Goal: Task Accomplishment & Management: Manage account settings

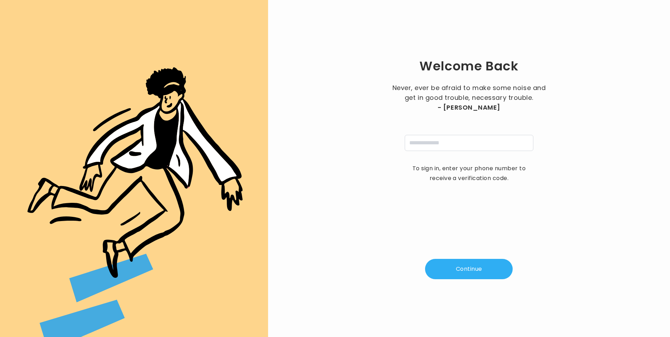
click at [415, 144] on input "tel" at bounding box center [469, 143] width 129 height 16
type input "**********"
click at [462, 268] on button "Continue" at bounding box center [469, 269] width 88 height 20
type input "*"
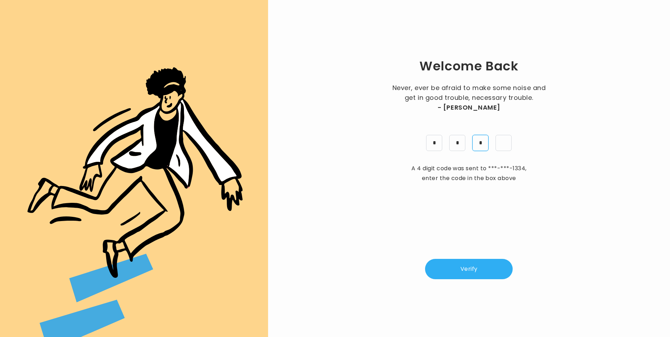
type input "*"
click at [485, 273] on button "Verify" at bounding box center [469, 269] width 88 height 20
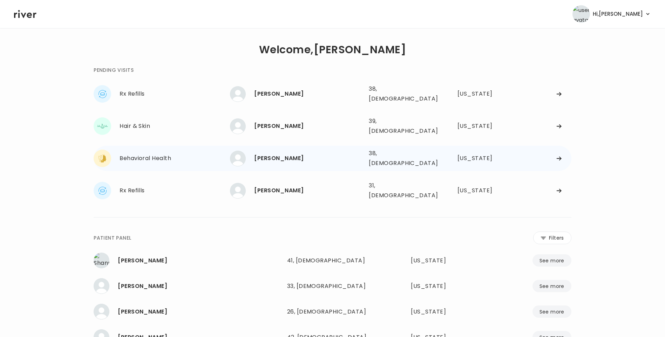
click at [372, 149] on div "38, [DEMOGRAPHIC_DATA]" at bounding box center [401, 159] width 64 height 20
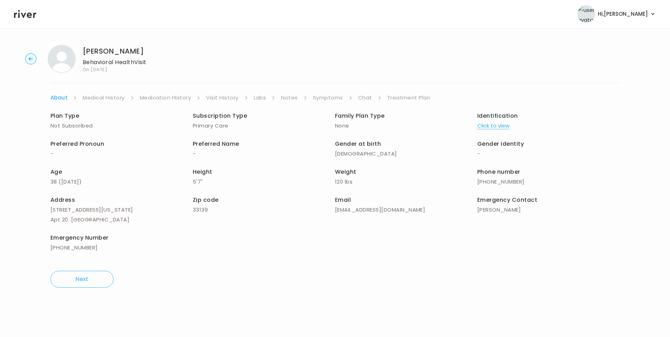
click at [232, 96] on link "Visit History" at bounding box center [222, 98] width 32 height 10
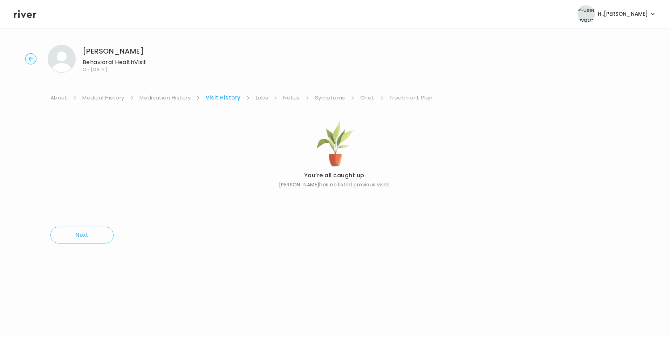
click at [63, 98] on link "About" at bounding box center [58, 98] width 17 height 10
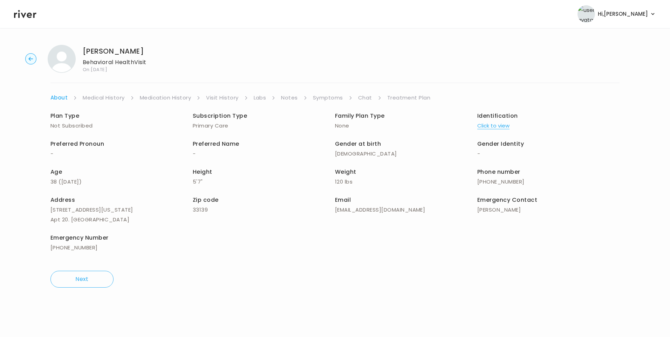
click at [501, 127] on button "Click to view" at bounding box center [493, 126] width 32 height 10
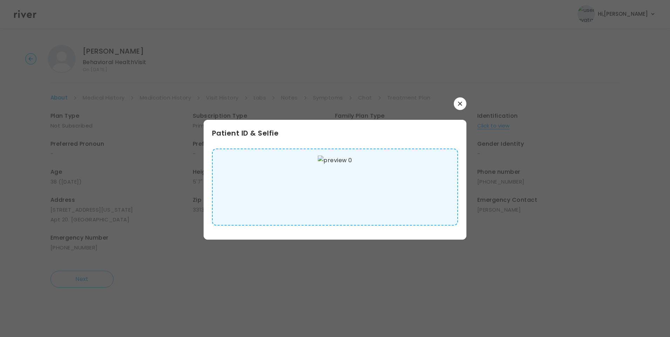
click at [345, 170] on img at bounding box center [335, 187] width 34 height 63
click at [461, 103] on icon "button" at bounding box center [460, 104] width 4 height 4
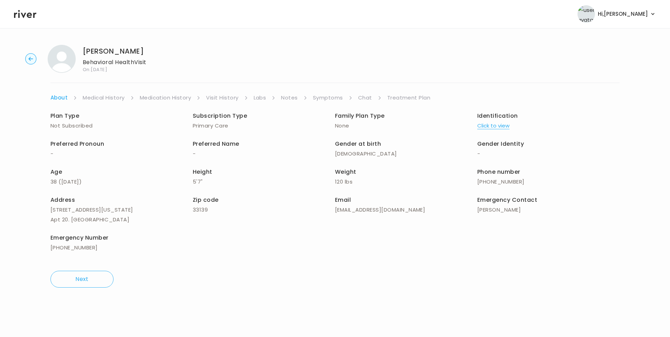
click at [94, 94] on link "Medical History" at bounding box center [104, 98] width 42 height 10
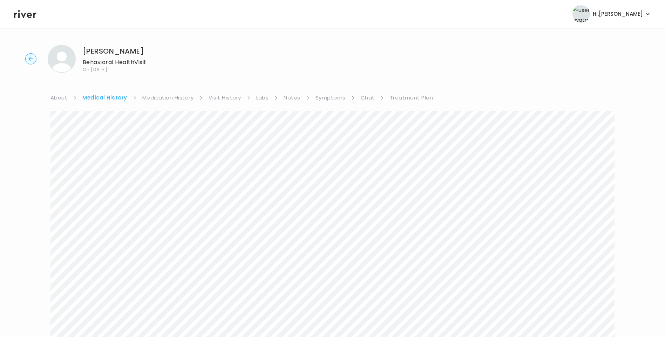
click at [329, 101] on link "Symptoms" at bounding box center [330, 98] width 30 height 10
click at [367, 98] on link "Chat" at bounding box center [366, 98] width 14 height 10
click at [64, 94] on link "About" at bounding box center [58, 98] width 17 height 10
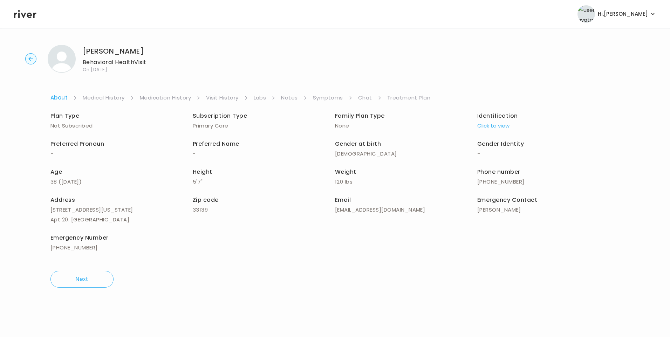
click at [362, 100] on link "Chat" at bounding box center [365, 98] width 14 height 10
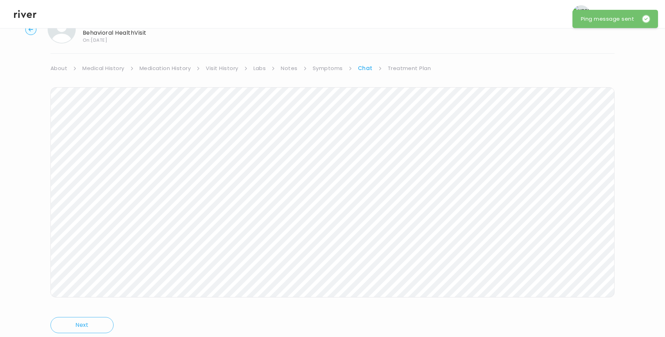
scroll to position [17, 0]
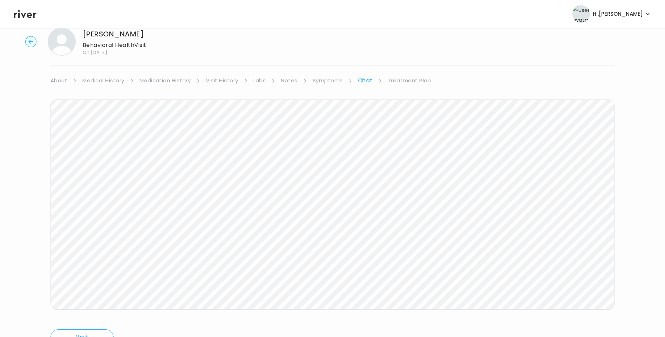
click at [413, 82] on link "Treatment Plan" at bounding box center [409, 81] width 43 height 10
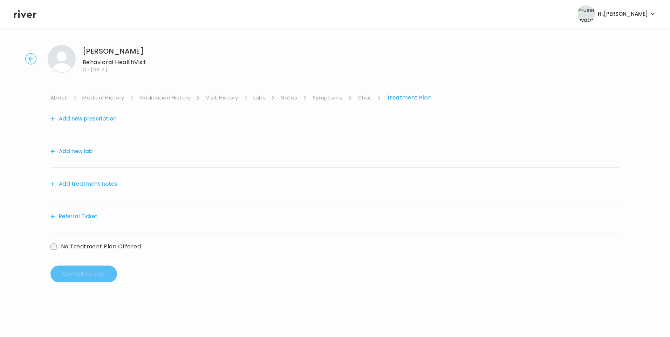
click at [97, 184] on button "Add treatment notes" at bounding box center [83, 184] width 67 height 10
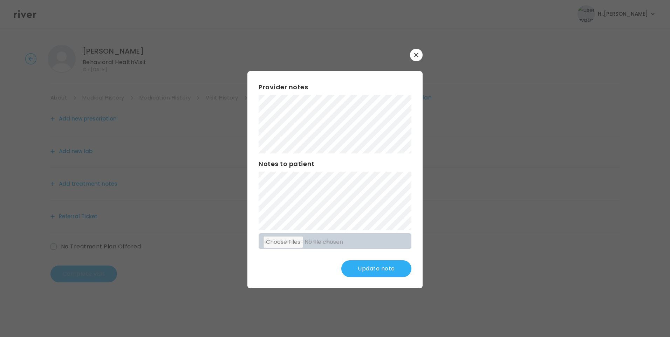
drag, startPoint x: 373, startPoint y: 269, endPoint x: 377, endPoint y: 271, distance: 4.3
click at [373, 270] on button "Update note" at bounding box center [376, 268] width 70 height 17
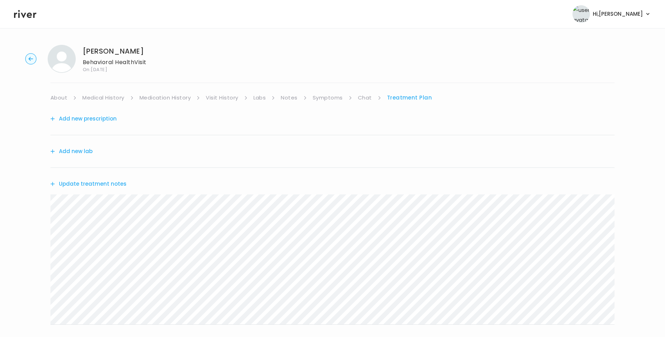
click at [84, 186] on button "Update treatment notes" at bounding box center [88, 184] width 76 height 10
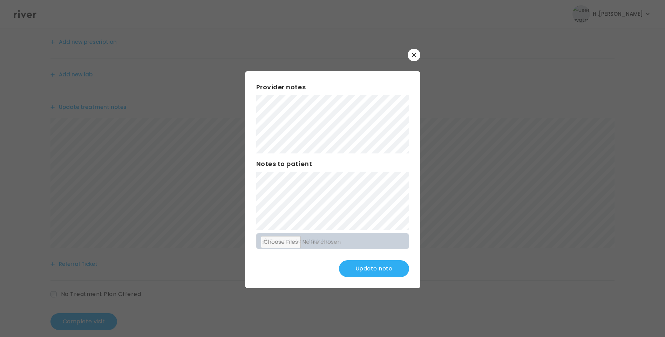
scroll to position [87, 0]
click at [382, 273] on button "Update note" at bounding box center [374, 268] width 70 height 17
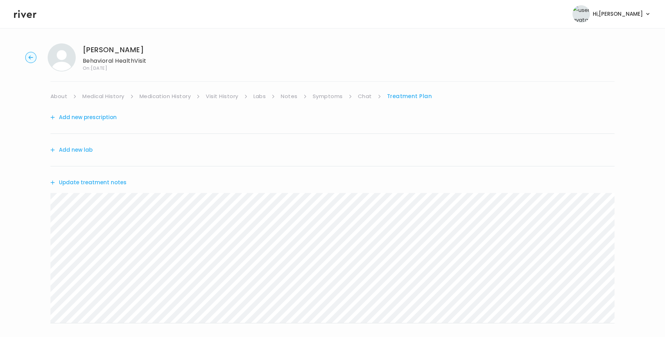
scroll to position [0, 0]
click at [29, 19] on header "Hi, Lisa Profile Logout" at bounding box center [332, 14] width 665 height 28
click at [30, 16] on icon at bounding box center [25, 14] width 22 height 11
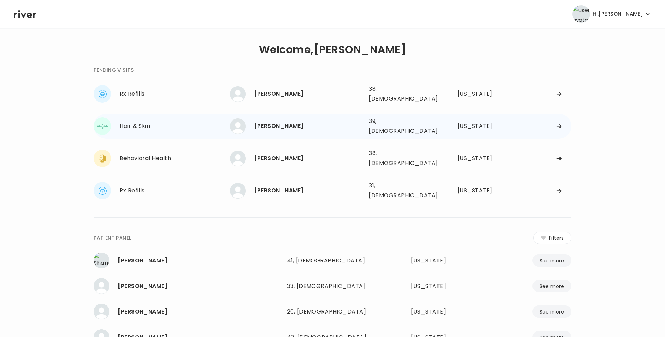
click at [318, 124] on div "[PERSON_NAME]" at bounding box center [308, 126] width 109 height 10
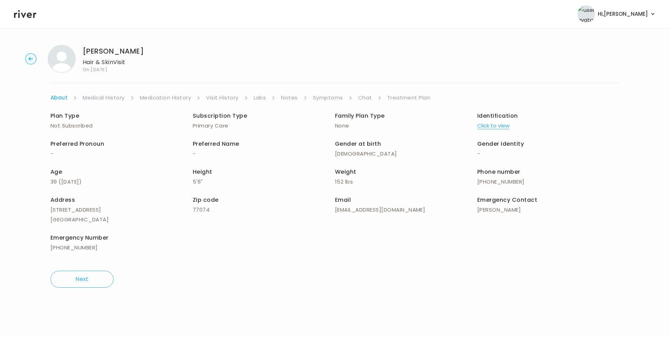
click at [230, 100] on link "Visit History" at bounding box center [222, 98] width 32 height 10
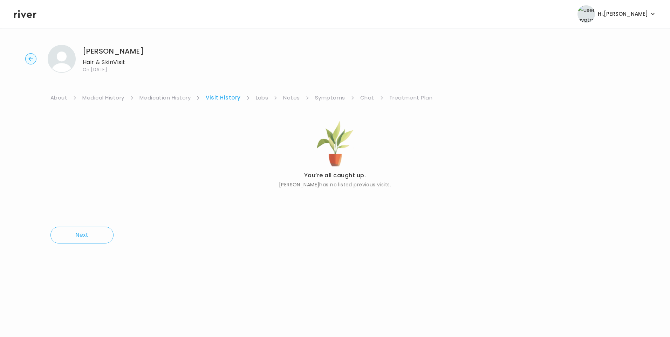
click at [176, 102] on link "Medication History" at bounding box center [165, 98] width 52 height 10
click at [220, 95] on link "Visit History" at bounding box center [225, 98] width 32 height 10
click at [58, 96] on link "About" at bounding box center [58, 98] width 17 height 10
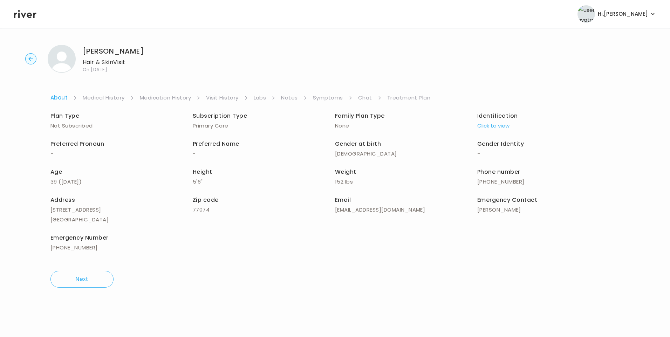
click at [27, 15] on icon at bounding box center [25, 14] width 22 height 8
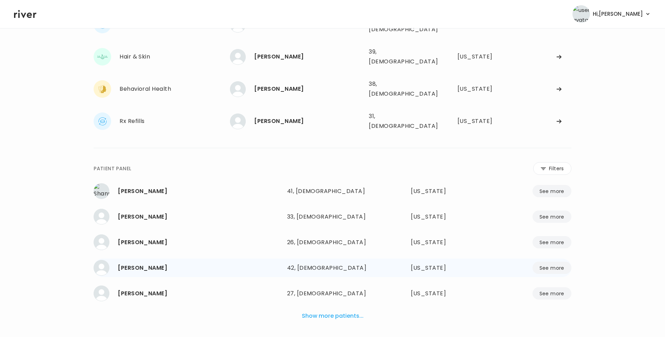
scroll to position [70, 0]
click at [336, 308] on button "Show more patients..." at bounding box center [332, 315] width 67 height 15
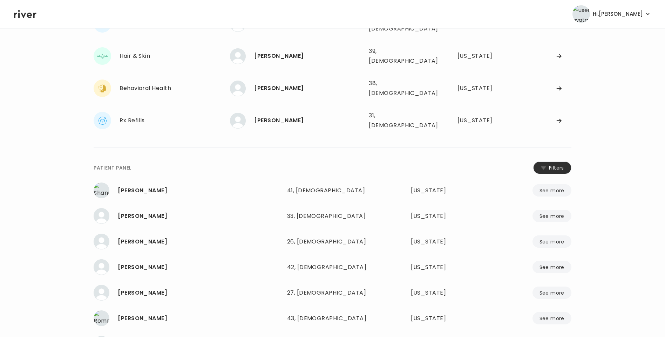
click at [556, 162] on button "Filters" at bounding box center [552, 168] width 38 height 13
click at [302, 162] on input "name" at bounding box center [311, 169] width 223 height 15
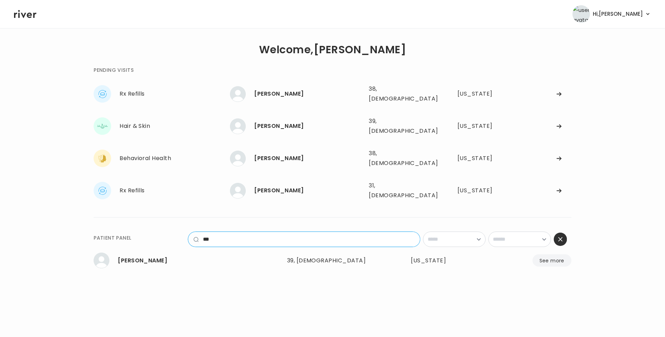
scroll to position [0, 0]
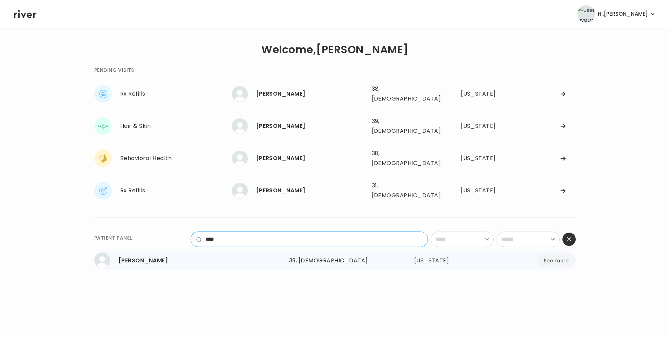
type input "****"
click at [163, 256] on div "Christy Tsaroumis" at bounding box center [200, 261] width 165 height 10
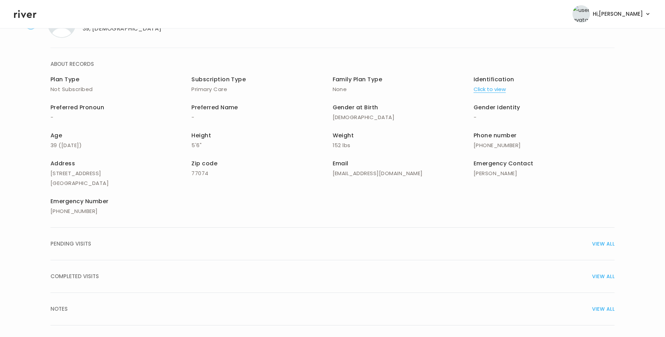
click at [114, 275] on div "COMPLETED VISITS VIEW ALL" at bounding box center [332, 277] width 564 height 10
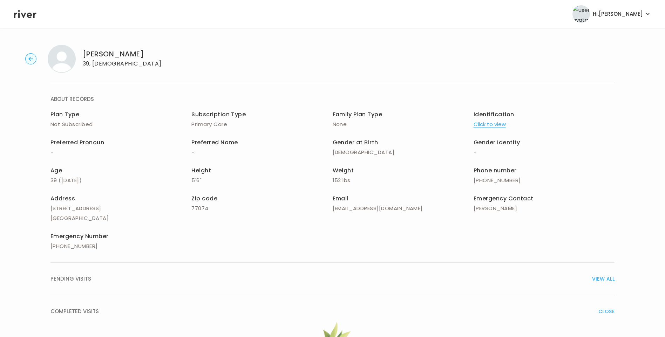
click at [32, 13] on icon at bounding box center [25, 14] width 22 height 11
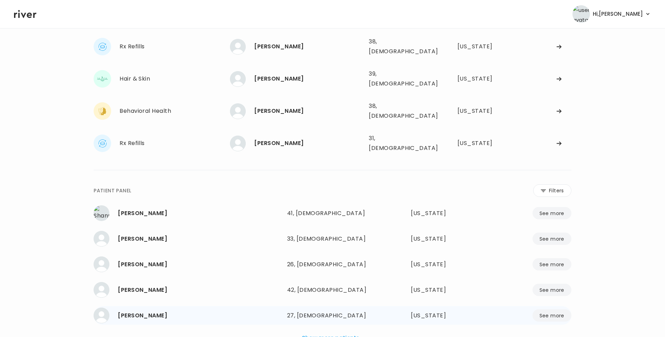
scroll to position [74, 0]
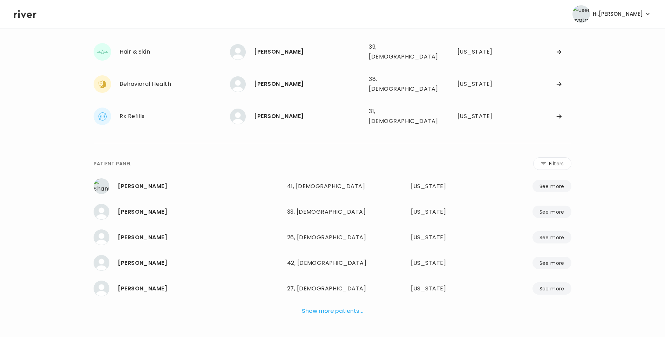
click at [348, 303] on button "Show more patients..." at bounding box center [332, 310] width 67 height 15
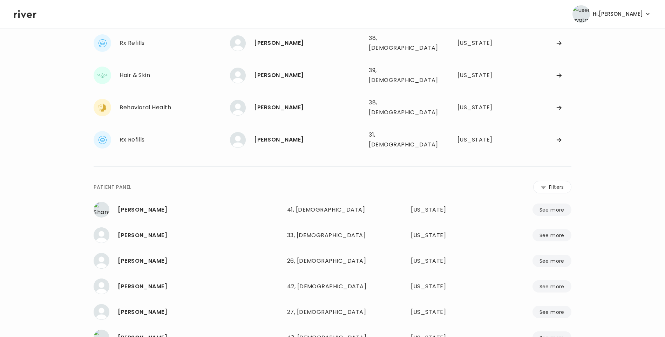
scroll to position [39, 0]
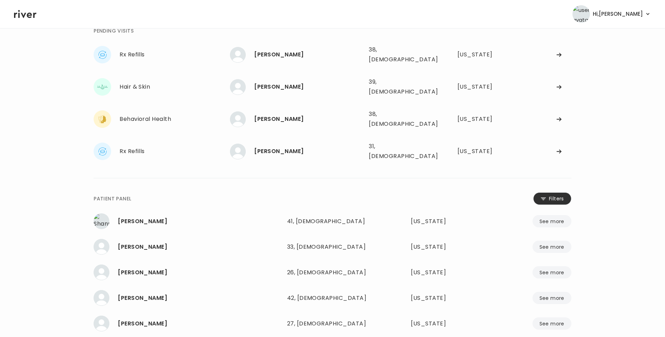
click at [556, 192] on button "Filters" at bounding box center [552, 198] width 38 height 13
click at [317, 193] on input "name" at bounding box center [311, 200] width 223 height 15
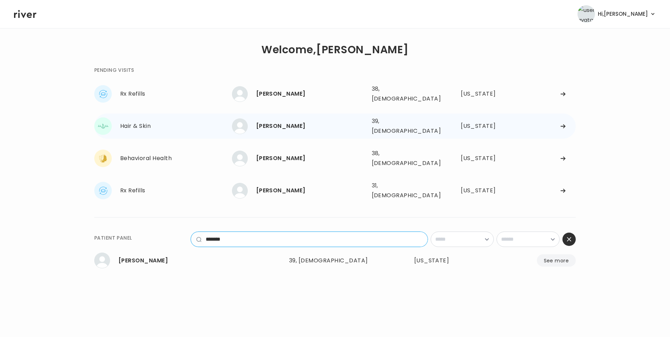
type input "*******"
click at [315, 122] on div "Christy Tsaroumis" at bounding box center [311, 126] width 110 height 10
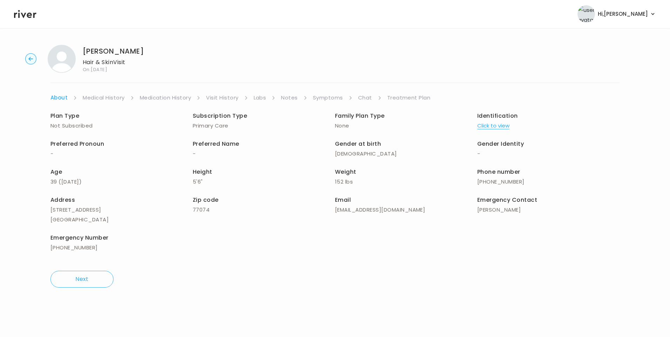
click at [229, 96] on link "Visit History" at bounding box center [222, 98] width 32 height 10
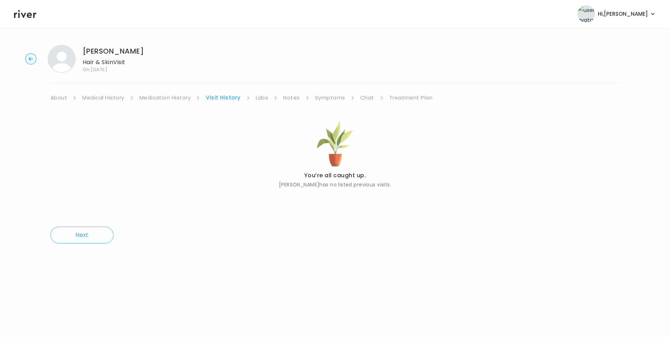
click at [61, 99] on link "About" at bounding box center [58, 98] width 17 height 10
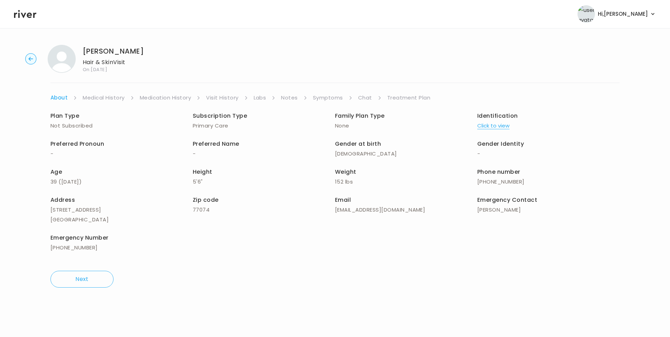
click at [500, 127] on button "Click to view" at bounding box center [493, 126] width 32 height 10
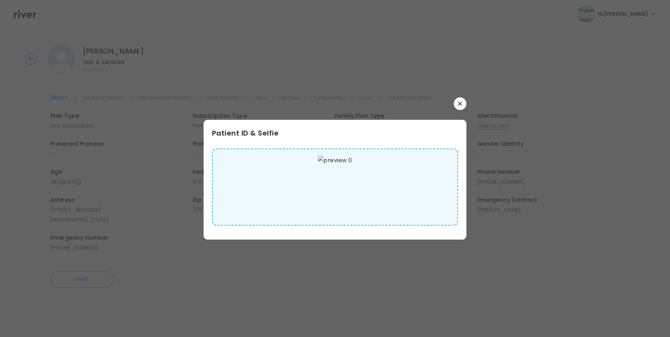
click at [344, 180] on img at bounding box center [335, 187] width 34 height 63
click at [460, 106] on button "button" at bounding box center [460, 103] width 13 height 13
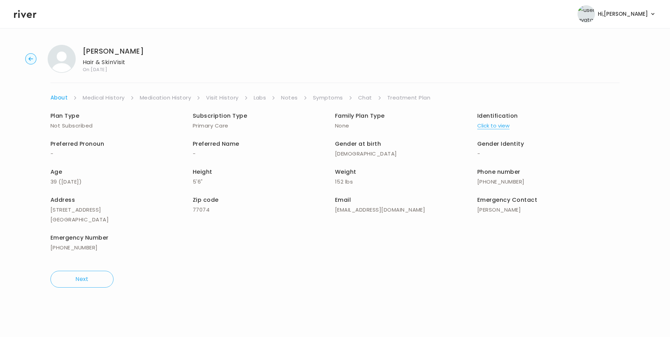
click at [96, 97] on link "Medical History" at bounding box center [104, 98] width 42 height 10
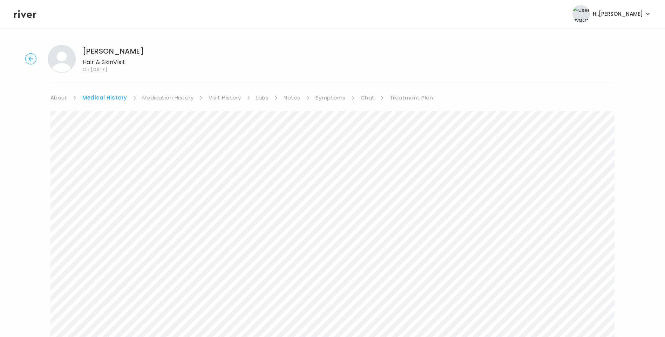
click at [172, 97] on link "Medication History" at bounding box center [168, 98] width 52 height 10
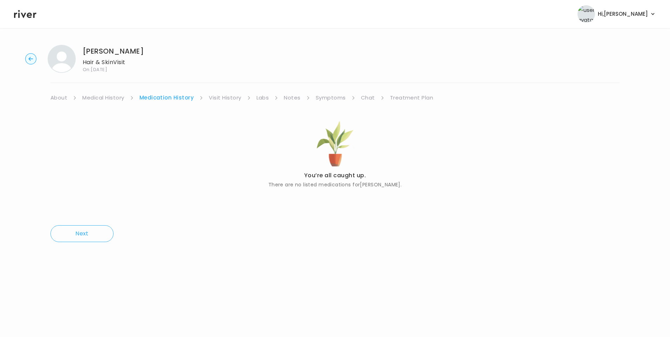
click at [214, 98] on link "Visit History" at bounding box center [225, 98] width 32 height 10
click at [324, 98] on link "Symptoms" at bounding box center [330, 98] width 30 height 10
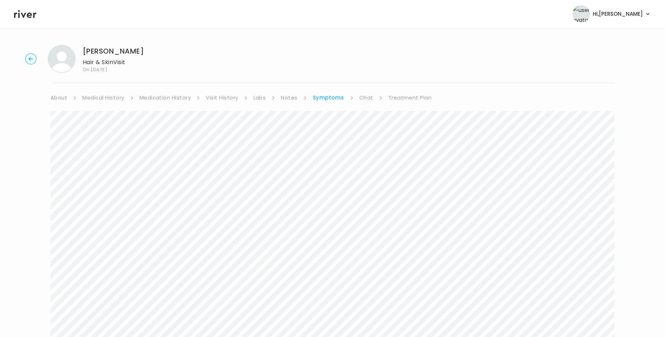
click at [406, 97] on link "Treatment Plan" at bounding box center [409, 98] width 43 height 10
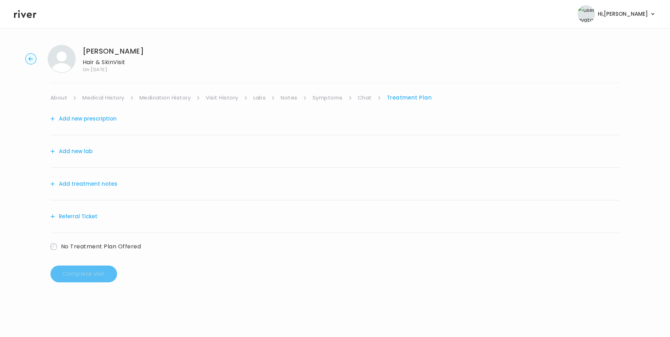
click at [80, 151] on button "Add new lab" at bounding box center [71, 151] width 42 height 10
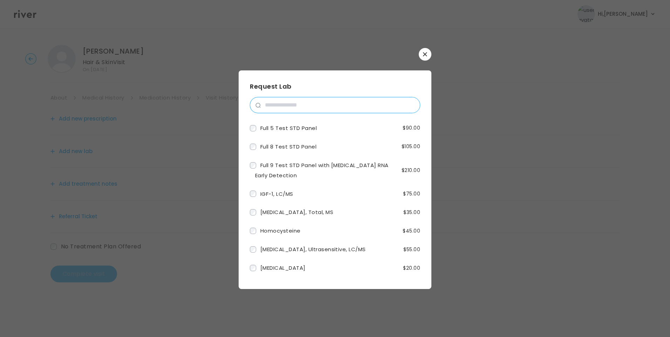
click at [293, 102] on input "search" at bounding box center [340, 104] width 159 height 15
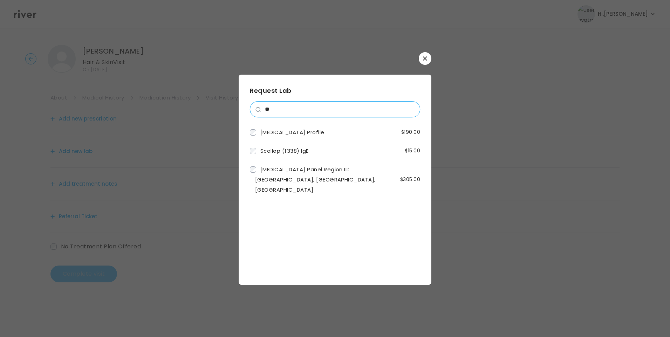
type input "*"
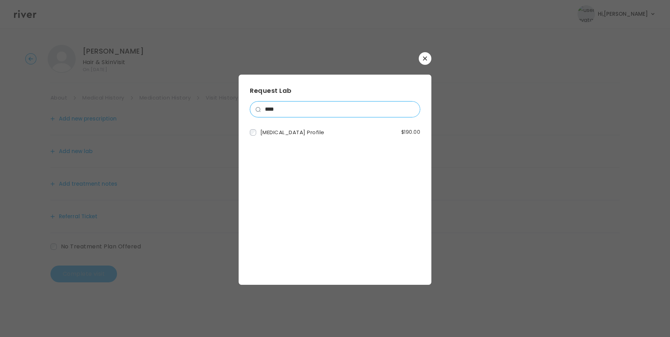
drag, startPoint x: 303, startPoint y: 114, endPoint x: 238, endPoint y: 113, distance: 64.8
click at [238, 113] on div "​ Request Lab **** Food Allergy Profile $190.00" at bounding box center [335, 168] width 670 height 337
type input "****"
click at [424, 60] on icon "button" at bounding box center [425, 58] width 4 height 4
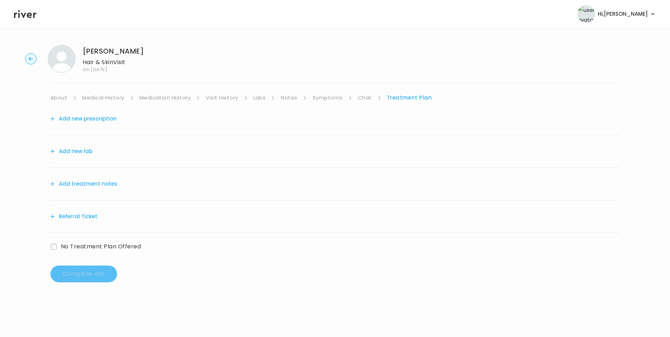
click at [341, 98] on link "Symptoms" at bounding box center [328, 98] width 30 height 10
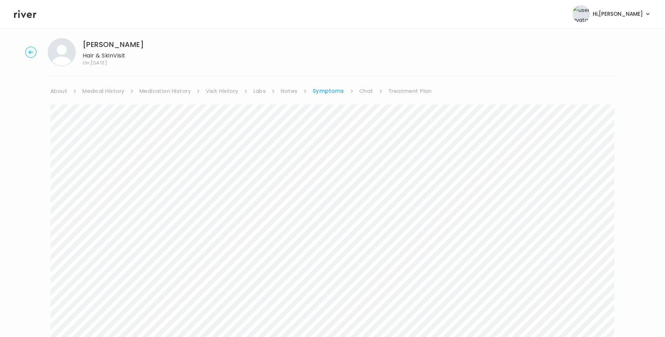
scroll to position [2, 0]
click at [402, 94] on link "Treatment Plan" at bounding box center [409, 96] width 43 height 10
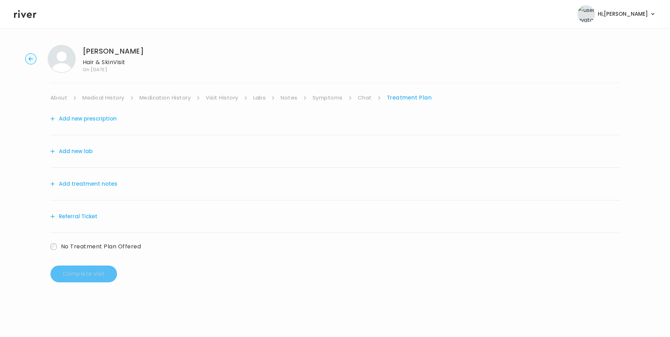
click at [86, 157] on div "Add new lab" at bounding box center [334, 151] width 569 height 33
click at [89, 151] on button "Add new lab" at bounding box center [71, 151] width 42 height 10
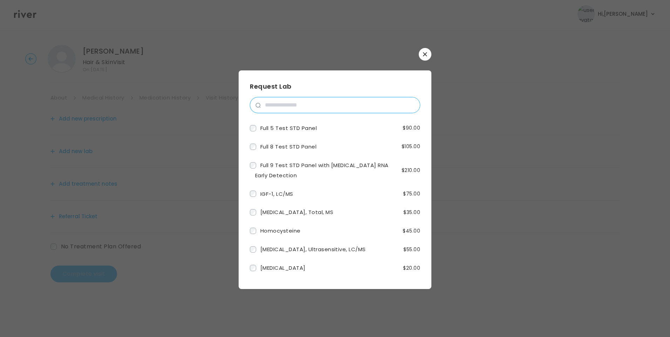
click at [285, 108] on input "search" at bounding box center [340, 104] width 159 height 15
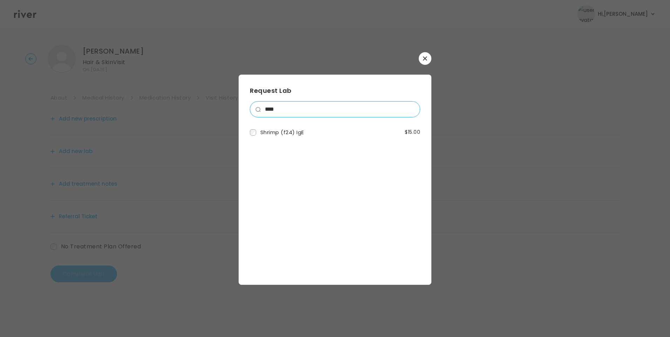
drag, startPoint x: 248, startPoint y: 109, endPoint x: 239, endPoint y: 109, distance: 9.1
click at [239, 109] on div "Request Lab **** Shrimp (f24) IgE $15.00" at bounding box center [335, 180] width 193 height 210
type input "*"
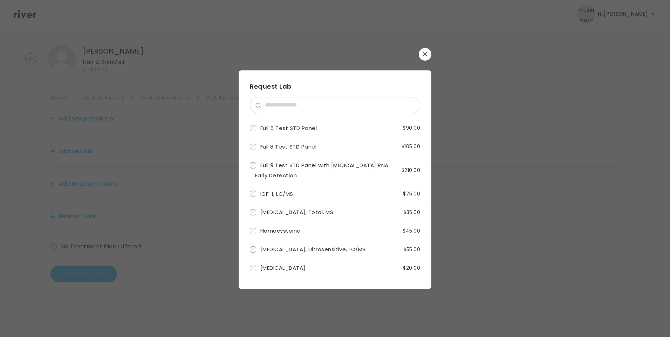
click at [427, 53] on icon "button" at bounding box center [425, 54] width 4 height 4
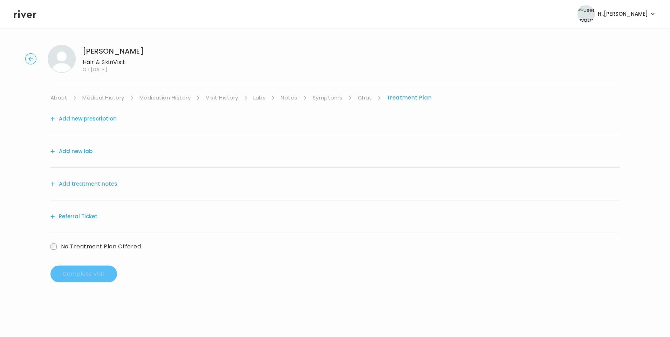
click at [368, 95] on link "Chat" at bounding box center [365, 98] width 14 height 10
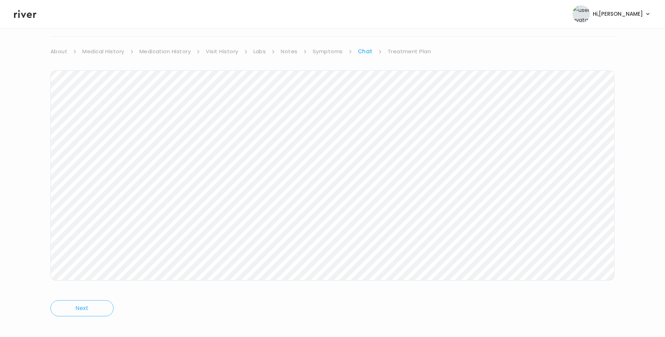
scroll to position [52, 0]
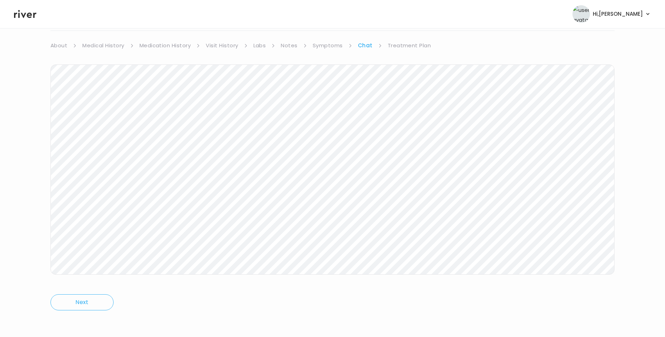
click at [394, 46] on link "Treatment Plan" at bounding box center [409, 46] width 43 height 10
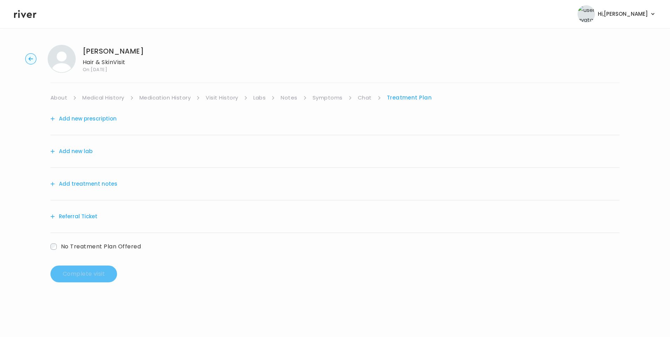
drag, startPoint x: 105, startPoint y: 175, endPoint x: 106, endPoint y: 180, distance: 5.8
click at [105, 176] on div "Add treatment notes" at bounding box center [334, 184] width 569 height 33
click at [105, 184] on button "Add treatment notes" at bounding box center [83, 184] width 67 height 10
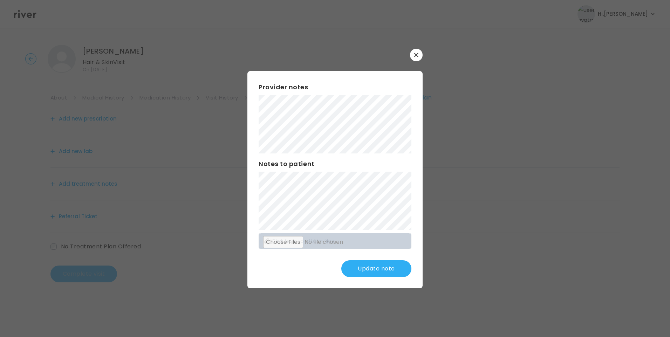
click at [388, 270] on button "Update note" at bounding box center [376, 268] width 70 height 17
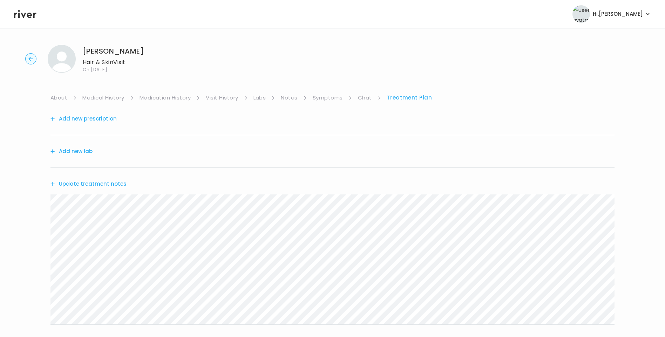
click at [22, 15] on icon at bounding box center [25, 14] width 22 height 11
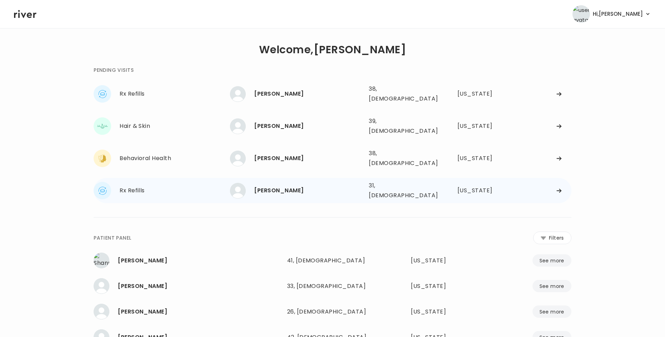
click at [273, 183] on div "CRYSTIN COOK 31, Female See more" at bounding box center [296, 191] width 133 height 16
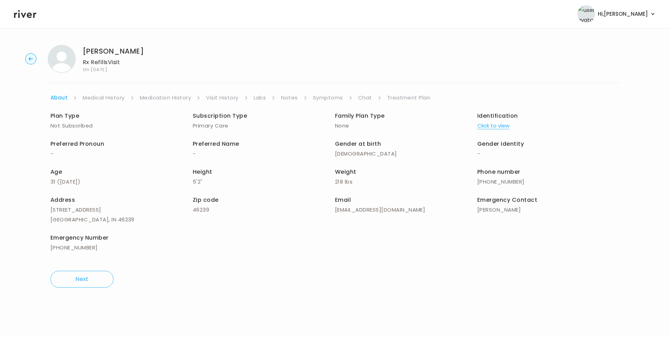
click at [226, 97] on link "Visit History" at bounding box center [222, 98] width 32 height 10
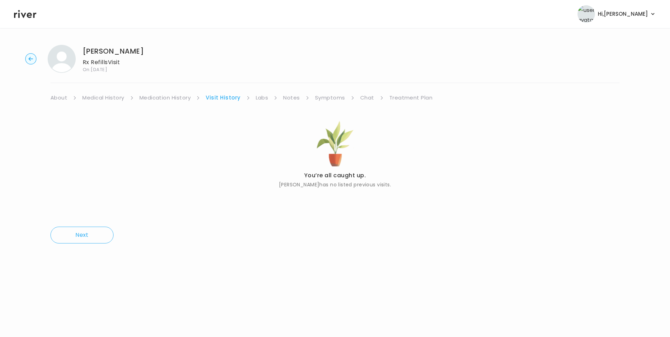
click at [55, 95] on link "About" at bounding box center [58, 98] width 17 height 10
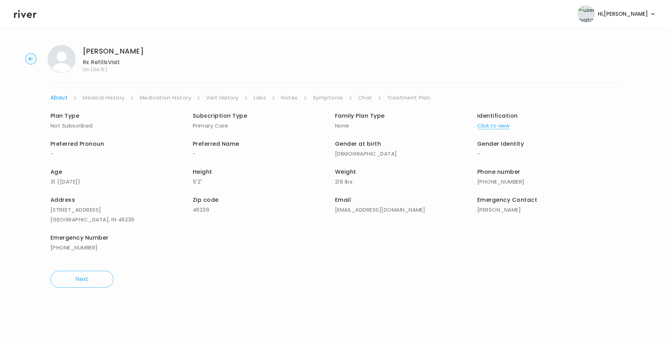
click at [418, 99] on link "Treatment Plan" at bounding box center [408, 98] width 43 height 10
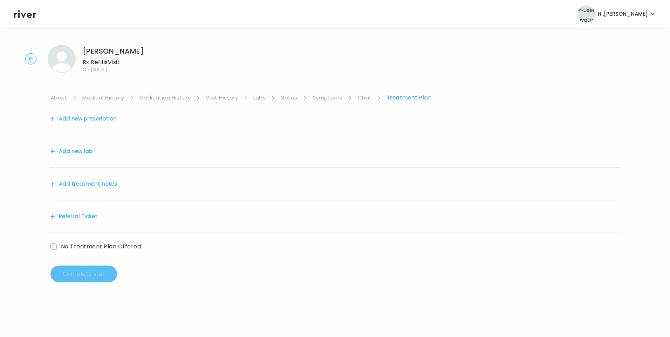
click at [55, 98] on link "About" at bounding box center [58, 98] width 17 height 10
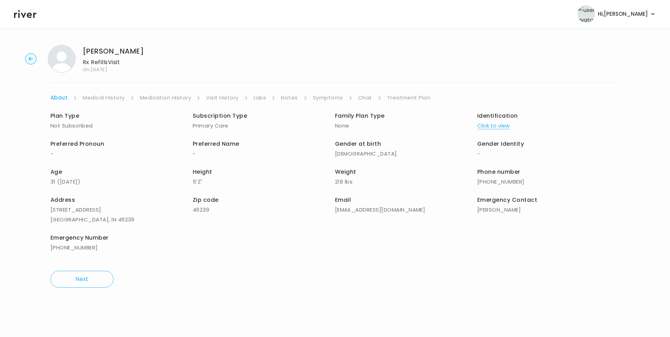
click at [492, 124] on button "Click to view" at bounding box center [493, 126] width 32 height 10
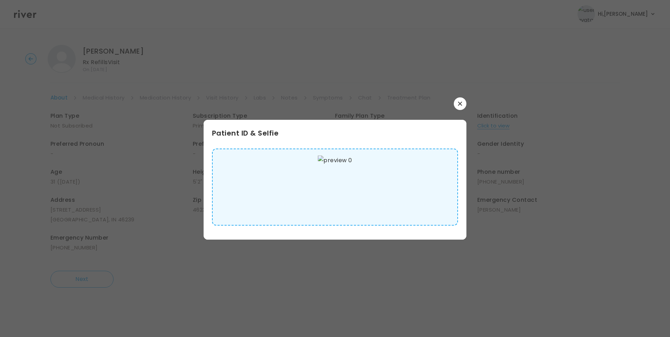
click at [339, 186] on img at bounding box center [335, 187] width 34 height 63
click at [461, 104] on icon "button" at bounding box center [460, 104] width 4 height 4
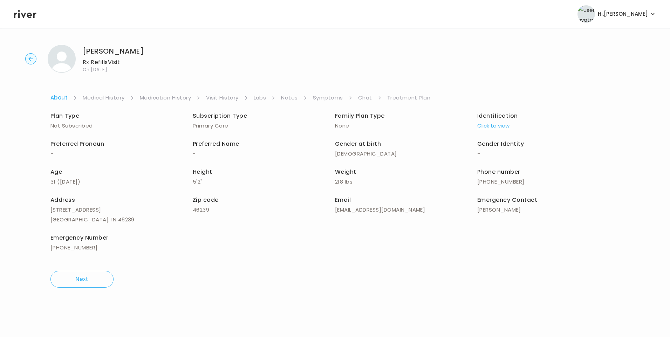
click at [120, 98] on link "Medical History" at bounding box center [104, 98] width 42 height 10
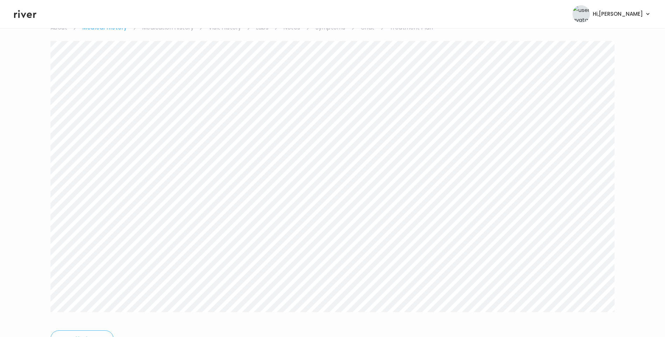
scroll to position [35, 0]
click at [339, 62] on link "Symptoms" at bounding box center [330, 63] width 30 height 10
click at [602, 262] on button "View more" at bounding box center [600, 264] width 28 height 8
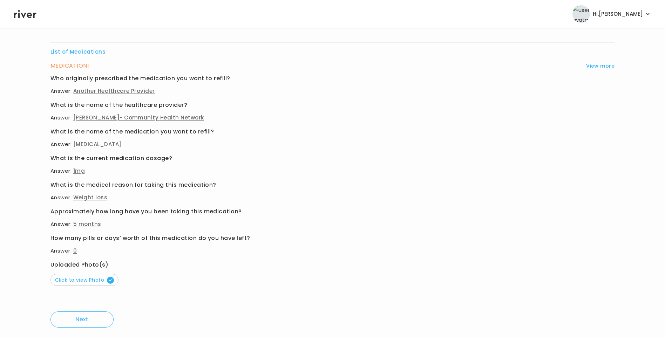
scroll to position [270, 0]
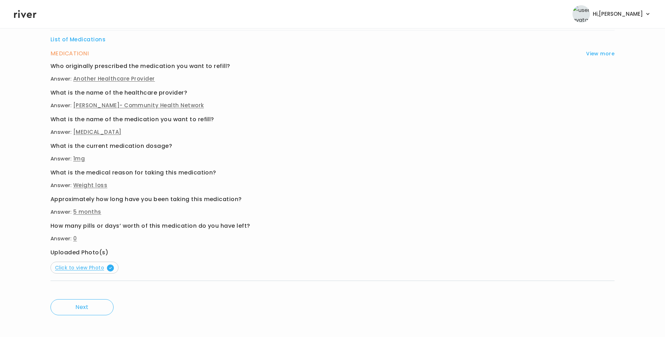
click at [87, 266] on span "Click to view Photo" at bounding box center [84, 267] width 59 height 7
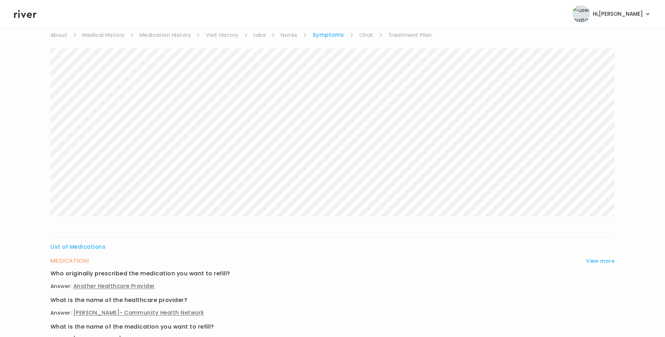
scroll to position [0, 0]
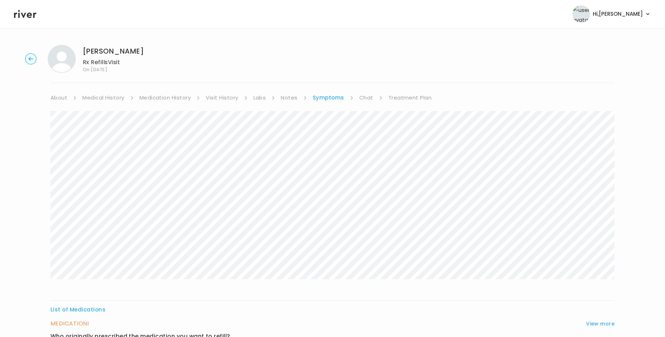
click at [408, 100] on link "Treatment Plan" at bounding box center [409, 98] width 43 height 10
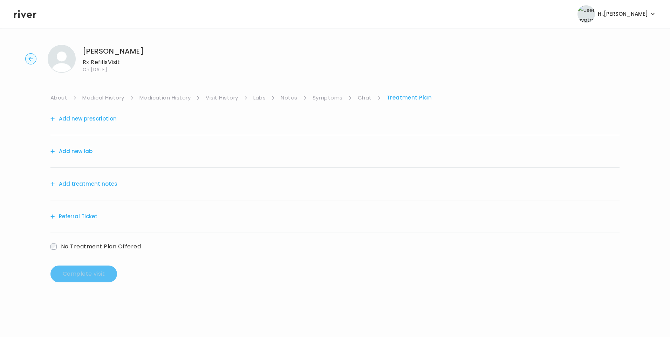
click at [101, 180] on button "Add treatment notes" at bounding box center [83, 184] width 67 height 10
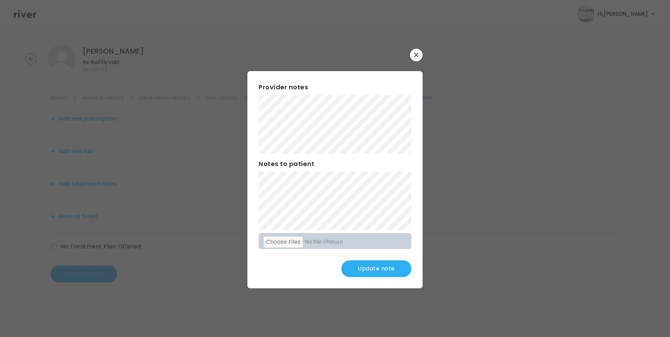
click at [385, 272] on button "Update note" at bounding box center [376, 268] width 70 height 17
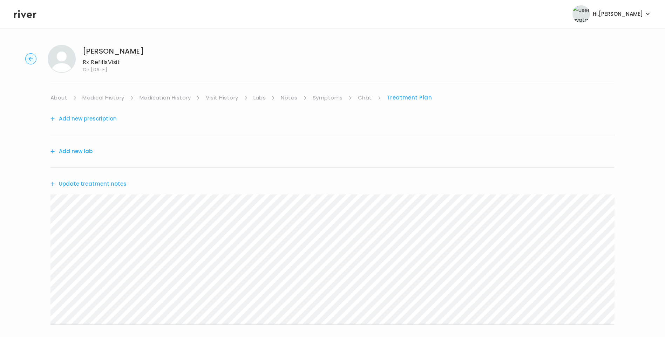
click at [62, 99] on link "About" at bounding box center [58, 98] width 17 height 10
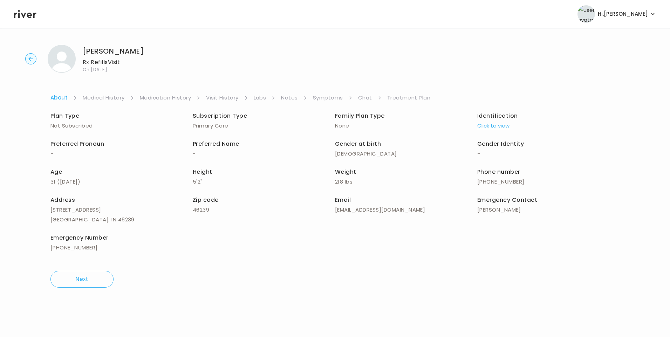
drag, startPoint x: 404, startPoint y: 95, endPoint x: 397, endPoint y: 102, distance: 9.4
click at [405, 95] on link "Treatment Plan" at bounding box center [408, 98] width 43 height 10
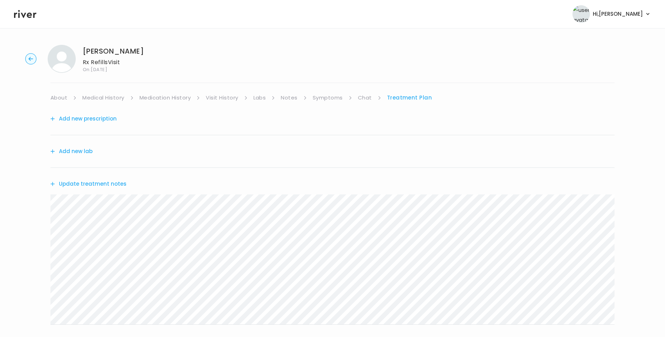
click at [101, 185] on button "Update treatment notes" at bounding box center [88, 184] width 76 height 10
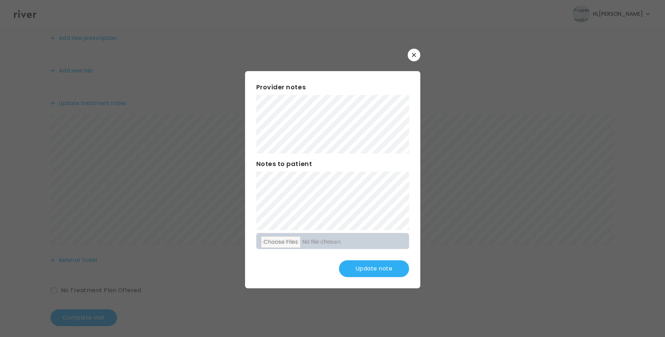
scroll to position [87, 0]
click at [383, 271] on button "Update note" at bounding box center [374, 268] width 70 height 17
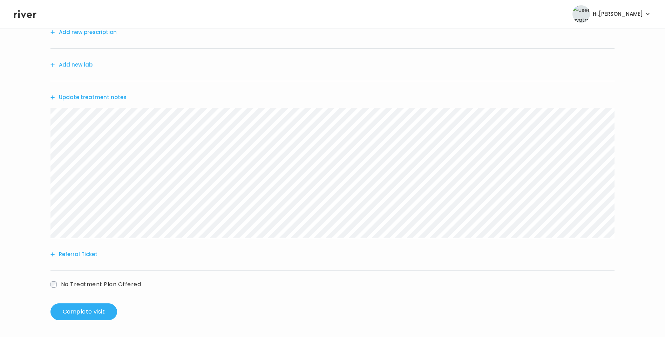
click at [118, 97] on button "Update treatment notes" at bounding box center [88, 98] width 76 height 10
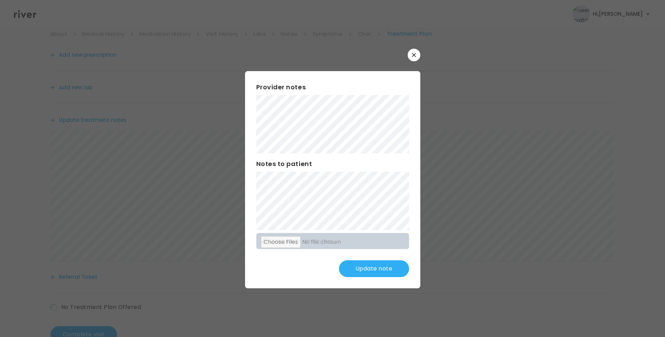
scroll to position [52, 0]
click at [382, 266] on button "Update note" at bounding box center [374, 268] width 70 height 17
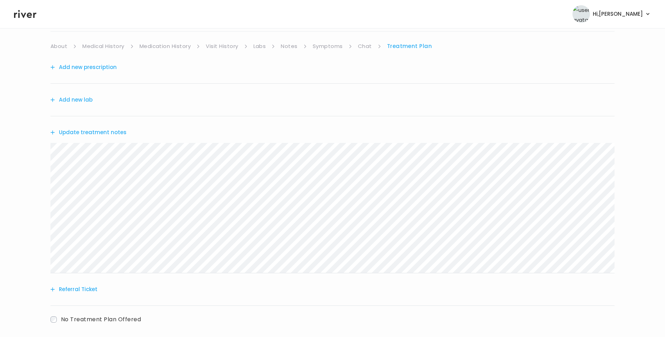
click at [115, 134] on button "Update treatment notes" at bounding box center [88, 133] width 76 height 10
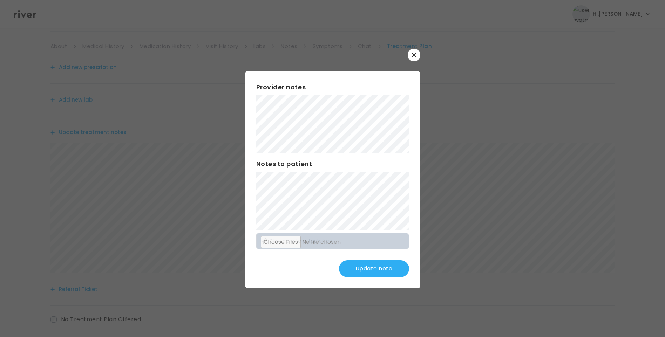
click at [394, 273] on button "Update note" at bounding box center [374, 268] width 70 height 17
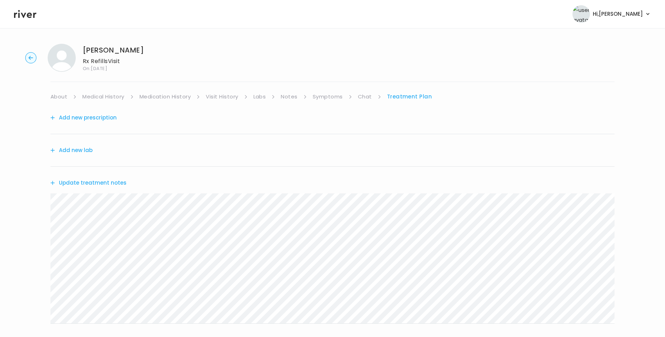
scroll to position [0, 0]
click at [334, 96] on link "Symptoms" at bounding box center [328, 98] width 30 height 10
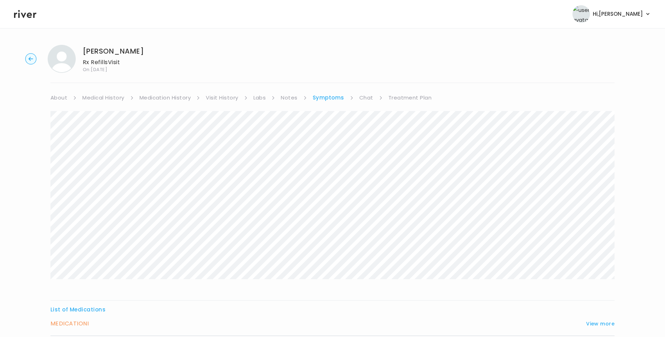
click at [417, 97] on link "Treatment Plan" at bounding box center [409, 98] width 43 height 10
click at [115, 180] on button "Update treatment notes" at bounding box center [88, 184] width 76 height 10
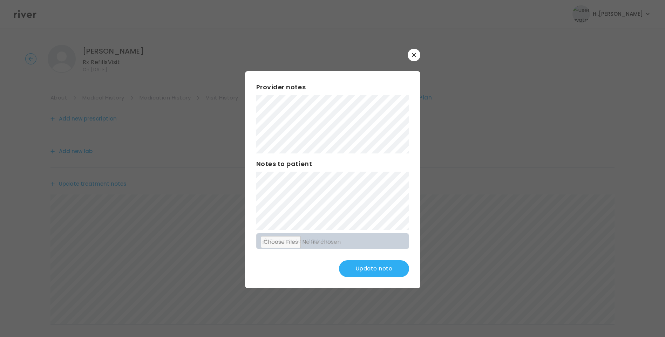
click at [378, 265] on button "Update note" at bounding box center [374, 268] width 70 height 17
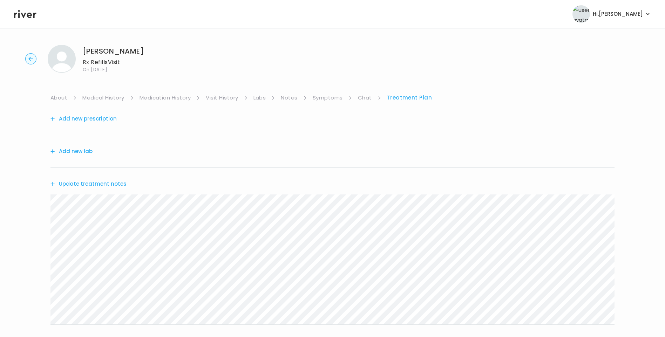
click at [89, 120] on button "Add new prescription" at bounding box center [83, 119] width 66 height 10
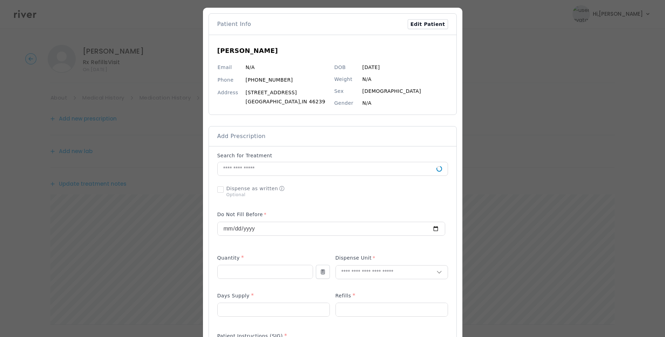
scroll to position [105, 0]
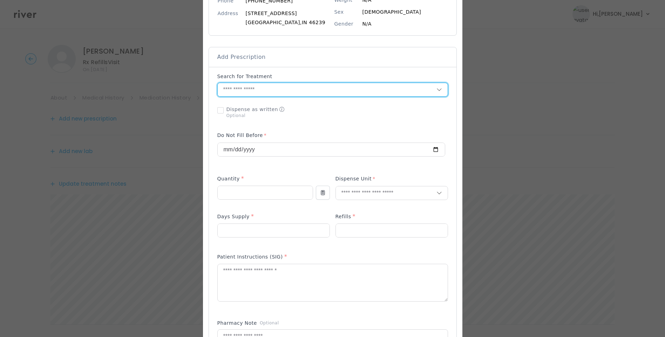
drag, startPoint x: 274, startPoint y: 92, endPoint x: 278, endPoint y: 97, distance: 6.3
click at [274, 91] on input "text" at bounding box center [327, 89] width 219 height 13
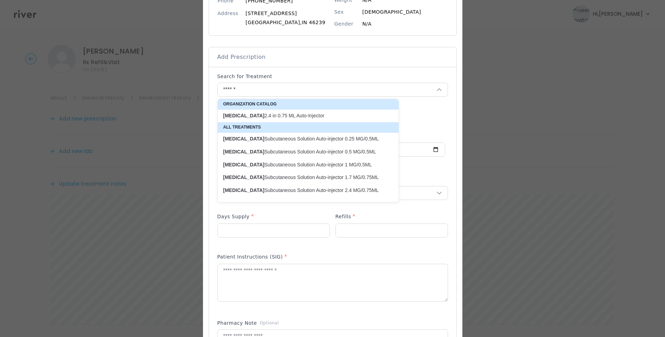
click at [345, 162] on p "Wegovy Subcutaneous Solution Auto-injector 1 MG/0.5ML" at bounding box center [303, 165] width 161 height 7
type input "**********"
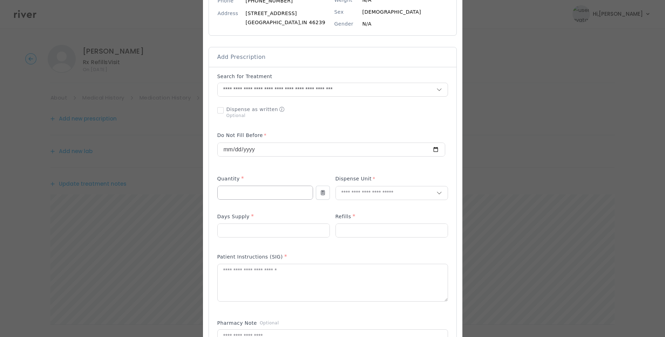
click at [264, 196] on input "number" at bounding box center [265, 192] width 95 height 13
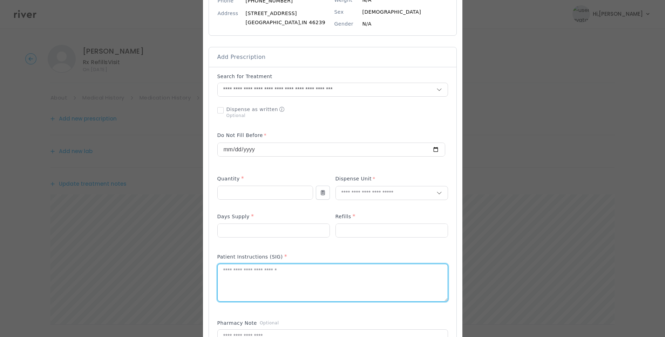
click at [226, 285] on textarea at bounding box center [333, 282] width 230 height 37
type textarea "**********"
click at [247, 188] on input "number" at bounding box center [265, 192] width 95 height 13
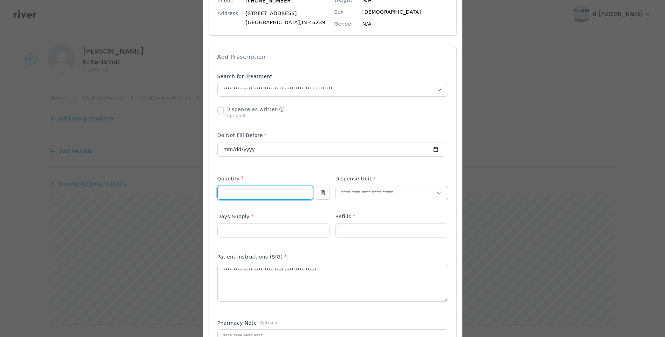
type input "*"
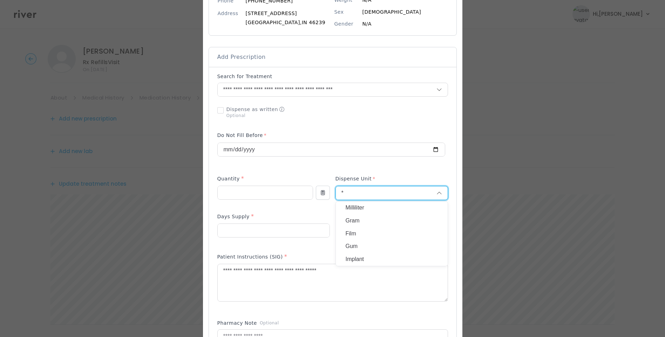
type input "*"
click at [357, 209] on p "Milliliter" at bounding box center [392, 208] width 92 height 10
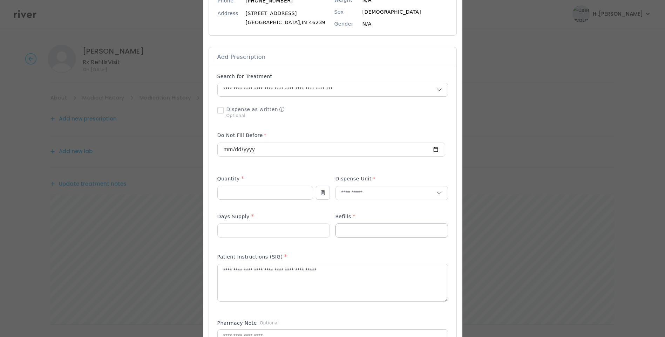
click at [357, 232] on input "number" at bounding box center [392, 230] width 112 height 13
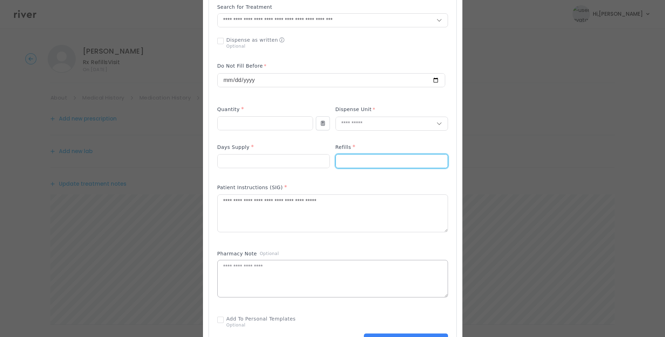
scroll to position [175, 0]
click at [278, 284] on textarea at bounding box center [333, 278] width 230 height 37
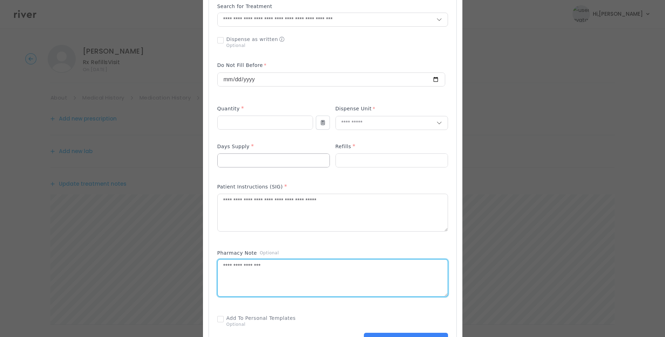
type textarea "**********"
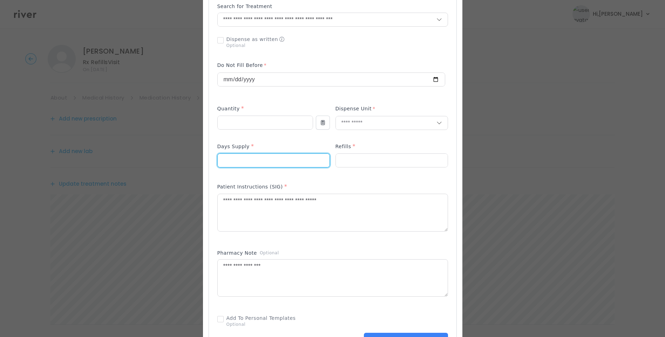
click at [246, 161] on input "number" at bounding box center [274, 160] width 112 height 13
type input "**"
click at [366, 157] on input "number" at bounding box center [392, 160] width 112 height 13
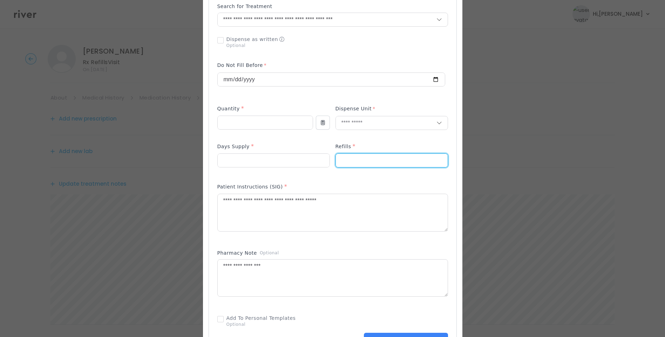
type input "*"
click at [367, 184] on div "Patient Instructions (SIG) *" at bounding box center [332, 188] width 231 height 11
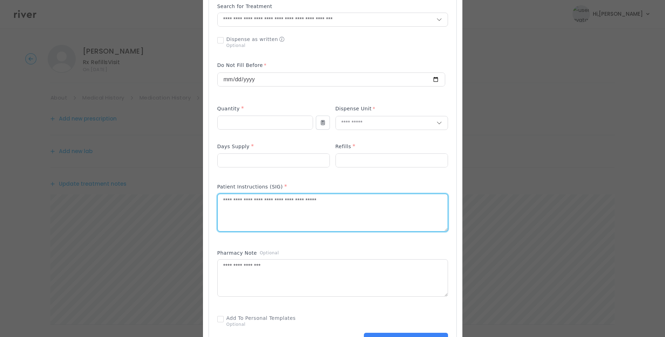
drag, startPoint x: 250, startPoint y: 202, endPoint x: 242, endPoint y: 202, distance: 7.4
click at [242, 202] on textarea "**********" at bounding box center [333, 212] width 230 height 37
click at [369, 200] on textarea "**********" at bounding box center [333, 212] width 230 height 37
type textarea "**********"
click at [404, 182] on div "Patient Instructions (SIG) *" at bounding box center [332, 211] width 231 height 63
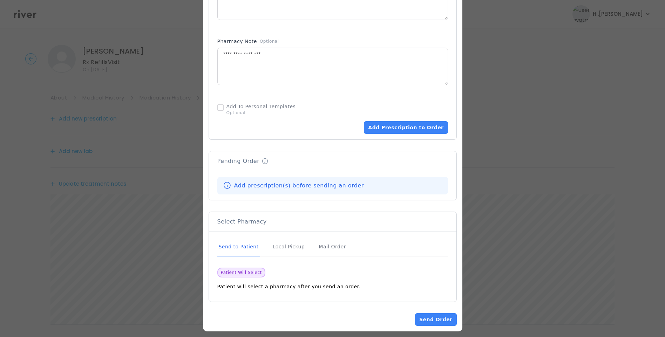
scroll to position [392, 0]
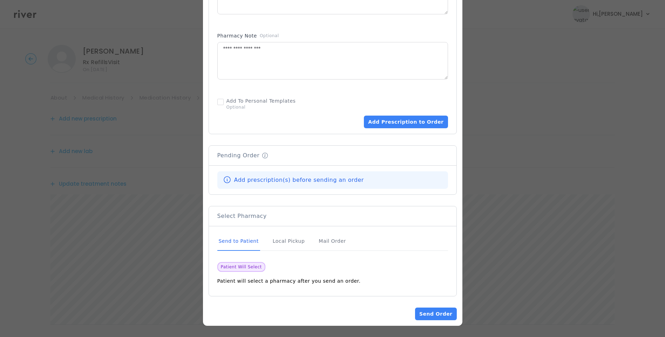
click at [247, 240] on div "Send to Patient" at bounding box center [238, 241] width 43 height 19
click at [406, 123] on button "Add Prescription to Order" at bounding box center [406, 122] width 84 height 13
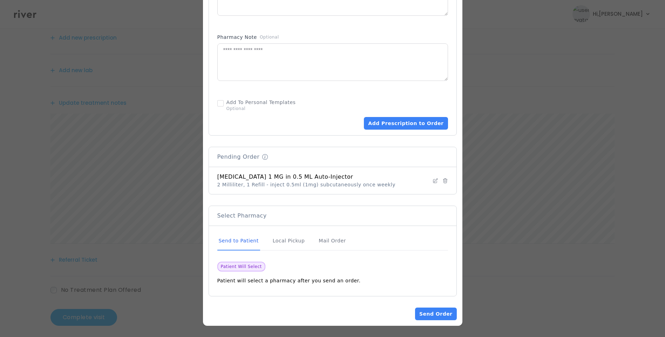
scroll to position [87, 0]
click at [438, 314] on button "Send Order" at bounding box center [435, 314] width 41 height 13
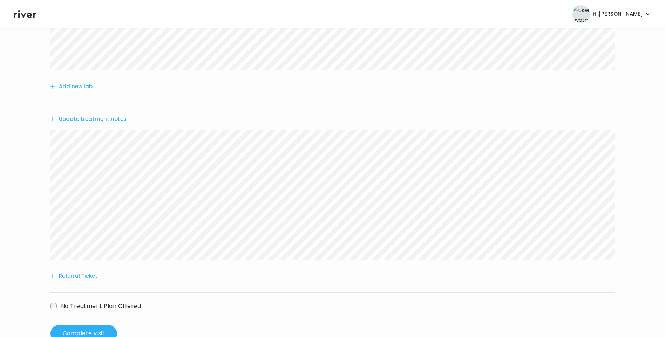
scroll to position [158, 0]
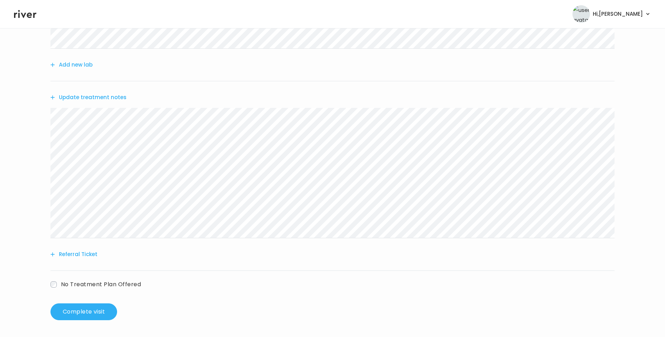
click at [100, 96] on button "Update treatment notes" at bounding box center [88, 98] width 76 height 10
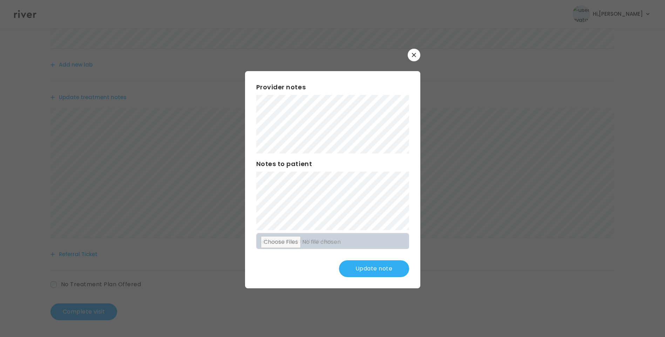
click at [384, 267] on button "Update note" at bounding box center [374, 268] width 70 height 17
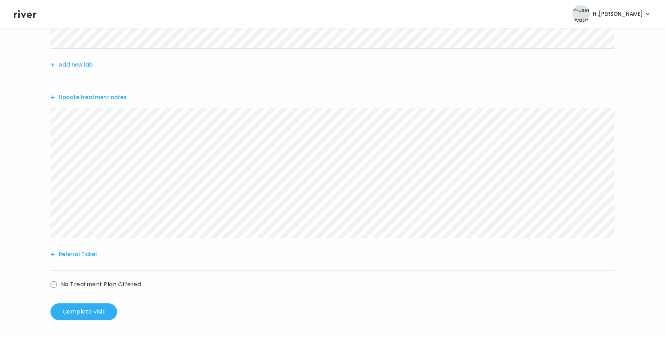
click at [108, 98] on button "Update treatment notes" at bounding box center [88, 98] width 76 height 10
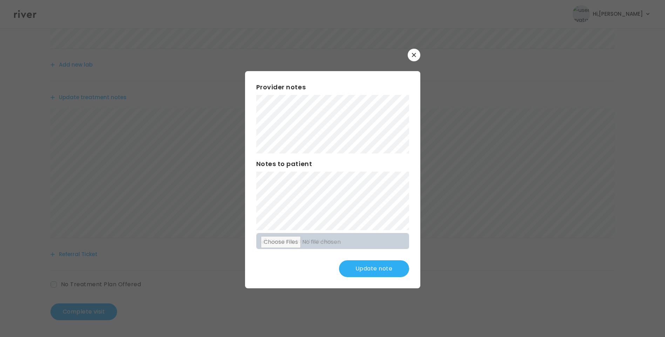
click at [379, 270] on button "Update note" at bounding box center [374, 268] width 70 height 17
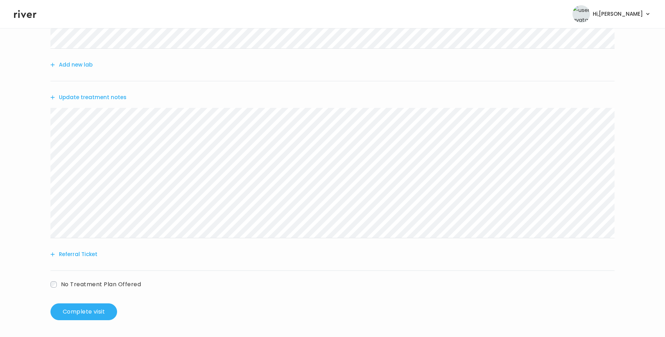
click at [117, 97] on button "Update treatment notes" at bounding box center [88, 98] width 76 height 10
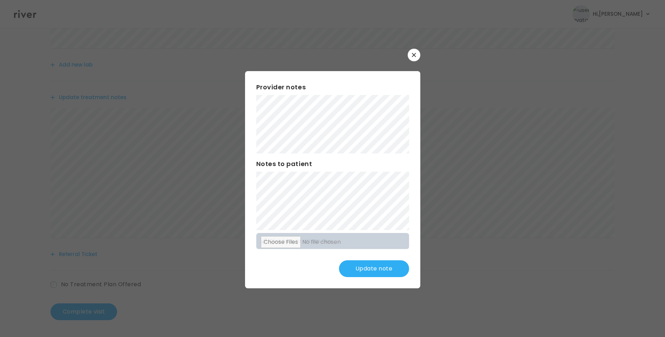
click at [371, 270] on button "Update note" at bounding box center [374, 268] width 70 height 17
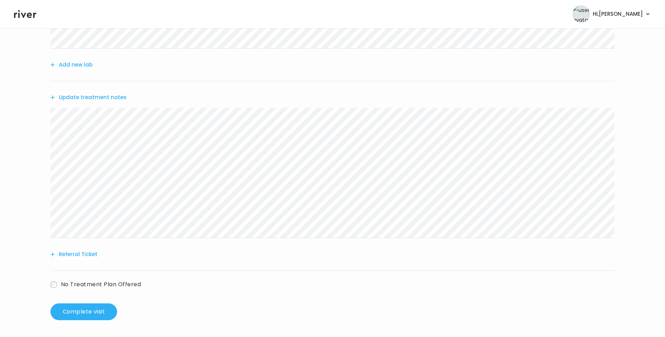
scroll to position [18, 0]
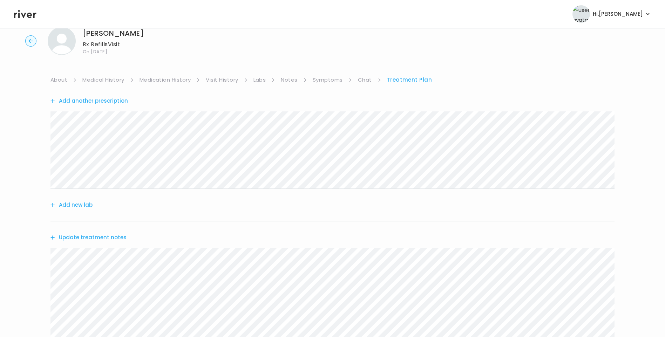
click at [58, 80] on link "About" at bounding box center [58, 80] width 17 height 10
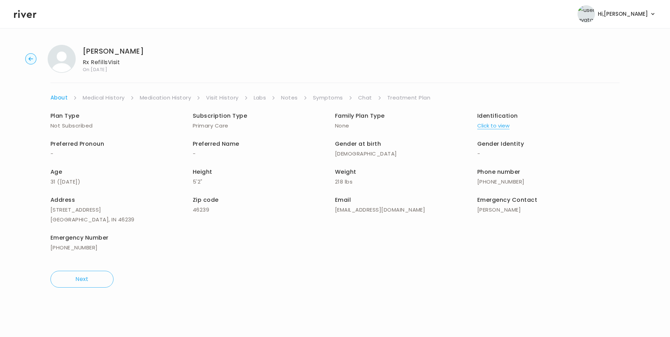
click at [406, 100] on link "Treatment Plan" at bounding box center [408, 98] width 43 height 10
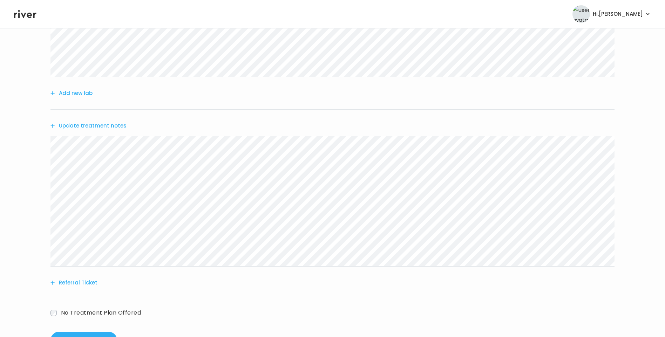
scroll to position [158, 0]
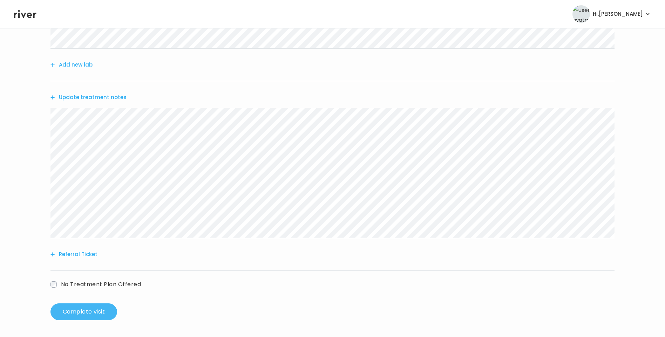
click at [98, 312] on button "Complete visit" at bounding box center [83, 311] width 67 height 17
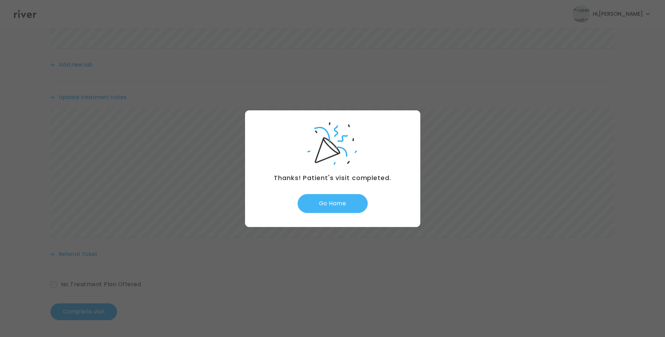
click at [346, 201] on button "Go Home" at bounding box center [333, 203] width 70 height 19
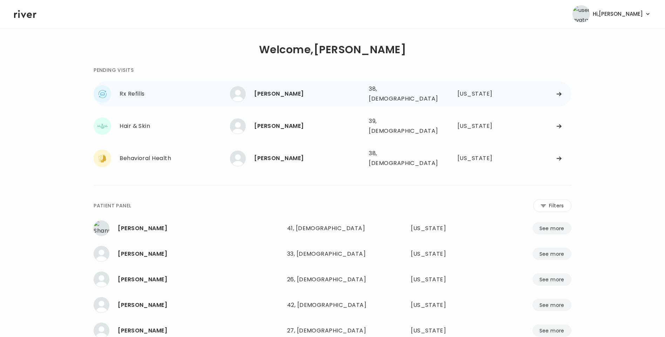
click at [288, 90] on div "[PERSON_NAME]" at bounding box center [308, 94] width 109 height 10
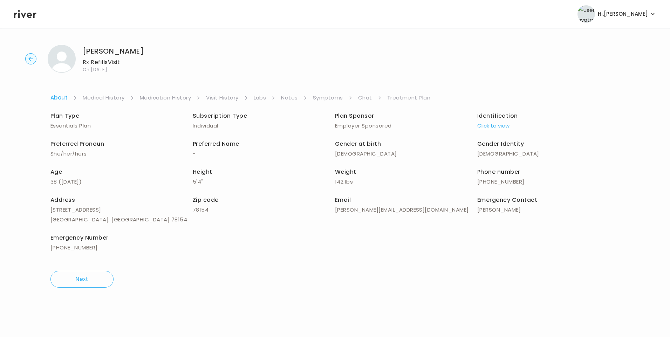
click at [221, 96] on link "Visit History" at bounding box center [222, 98] width 32 height 10
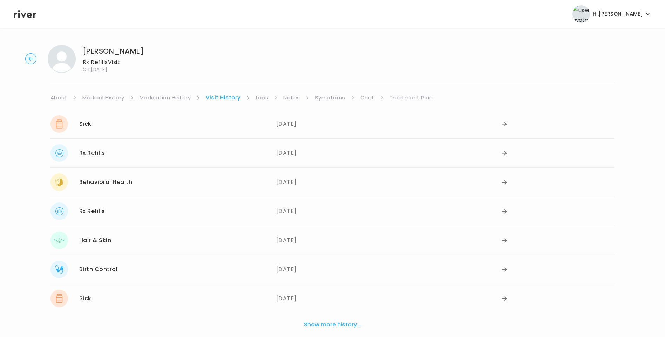
click at [322, 98] on link "Symptoms" at bounding box center [330, 98] width 30 height 10
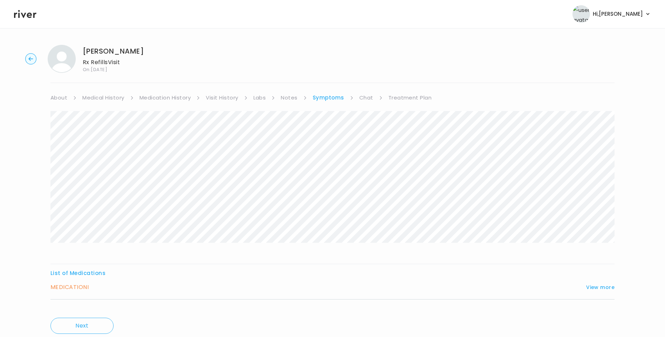
scroll to position [23, 0]
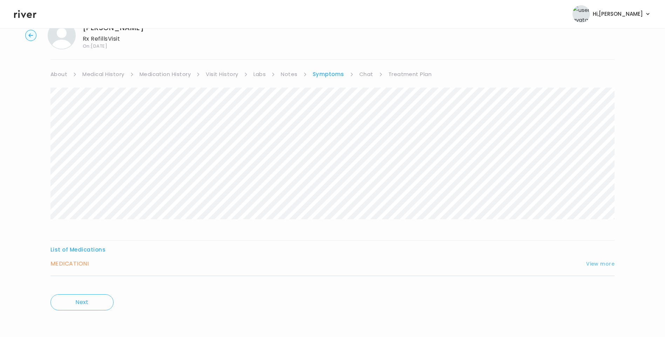
click at [606, 261] on button "View more" at bounding box center [600, 264] width 28 height 8
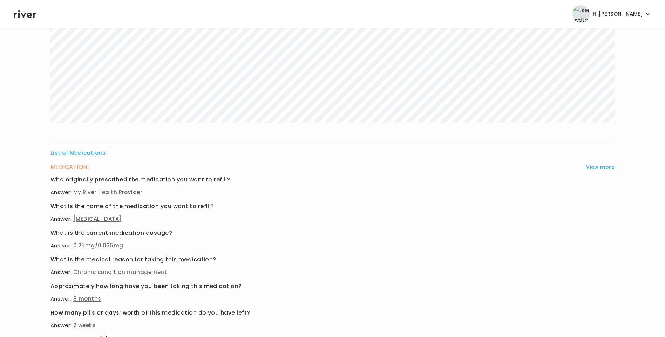
scroll to position [212, 0]
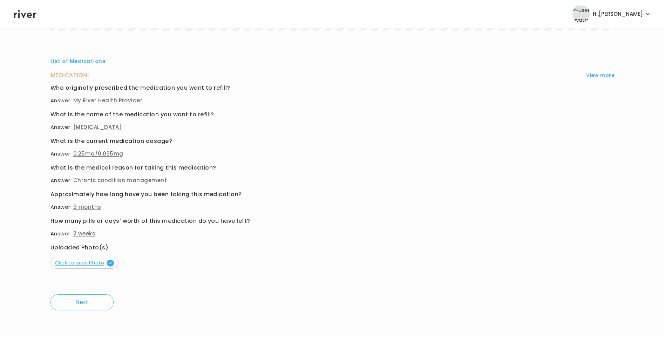
click at [100, 262] on span "Click to view Photo" at bounding box center [84, 262] width 59 height 7
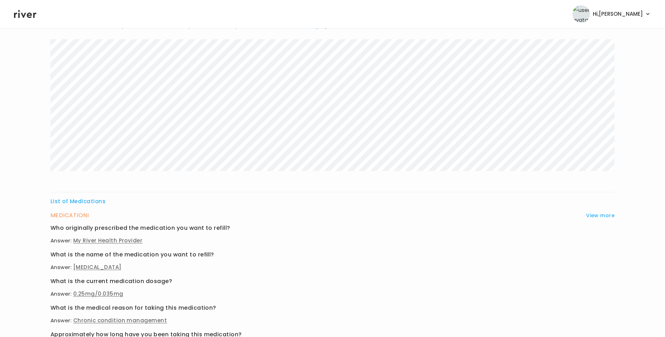
scroll to position [0, 0]
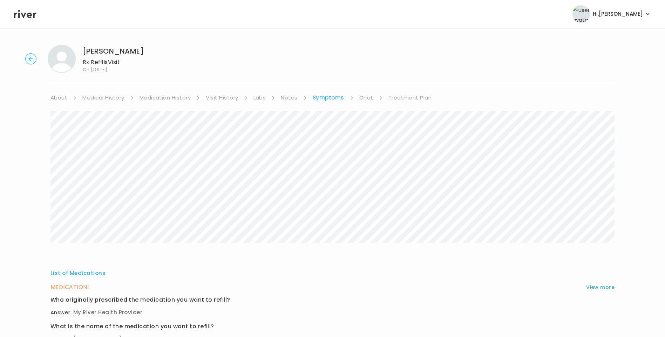
click at [182, 96] on link "Medication History" at bounding box center [165, 98] width 52 height 10
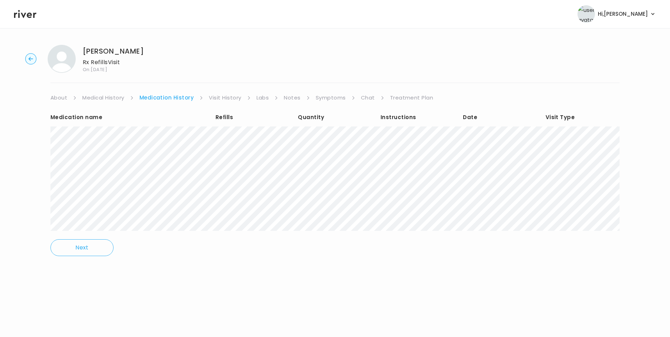
click at [367, 101] on link "Chat" at bounding box center [368, 98] width 14 height 10
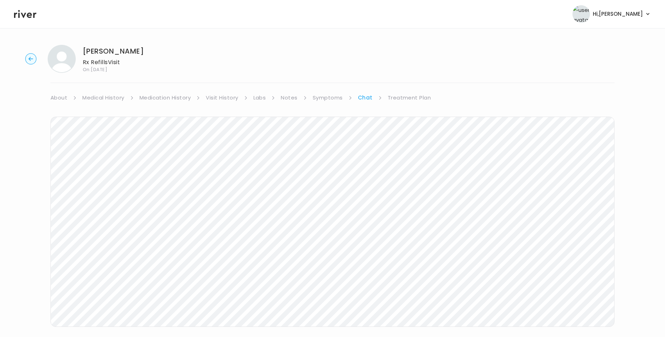
click at [334, 96] on link "Symptoms" at bounding box center [328, 98] width 30 height 10
click at [603, 285] on button "View more" at bounding box center [600, 287] width 28 height 8
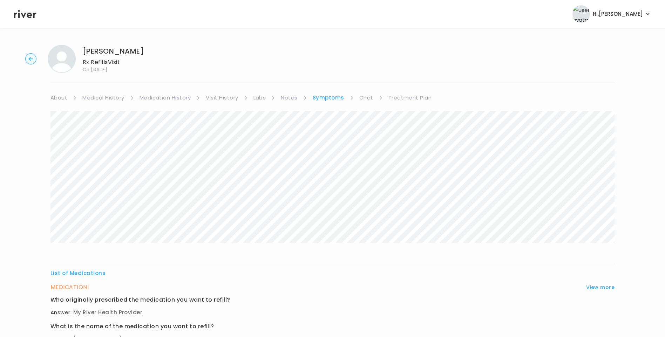
click at [219, 97] on link "Visit History" at bounding box center [222, 98] width 32 height 10
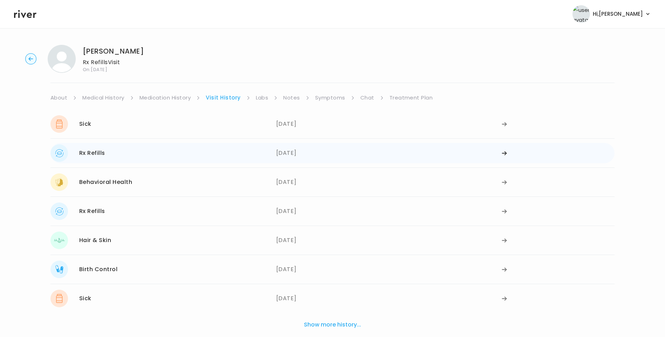
click at [305, 155] on div "06/19/2025" at bounding box center [389, 153] width 226 height 18
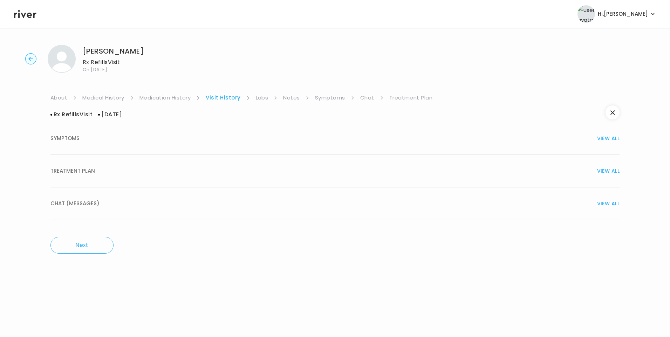
click at [165, 97] on link "Medication History" at bounding box center [165, 98] width 52 height 10
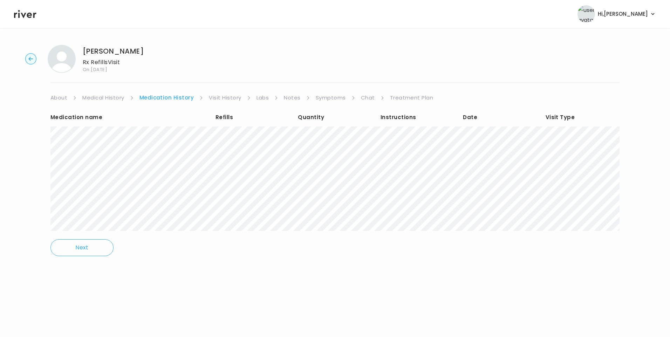
click at [368, 96] on link "Chat" at bounding box center [368, 98] width 14 height 10
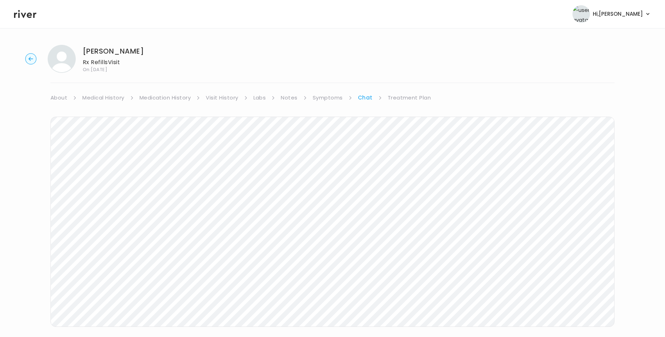
click at [67, 98] on li "About" at bounding box center [63, 98] width 26 height 10
click at [58, 99] on link "About" at bounding box center [58, 98] width 17 height 10
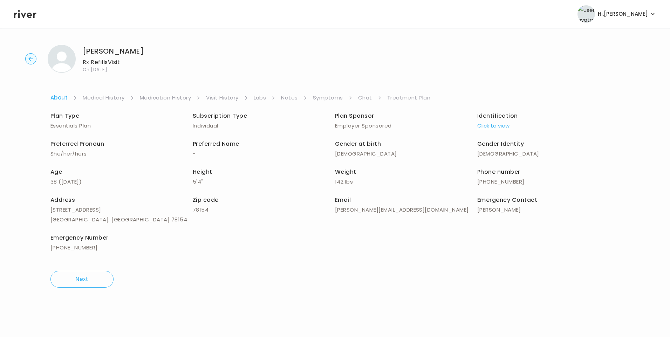
click at [330, 98] on link "Symptoms" at bounding box center [328, 98] width 30 height 10
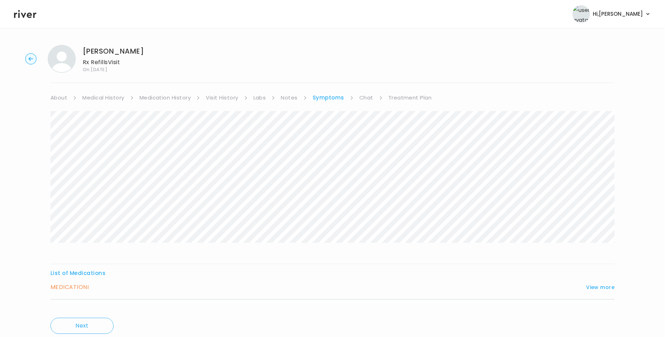
click at [368, 98] on link "Chat" at bounding box center [366, 98] width 14 height 10
click at [181, 97] on link "Medication History" at bounding box center [165, 98] width 52 height 10
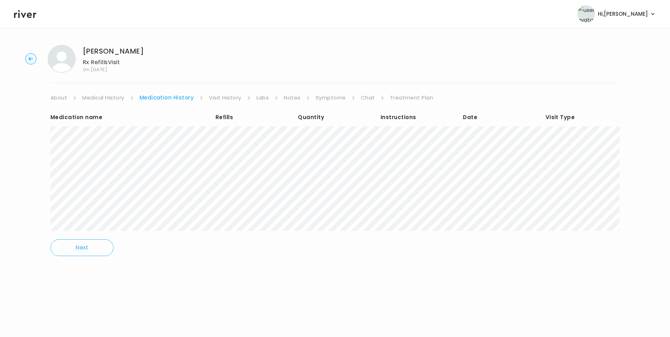
click at [367, 98] on link "Chat" at bounding box center [368, 98] width 14 height 10
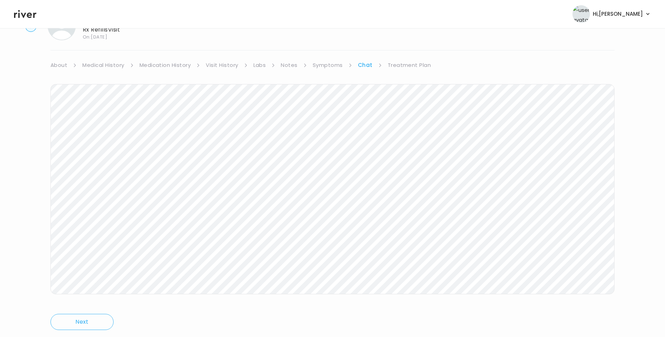
scroll to position [43, 0]
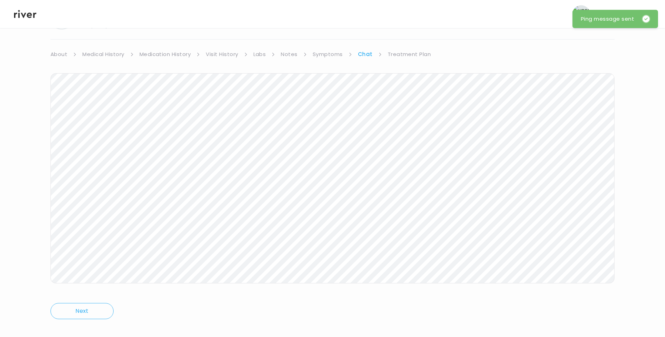
click at [407, 54] on link "Treatment Plan" at bounding box center [409, 54] width 43 height 10
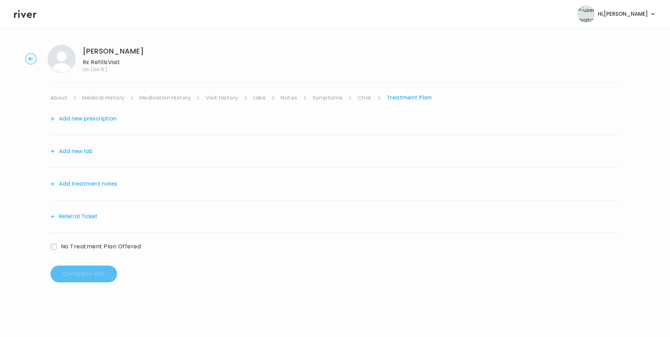
click at [87, 186] on button "Add treatment notes" at bounding box center [83, 184] width 67 height 10
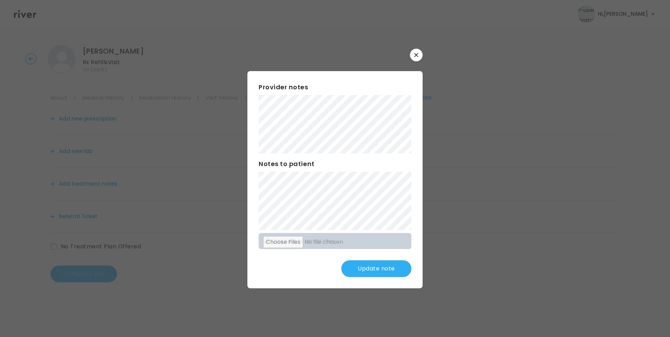
click at [389, 271] on button "Update note" at bounding box center [376, 268] width 70 height 17
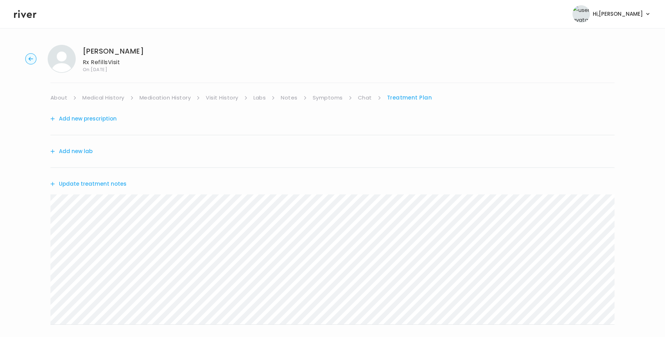
click at [217, 100] on link "Visit History" at bounding box center [222, 98] width 32 height 10
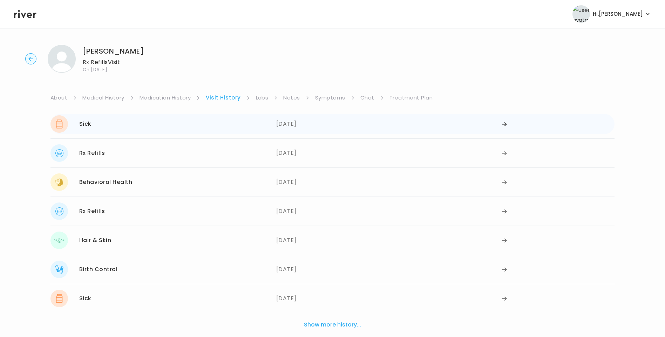
click at [156, 129] on div "Sick 08/26/2025" at bounding box center [163, 124] width 226 height 18
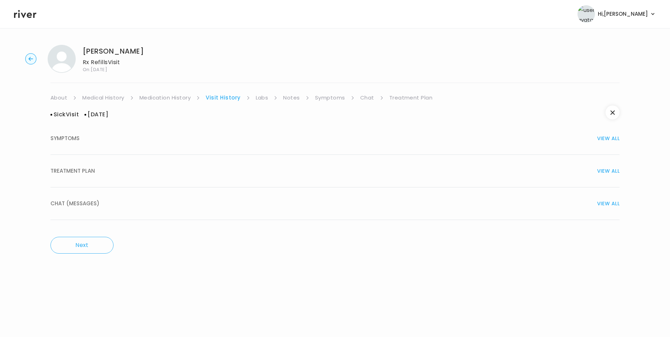
drag, startPoint x: 93, startPoint y: 168, endPoint x: 102, endPoint y: 170, distance: 9.3
click at [94, 169] on span "TREATMENT PLAN" at bounding box center [72, 171] width 45 height 10
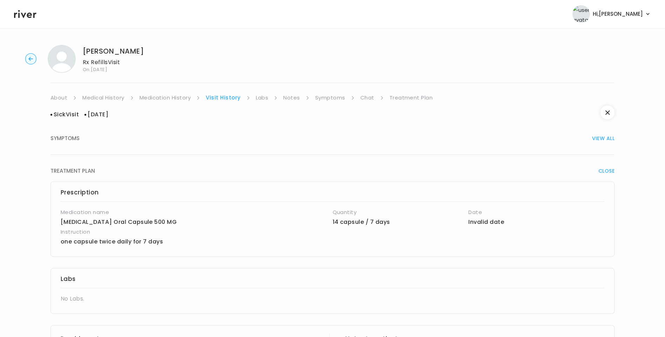
click at [160, 96] on link "Medication History" at bounding box center [165, 98] width 52 height 10
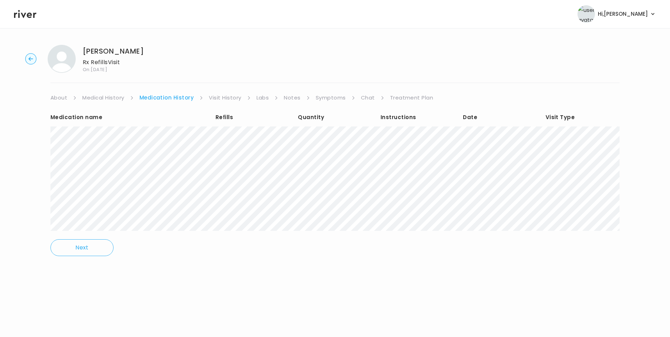
click at [222, 99] on link "Visit History" at bounding box center [225, 98] width 32 height 10
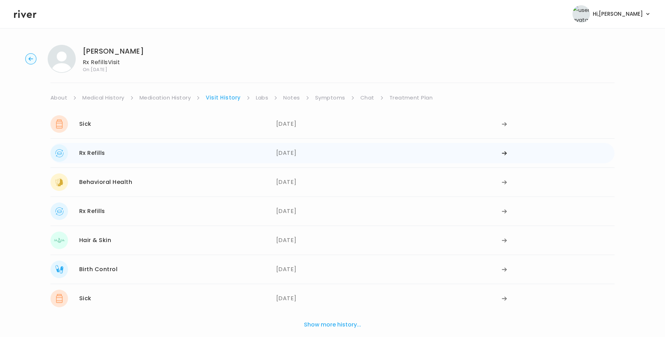
click at [156, 153] on div "Rx Refills 06/19/2025" at bounding box center [163, 153] width 226 height 18
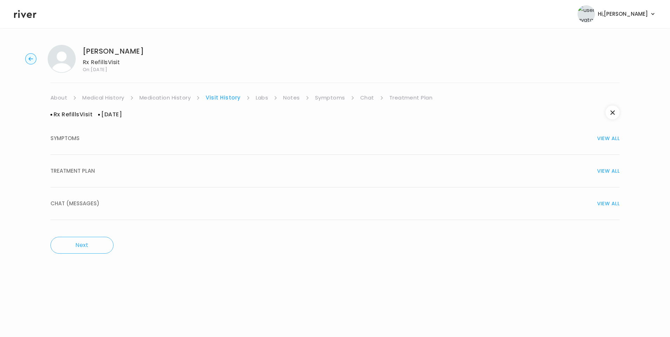
drag, startPoint x: 86, startPoint y: 175, endPoint x: 133, endPoint y: 182, distance: 47.5
click at [87, 175] on span "TREATMENT PLAN" at bounding box center [72, 171] width 45 height 10
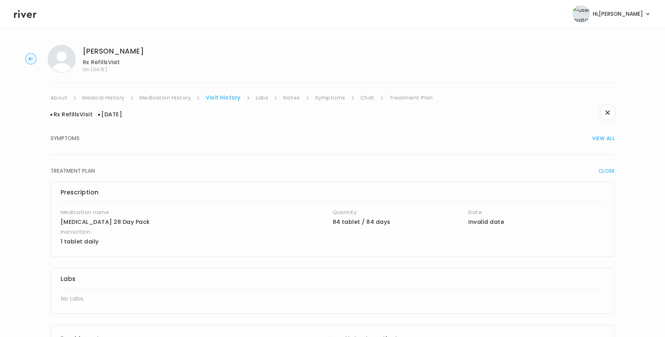
click at [173, 97] on link "Medication History" at bounding box center [165, 98] width 52 height 10
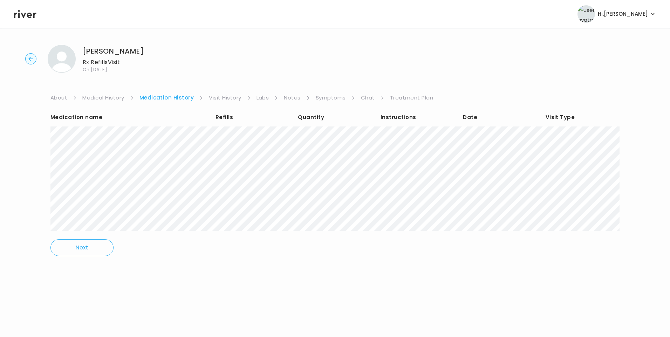
click at [231, 99] on link "Visit History" at bounding box center [225, 98] width 32 height 10
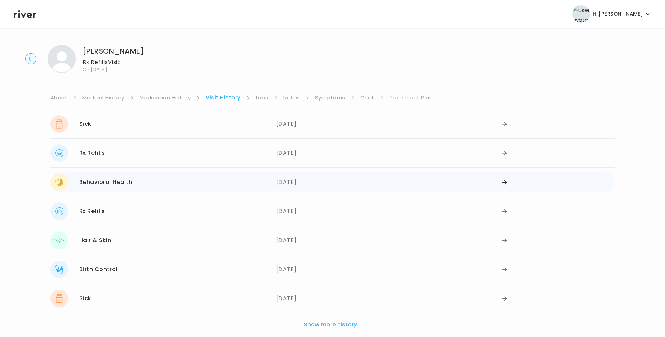
click at [139, 187] on div "Behavioral Health 04/23/2025" at bounding box center [163, 182] width 226 height 18
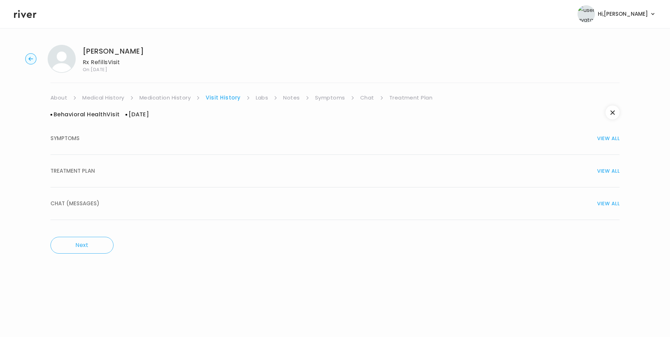
click at [90, 168] on span "TREATMENT PLAN" at bounding box center [72, 171] width 45 height 10
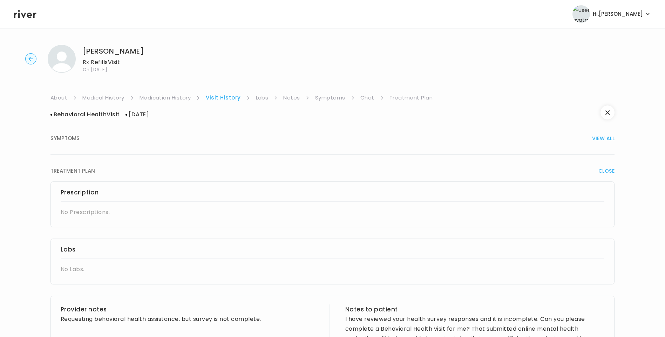
click at [172, 97] on link "Medication History" at bounding box center [165, 98] width 52 height 10
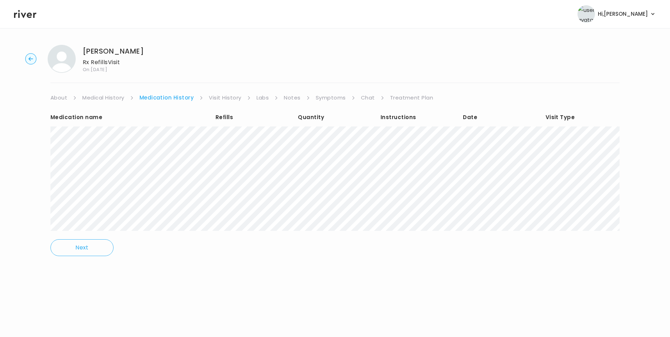
click at [224, 96] on link "Visit History" at bounding box center [225, 98] width 32 height 10
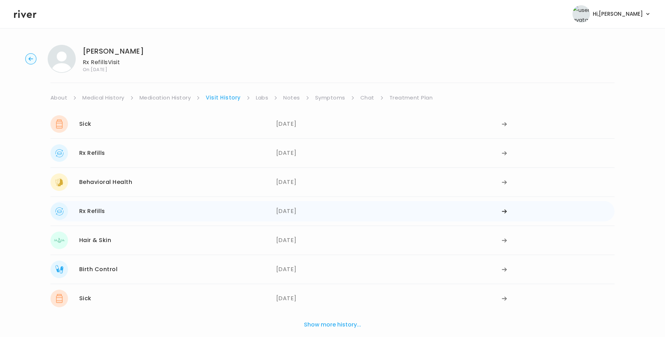
click at [142, 216] on div "Rx Refills 04/14/2025" at bounding box center [163, 212] width 226 height 18
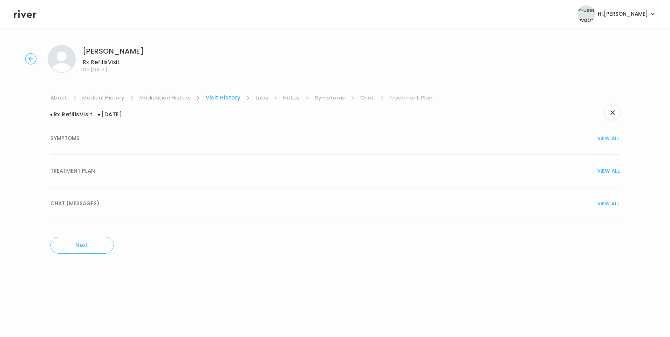
drag, startPoint x: 96, startPoint y: 175, endPoint x: 142, endPoint y: 182, distance: 46.8
click at [96, 175] on div "TREATMENT PLAN VIEW ALL" at bounding box center [334, 171] width 569 height 10
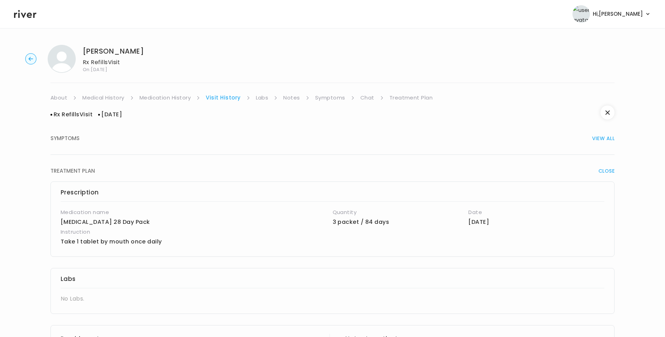
click at [175, 99] on link "Medication History" at bounding box center [165, 98] width 52 height 10
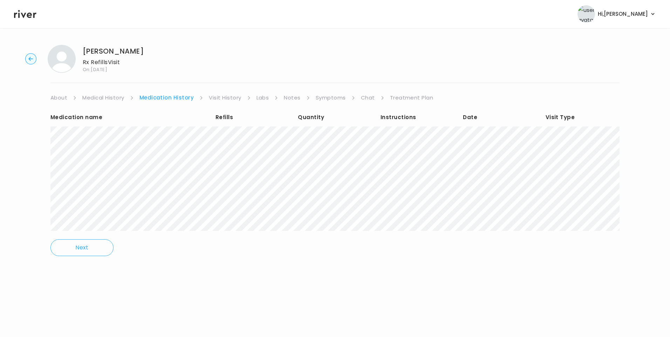
click at [218, 96] on link "Visit History" at bounding box center [225, 98] width 32 height 10
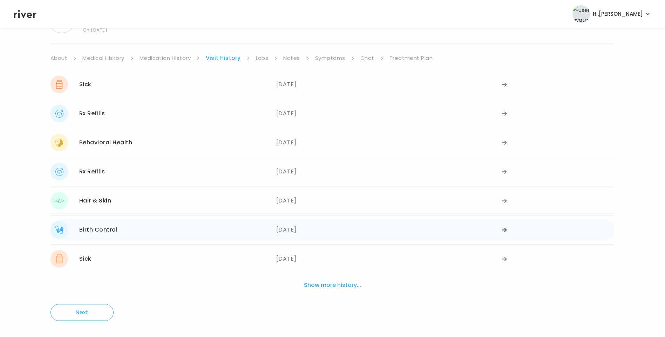
scroll to position [40, 0]
click at [147, 202] on div "Hair & Skin 03/10/2025" at bounding box center [163, 200] width 226 height 18
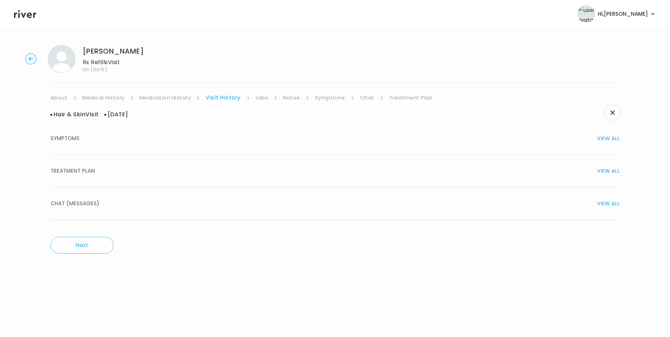
click at [82, 169] on span "TREATMENT PLAN" at bounding box center [72, 171] width 45 height 10
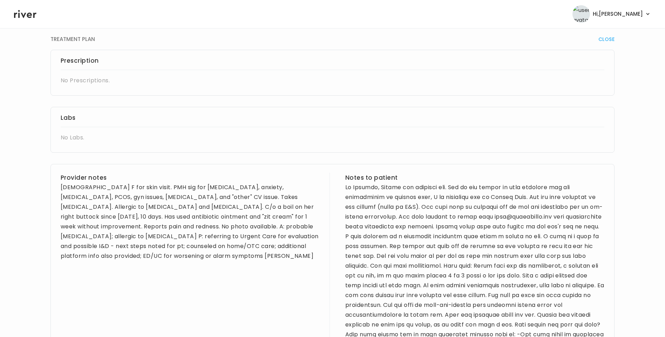
scroll to position [175, 0]
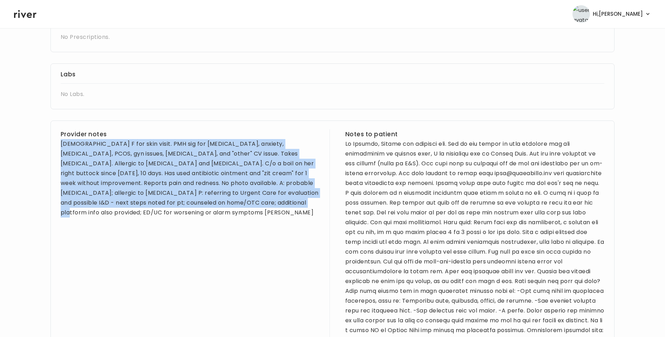
drag, startPoint x: 61, startPoint y: 143, endPoint x: 252, endPoint y: 209, distance: 202.0
click at [252, 209] on div "Provider notes 38 yo F for skin visit. PMH sig for asthma, anxiety, ADHD, PCOS,…" at bounding box center [190, 271] width 259 height 285
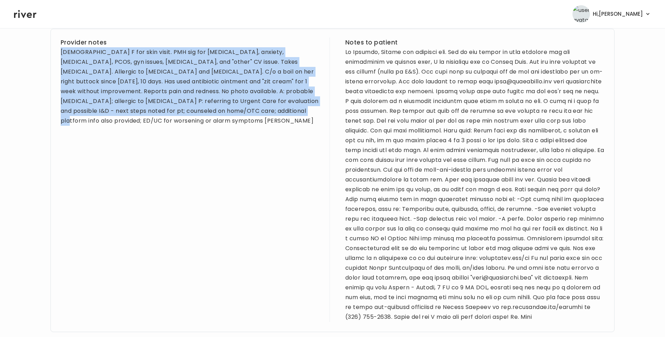
scroll to position [210, 0]
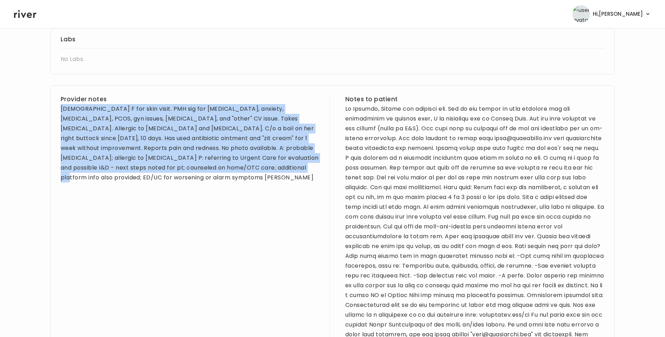
copy div "38 yo F for skin visit. PMH sig for asthma, anxiety, ADHD, PCOS, gyn issues, he…"
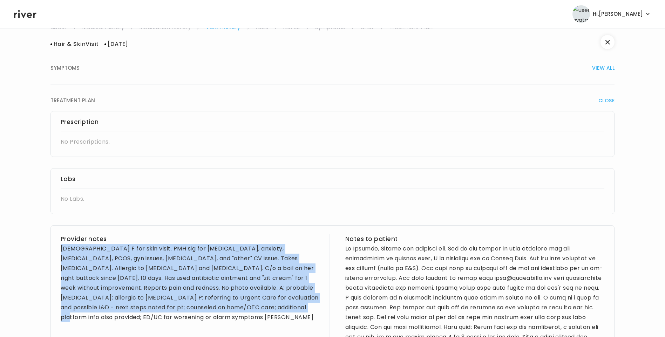
scroll to position [70, 0]
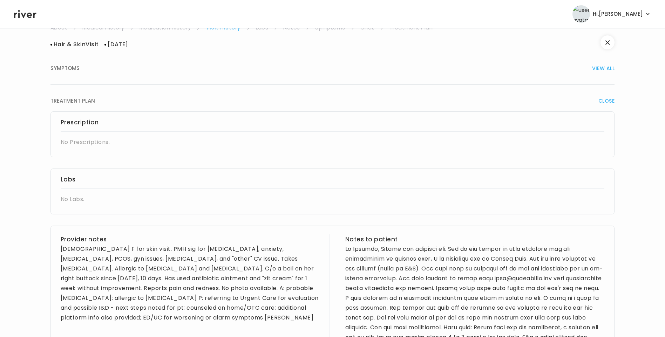
click at [251, 208] on div "Labs No Labs." at bounding box center [332, 192] width 564 height 46
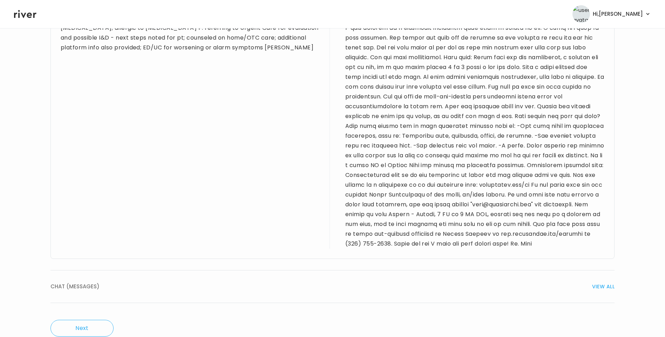
scroll to position [367, 0]
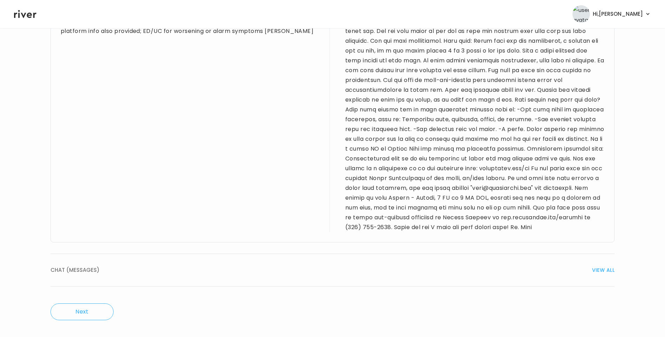
drag, startPoint x: 84, startPoint y: 275, endPoint x: 139, endPoint y: 276, distance: 55.0
click at [85, 275] on button "CHAT (MESSAGES) VIEW ALL" at bounding box center [332, 270] width 564 height 33
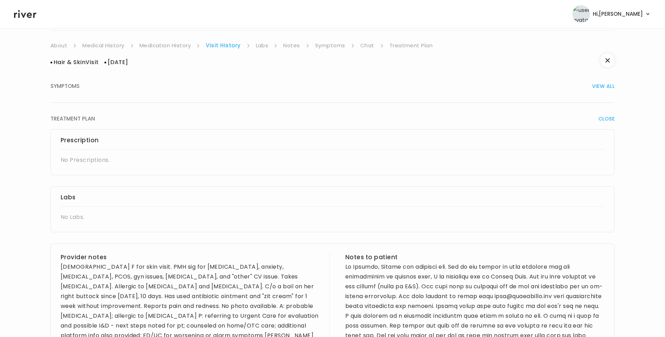
scroll to position [0, 0]
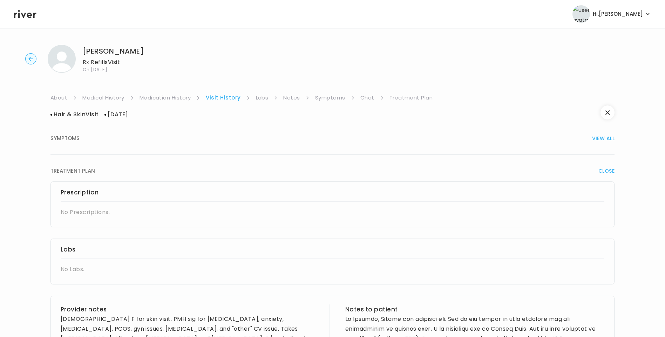
drag, startPoint x: 112, startPoint y: 98, endPoint x: 118, endPoint y: 100, distance: 5.9
click at [112, 98] on link "Medical History" at bounding box center [103, 98] width 42 height 10
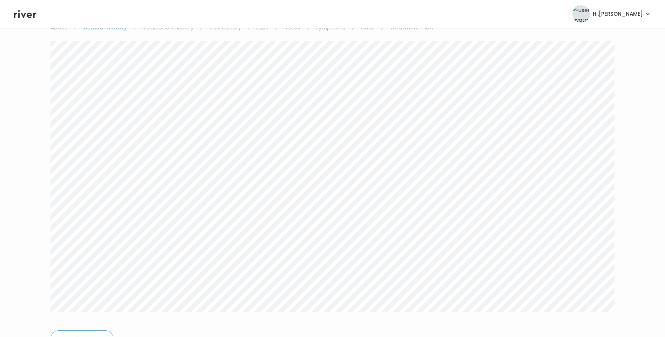
scroll to position [35, 0]
click at [419, 63] on link "Treatment Plan" at bounding box center [411, 63] width 43 height 10
click at [0, 179] on div "JESSICA TANNER Rx Refills Visit On: 27 Aug 2025 About Medical History Medicatio…" at bounding box center [332, 190] width 665 height 373
click at [102, 145] on button "Update treatment notes" at bounding box center [88, 149] width 76 height 10
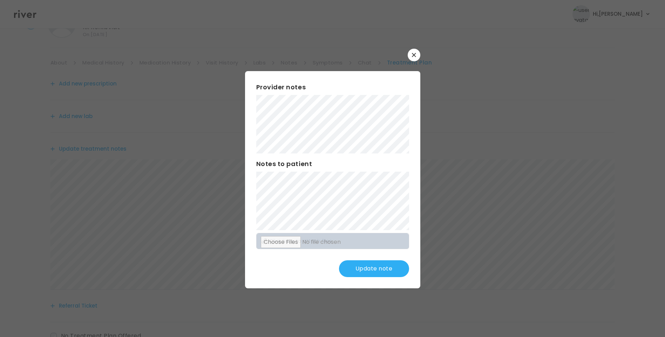
click at [198, 107] on div "​ Provider notes Notes to patient Click here to attach files Update note" at bounding box center [332, 168] width 665 height 337
click at [373, 267] on button "Update note" at bounding box center [374, 268] width 70 height 17
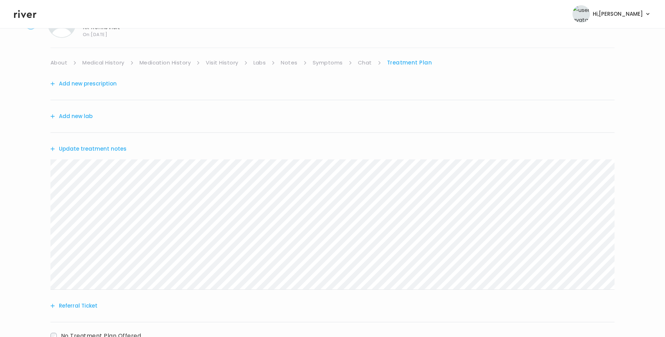
click at [114, 149] on button "Update treatment notes" at bounding box center [88, 149] width 76 height 10
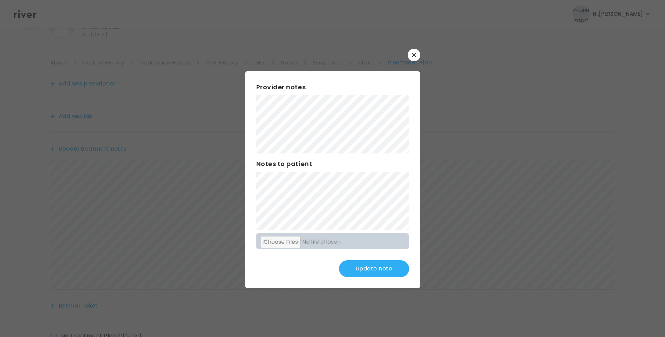
click at [384, 269] on button "Update note" at bounding box center [374, 268] width 70 height 17
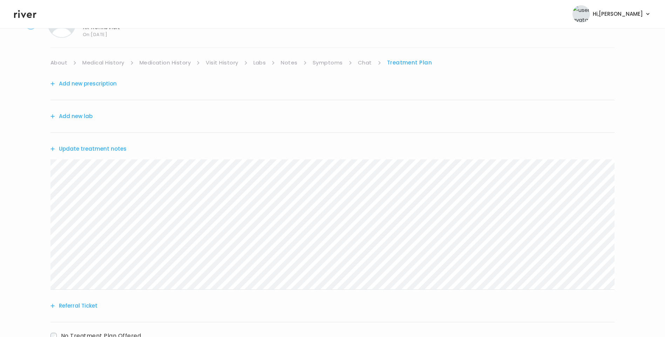
drag, startPoint x: 106, startPoint y: 64, endPoint x: 110, endPoint y: 67, distance: 4.5
click at [107, 65] on link "Medical History" at bounding box center [103, 63] width 42 height 10
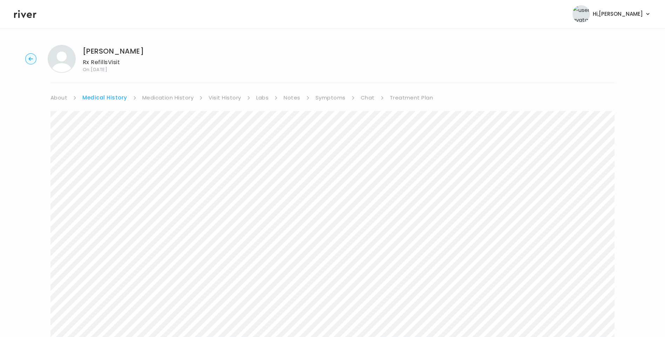
click at [408, 98] on link "Treatment Plan" at bounding box center [411, 98] width 43 height 10
click at [112, 96] on link "Medical History" at bounding box center [103, 98] width 42 height 10
click at [401, 96] on link "Treatment Plan" at bounding box center [411, 98] width 43 height 10
click at [107, 182] on button "Update treatment notes" at bounding box center [88, 184] width 76 height 10
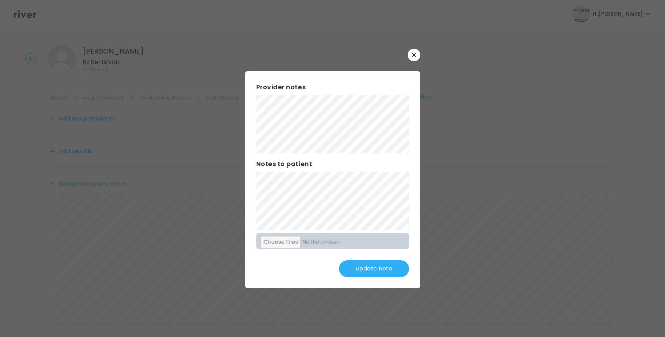
click at [386, 271] on button "Update note" at bounding box center [374, 268] width 70 height 17
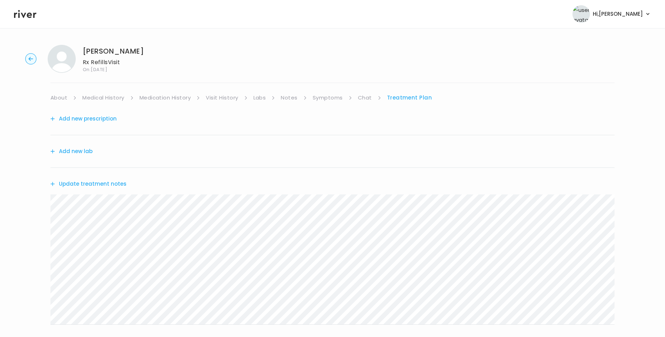
click at [331, 99] on link "Symptoms" at bounding box center [328, 98] width 30 height 10
click at [602, 284] on button "View more" at bounding box center [600, 287] width 28 height 8
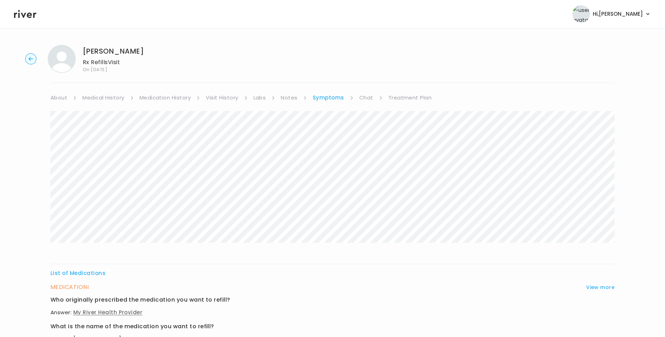
click at [180, 93] on link "Medication History" at bounding box center [165, 98] width 52 height 10
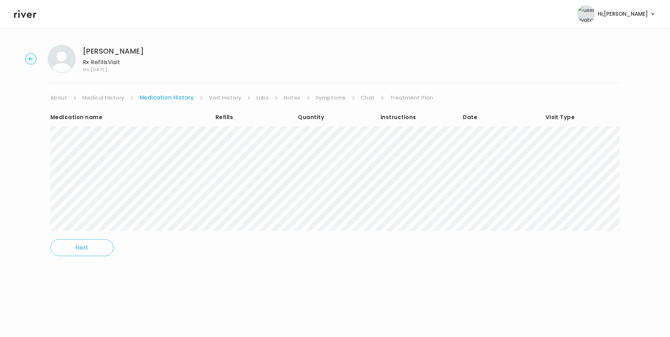
click at [415, 97] on link "Treatment Plan" at bounding box center [411, 98] width 43 height 10
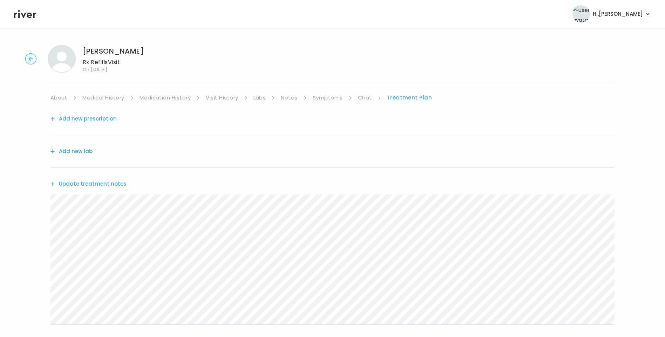
click at [183, 97] on link "Medication History" at bounding box center [165, 98] width 52 height 10
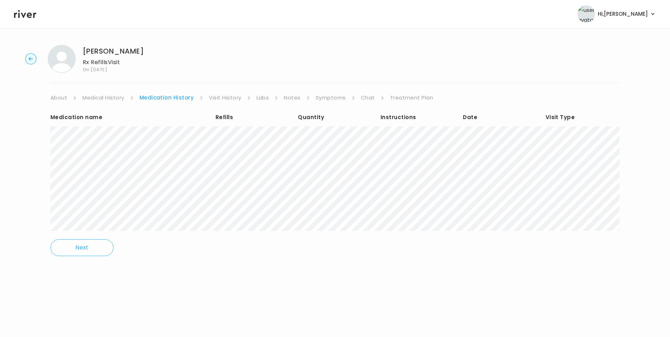
click at [231, 97] on link "Visit History" at bounding box center [225, 98] width 32 height 10
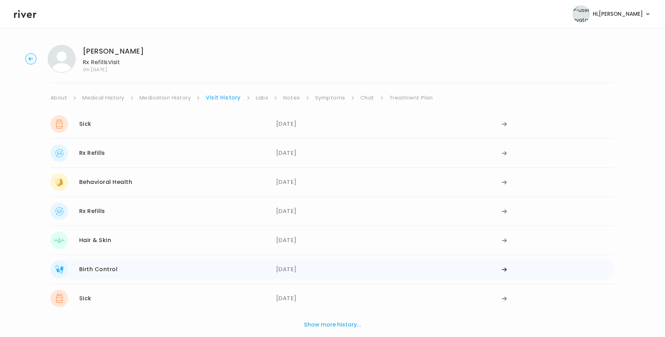
scroll to position [35, 0]
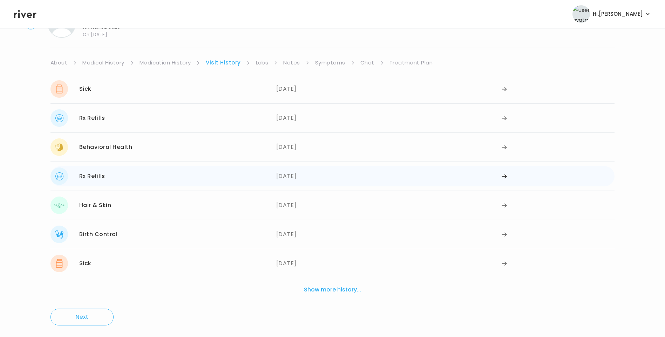
click at [248, 183] on div "Rx Refills 04/14/2025" at bounding box center [163, 177] width 226 height 18
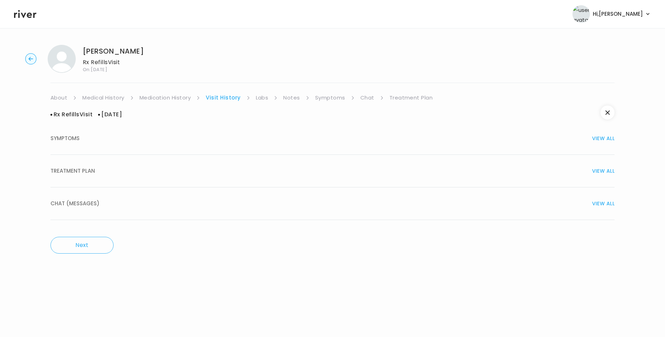
scroll to position [0, 0]
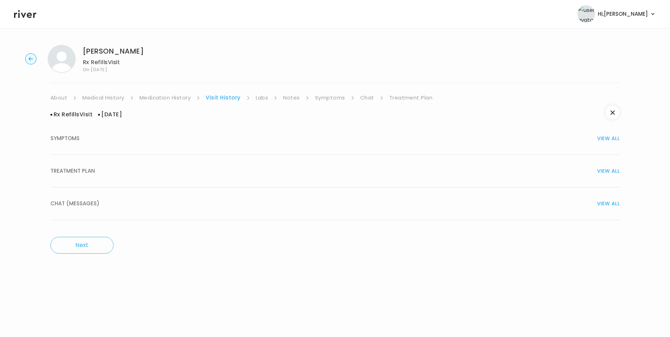
click at [193, 183] on button "TREATMENT PLAN VIEW ALL" at bounding box center [334, 171] width 569 height 33
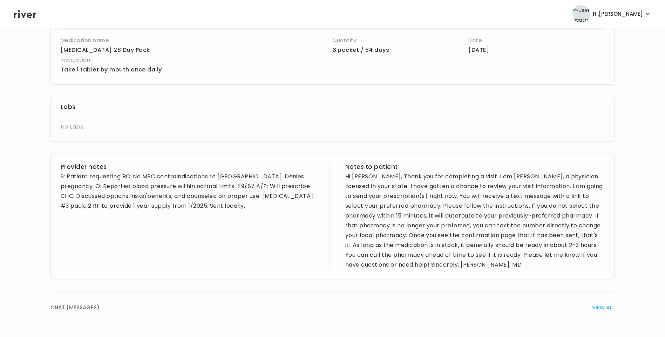
scroll to position [175, 0]
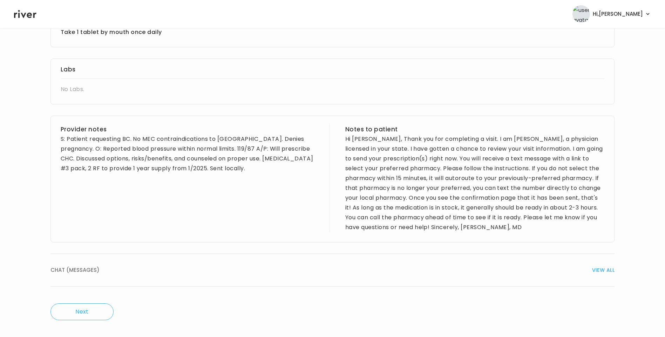
click at [267, 270] on div "CHAT (MESSAGES) VIEW ALL" at bounding box center [332, 270] width 564 height 10
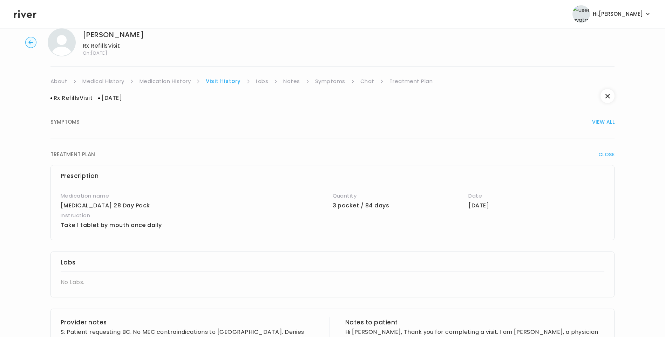
scroll to position [0, 0]
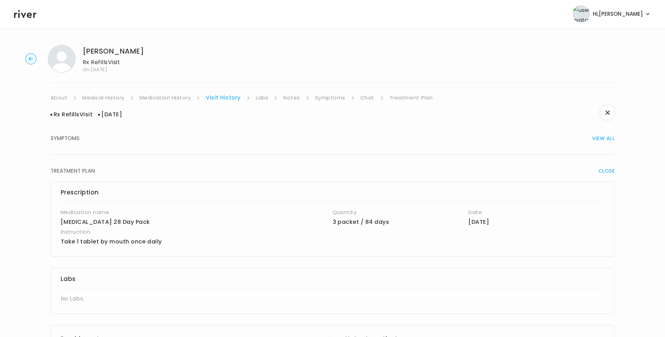
click at [184, 97] on link "Medication History" at bounding box center [165, 98] width 52 height 10
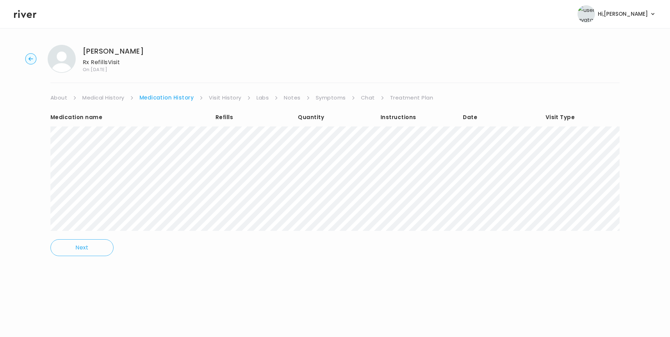
click at [224, 97] on link "Visit History" at bounding box center [225, 98] width 32 height 10
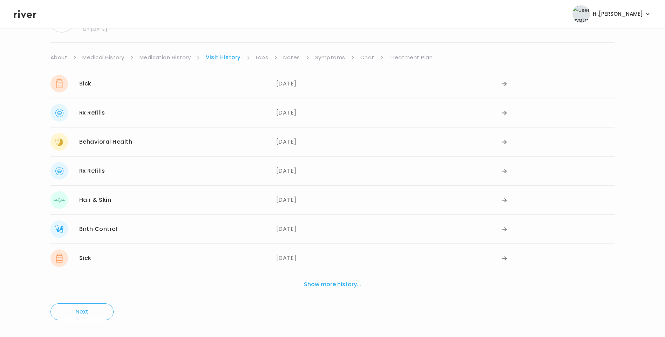
click at [313, 283] on button "Show more history..." at bounding box center [332, 284] width 63 height 15
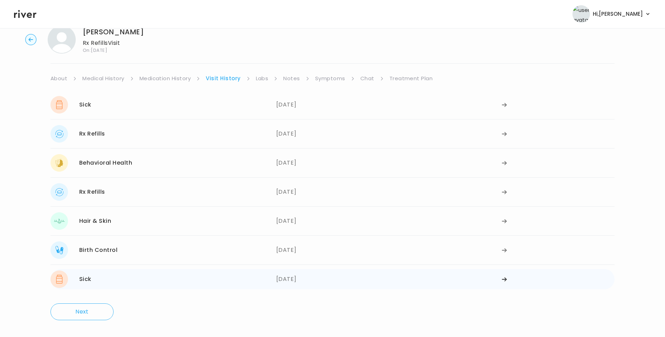
click at [265, 277] on div "Sick 12/13/2024" at bounding box center [163, 280] width 226 height 18
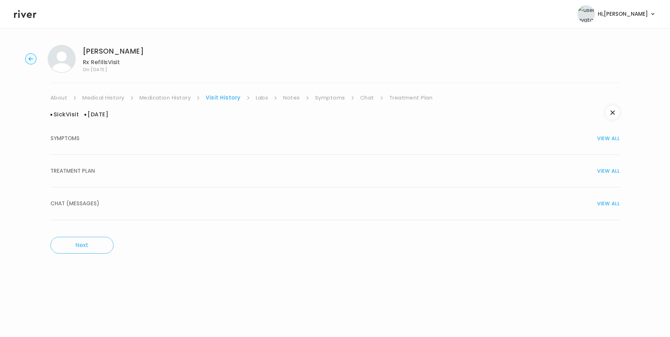
drag, startPoint x: 88, startPoint y: 169, endPoint x: 103, endPoint y: 177, distance: 17.1
click at [90, 170] on span "TREATMENT PLAN" at bounding box center [72, 171] width 45 height 10
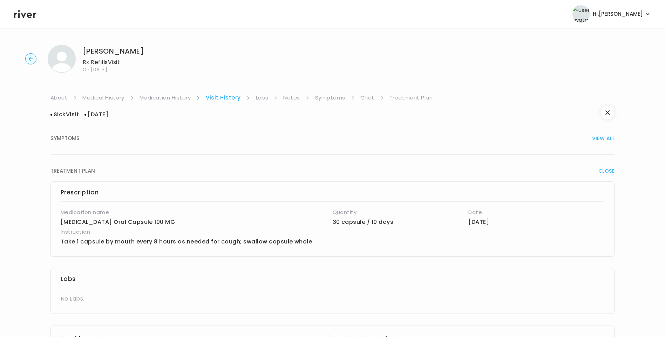
click at [182, 100] on link "Medication History" at bounding box center [165, 98] width 52 height 10
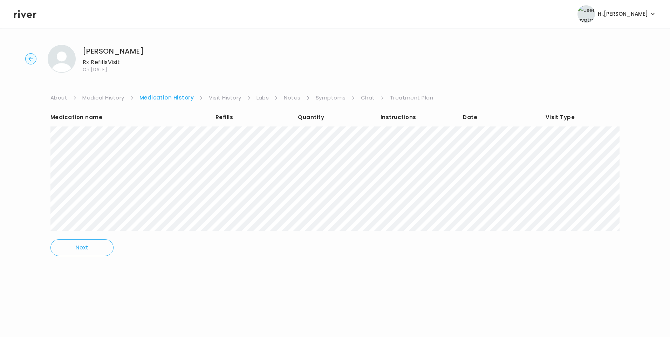
click at [223, 100] on link "Visit History" at bounding box center [225, 98] width 32 height 10
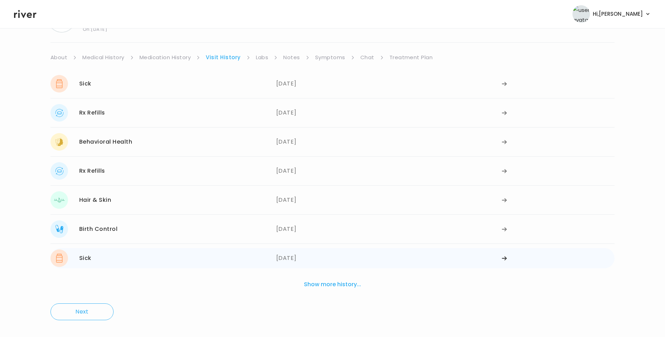
click at [326, 286] on button "Show more history..." at bounding box center [332, 284] width 63 height 15
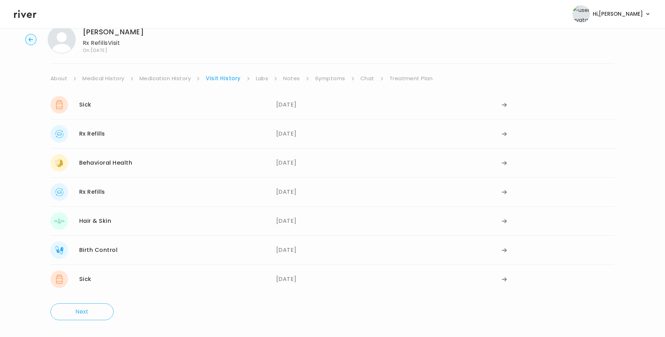
click at [242, 255] on div "Birth Control 01/24/2025" at bounding box center [163, 250] width 226 height 18
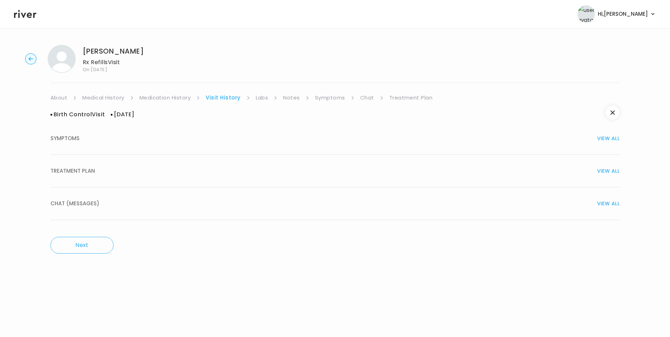
click at [85, 172] on span "TREATMENT PLAN" at bounding box center [72, 171] width 45 height 10
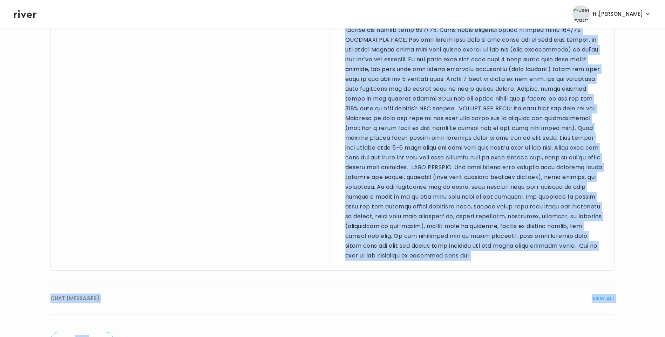
scroll to position [445, 0]
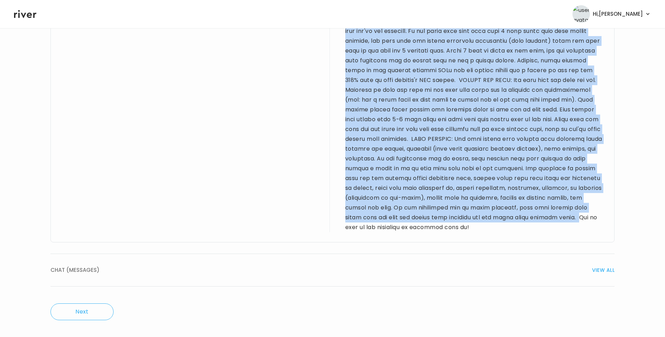
drag, startPoint x: 548, startPoint y: 78, endPoint x: 467, endPoint y: 217, distance: 160.3
click at [467, 217] on div at bounding box center [474, 66] width 259 height 334
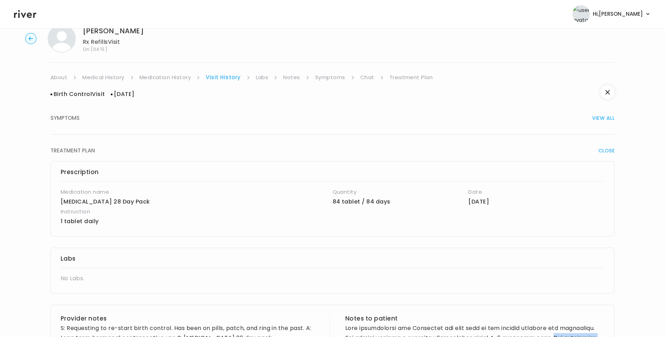
scroll to position [0, 0]
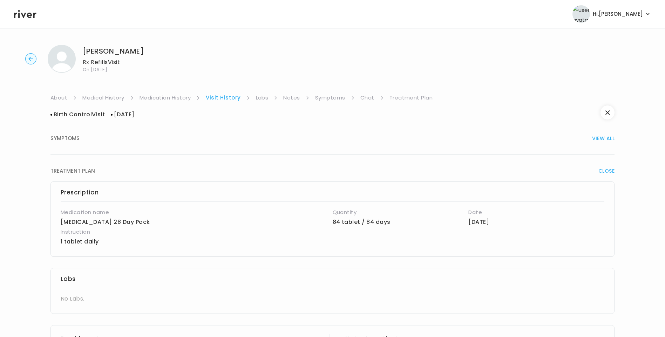
click at [422, 98] on link "Treatment Plan" at bounding box center [410, 98] width 43 height 10
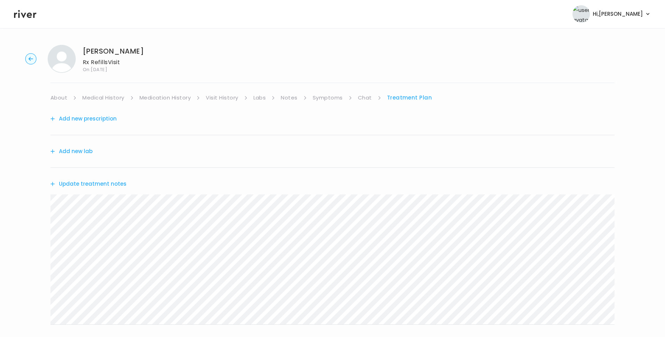
click at [92, 180] on button "Update treatment notes" at bounding box center [88, 184] width 76 height 10
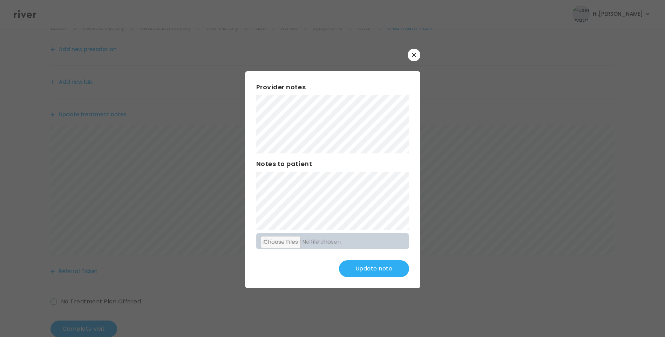
scroll to position [70, 0]
click at [376, 269] on button "Update note" at bounding box center [374, 268] width 70 height 17
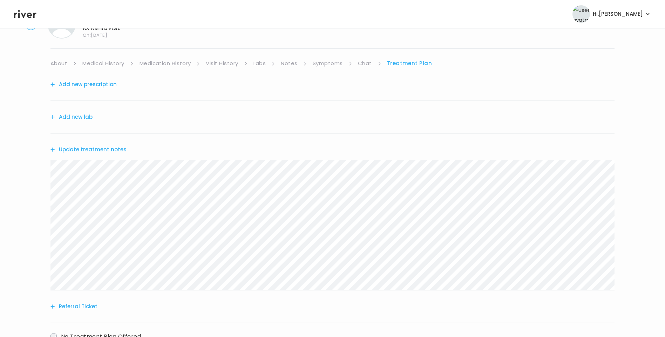
scroll to position [0, 0]
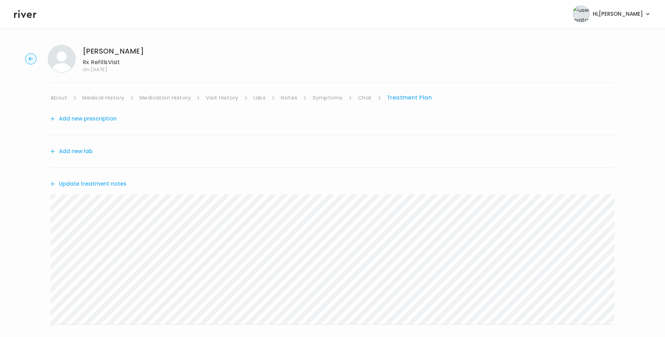
click at [21, 18] on icon at bounding box center [25, 14] width 22 height 11
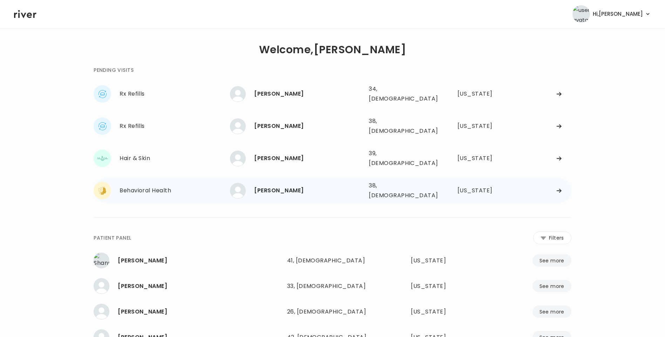
click at [299, 186] on div "[PERSON_NAME]" at bounding box center [308, 191] width 109 height 10
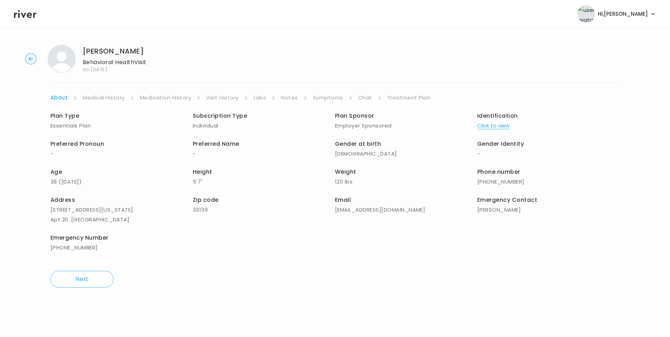
drag, startPoint x: 368, startPoint y: 99, endPoint x: 372, endPoint y: 102, distance: 5.3
click at [368, 99] on link "Chat" at bounding box center [365, 98] width 14 height 10
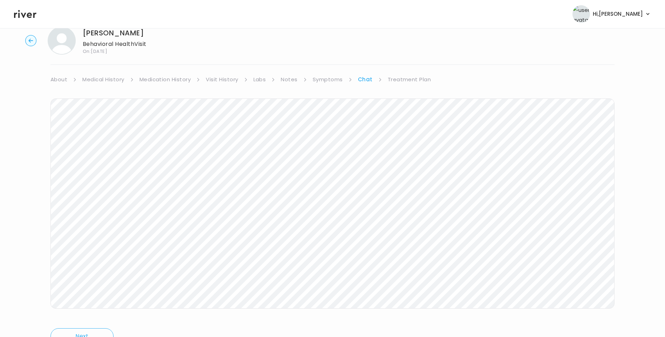
scroll to position [52, 0]
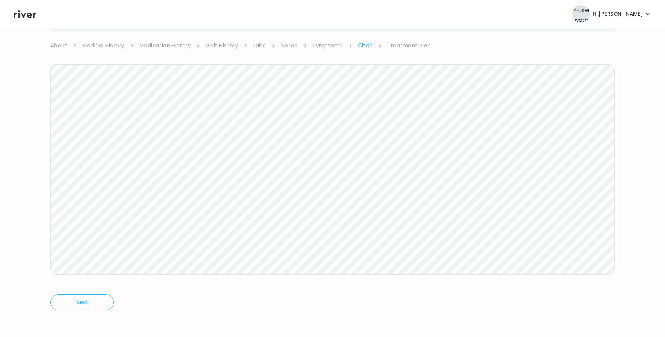
click at [29, 15] on icon at bounding box center [25, 14] width 22 height 11
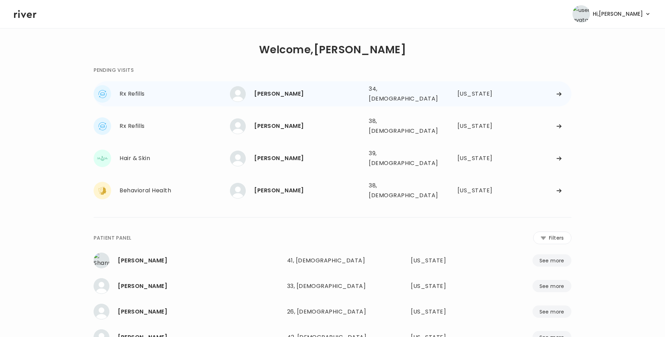
click at [283, 94] on div "Theresa Rogers" at bounding box center [308, 94] width 109 height 10
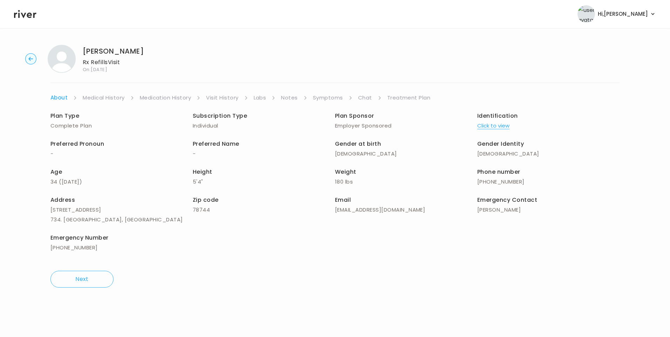
click at [221, 94] on link "Visit History" at bounding box center [222, 98] width 32 height 10
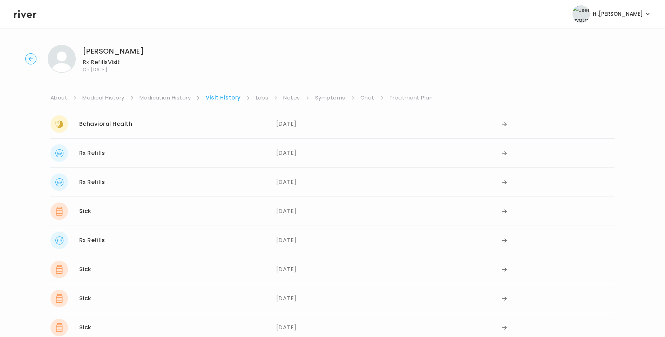
click at [334, 100] on link "Symptoms" at bounding box center [330, 98] width 30 height 10
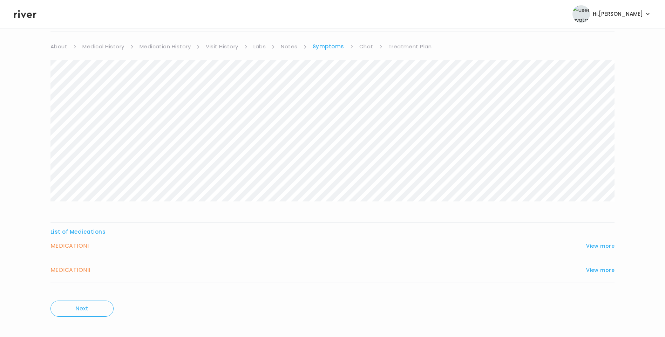
scroll to position [57, 0]
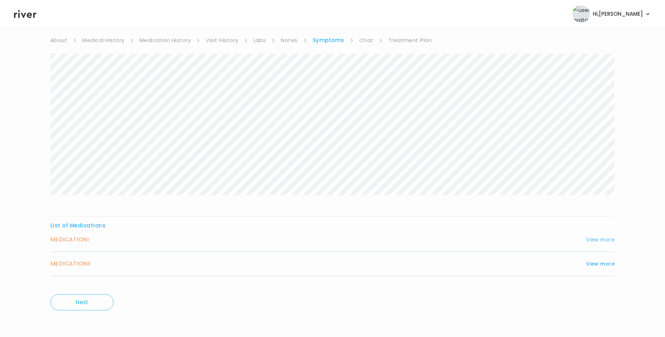
click at [603, 238] on button "View more" at bounding box center [600, 239] width 28 height 8
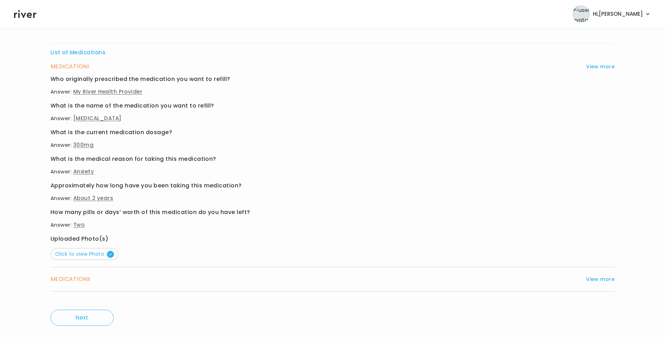
scroll to position [246, 0]
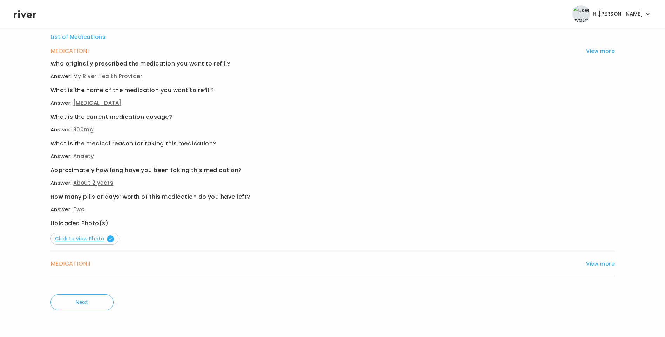
click at [90, 239] on span "Click to view Photo" at bounding box center [84, 238] width 59 height 7
click at [603, 264] on button "View more" at bounding box center [600, 264] width 28 height 8
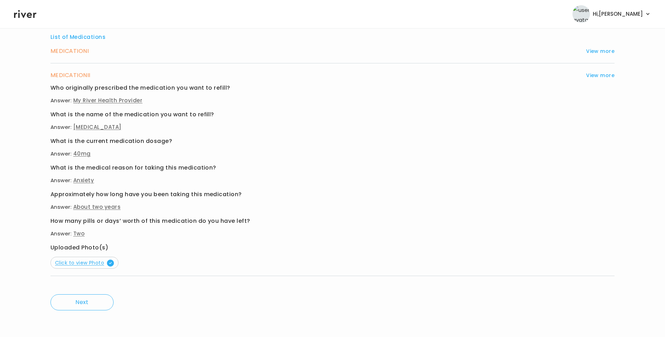
click at [82, 265] on span "Click to view Photo" at bounding box center [84, 262] width 59 height 7
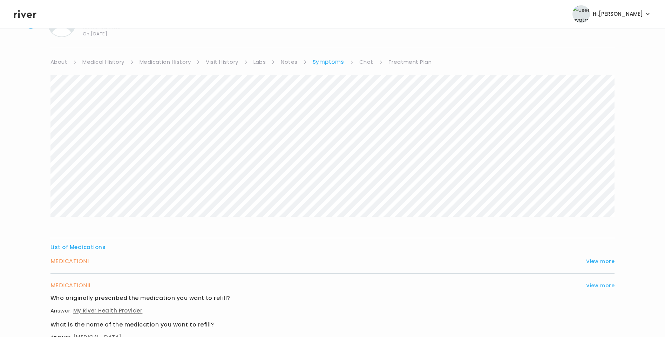
scroll to position [0, 0]
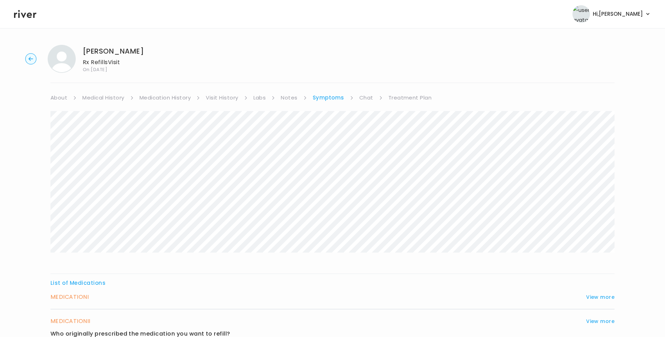
click at [174, 100] on link "Medication History" at bounding box center [165, 98] width 52 height 10
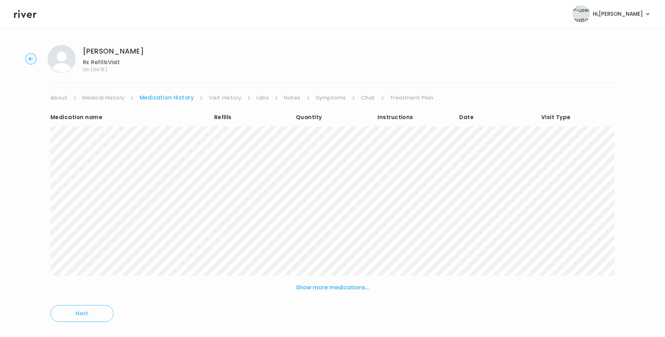
click at [225, 99] on link "Visit History" at bounding box center [225, 98] width 32 height 10
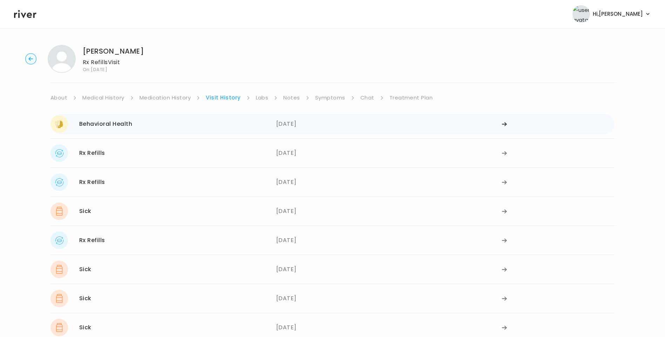
click at [288, 127] on div "03/18/2025" at bounding box center [389, 124] width 226 height 18
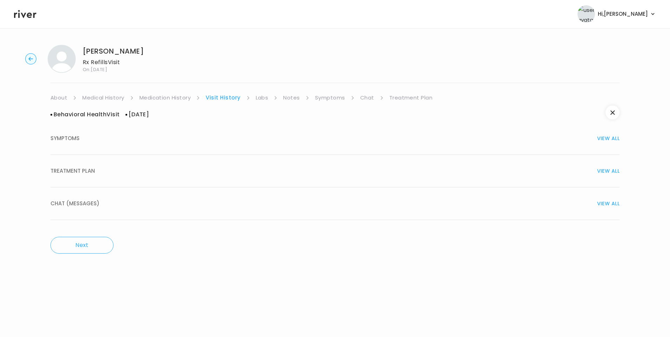
click at [124, 172] on div "TREATMENT PLAN VIEW ALL" at bounding box center [334, 171] width 569 height 10
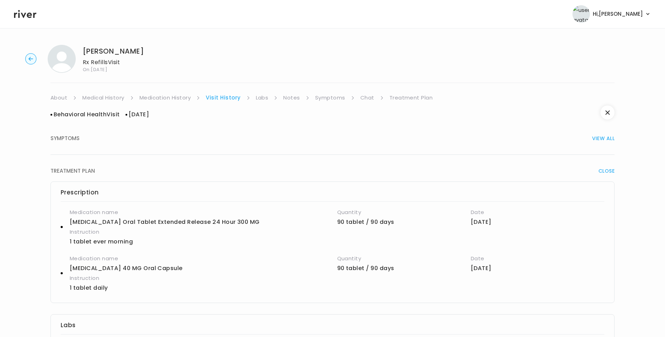
click at [176, 96] on link "Medication History" at bounding box center [165, 98] width 52 height 10
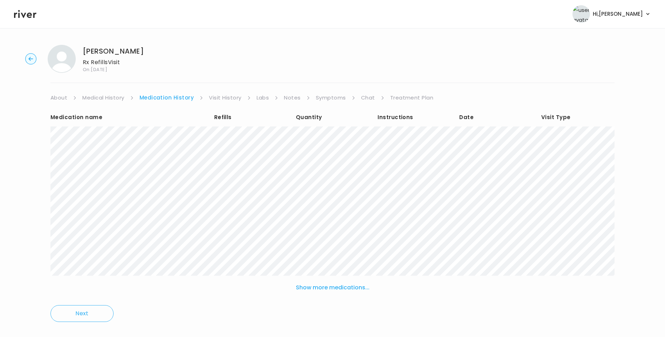
click at [220, 99] on link "Visit History" at bounding box center [225, 98] width 32 height 10
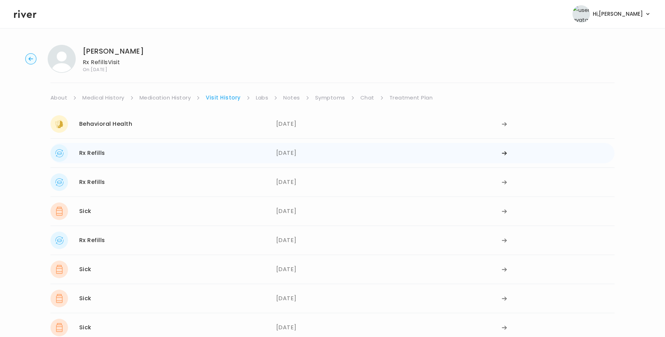
click at [201, 159] on div "Rx Refills 02/27/2025" at bounding box center [163, 153] width 226 height 18
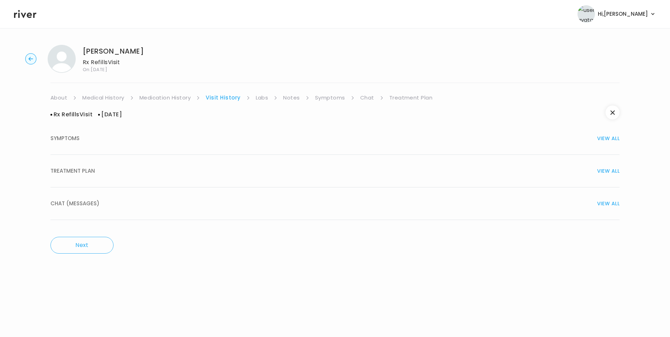
click at [110, 174] on div "TREATMENT PLAN VIEW ALL" at bounding box center [334, 171] width 569 height 10
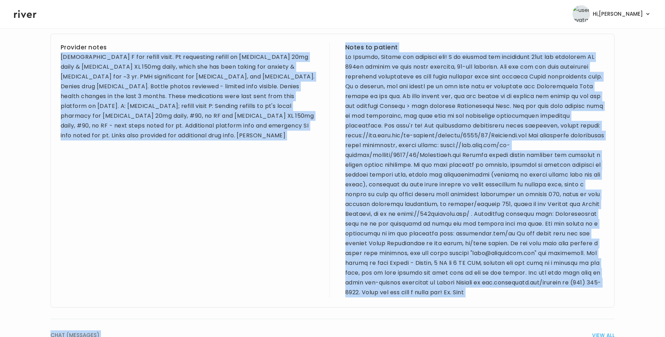
scroll to position [403, 0]
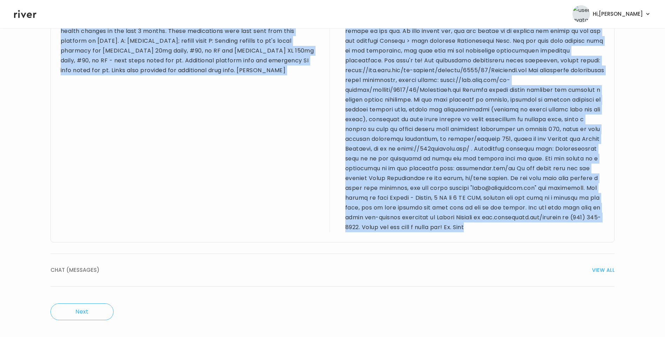
drag, startPoint x: 60, startPoint y: 114, endPoint x: 529, endPoint y: 224, distance: 481.6
click at [529, 224] on div "Provider notes 33 yo F for refill visit. Pt requesting refill on fluoxetine 20m…" at bounding box center [332, 105] width 564 height 274
drag, startPoint x: 529, startPoint y: 224, endPoint x: 503, endPoint y: 148, distance: 80.6
copy div "33 yo F for refill visit. Pt requesting refill on fluoxetine 20mg daily & bupro…"
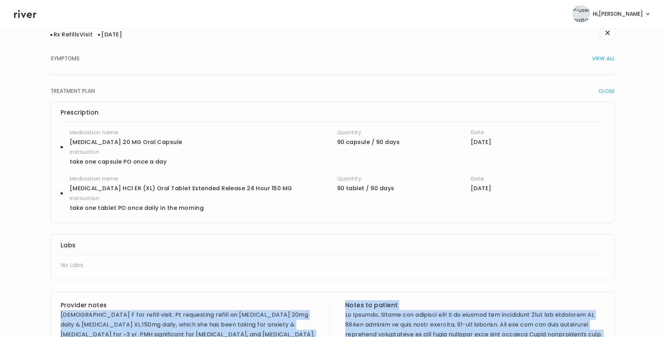
scroll to position [0, 0]
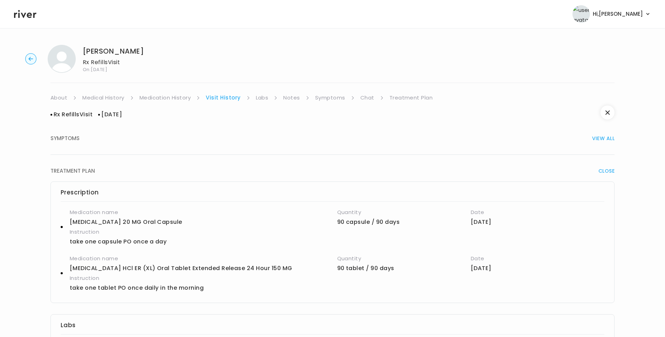
click at [173, 96] on link "Medication History" at bounding box center [165, 98] width 52 height 10
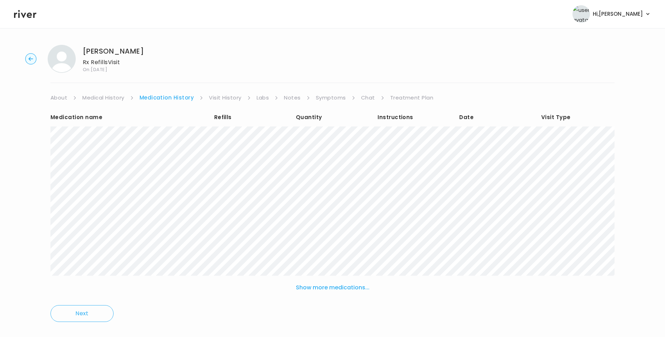
click at [116, 97] on link "Medical History" at bounding box center [103, 98] width 42 height 10
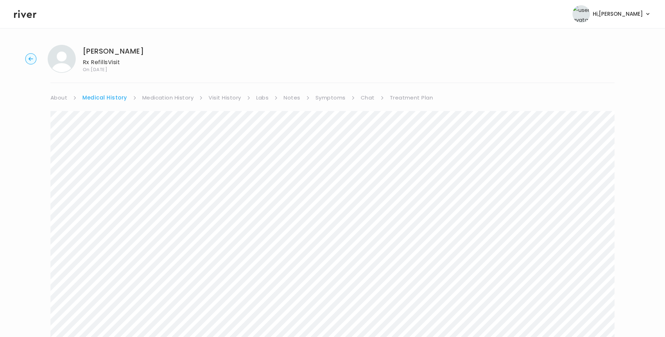
click at [402, 97] on link "Treatment Plan" at bounding box center [411, 98] width 43 height 10
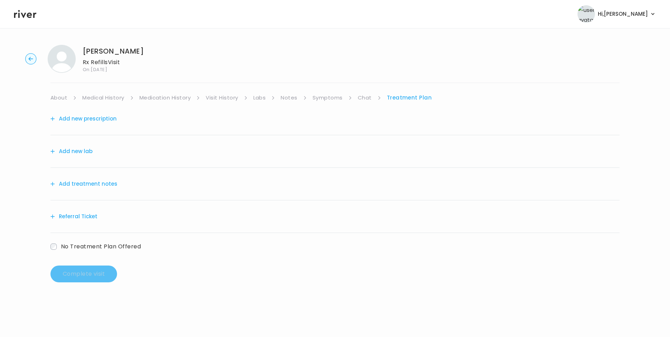
click at [103, 185] on button "Add treatment notes" at bounding box center [83, 184] width 67 height 10
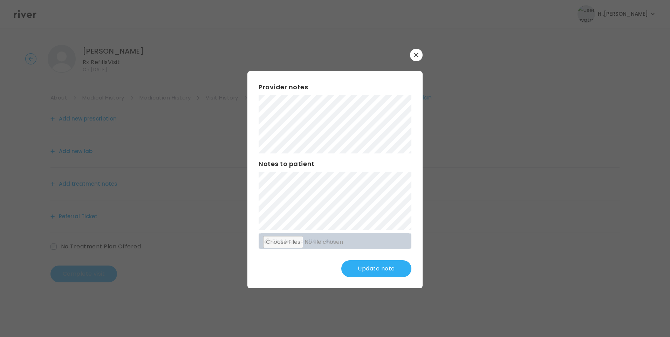
click at [180, 115] on div "​ Provider notes Notes to patient Click here to attach files Update note" at bounding box center [335, 168] width 670 height 337
click at [383, 193] on div "Provider notes Notes to patient Click here to attach files Update note" at bounding box center [334, 179] width 175 height 217
click at [381, 269] on button "Update note" at bounding box center [376, 268] width 70 height 17
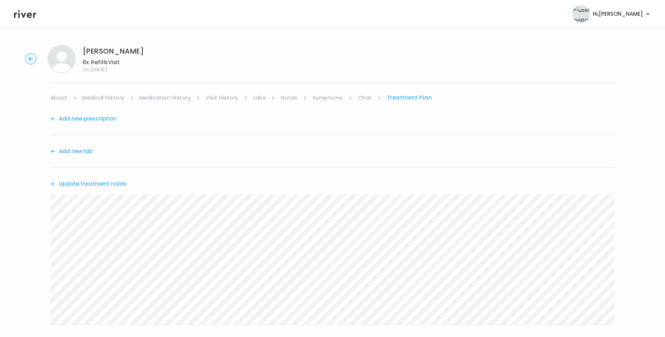
click at [104, 186] on button "Update treatment notes" at bounding box center [88, 184] width 76 height 10
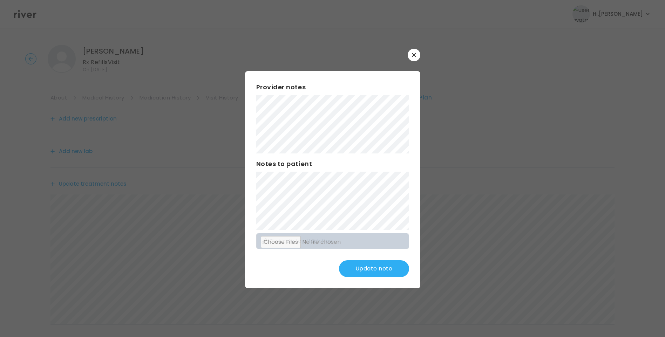
click at [380, 267] on button "Update note" at bounding box center [374, 268] width 70 height 17
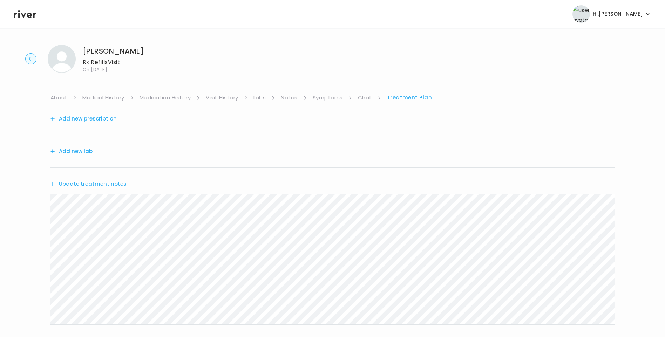
click at [121, 185] on button "Update treatment notes" at bounding box center [88, 184] width 76 height 10
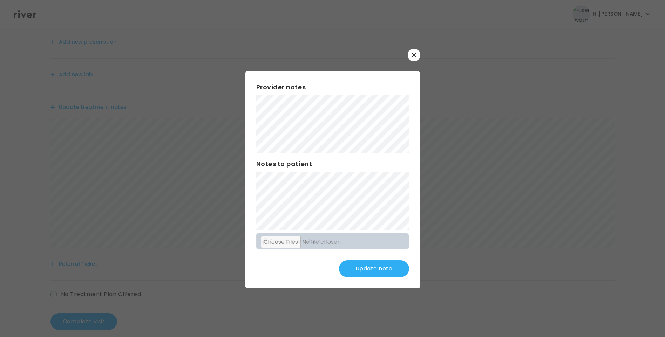
scroll to position [87, 0]
click at [378, 265] on button "Update note" at bounding box center [374, 268] width 70 height 17
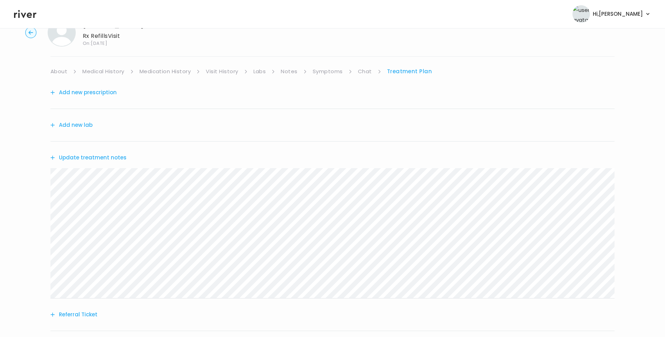
scroll to position [0, 0]
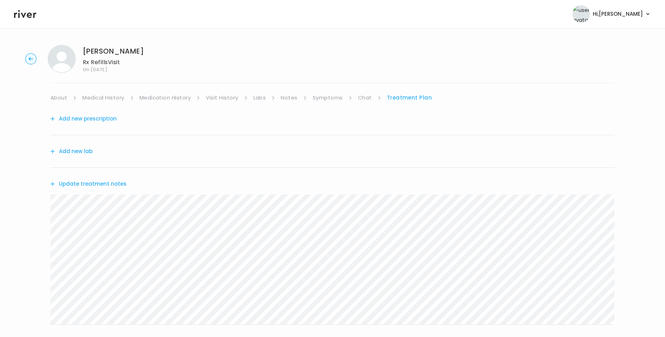
click at [166, 97] on link "Medication History" at bounding box center [165, 98] width 52 height 10
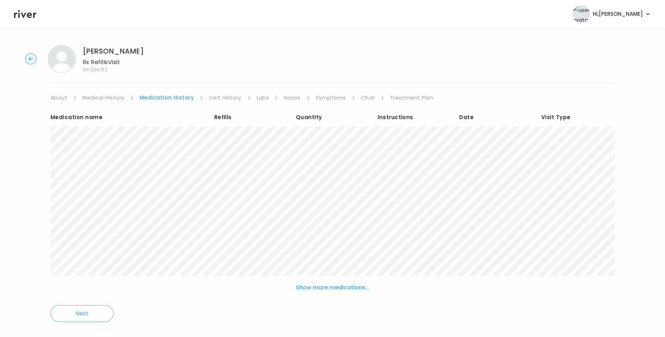
click at [321, 98] on link "Symptoms" at bounding box center [331, 98] width 30 height 10
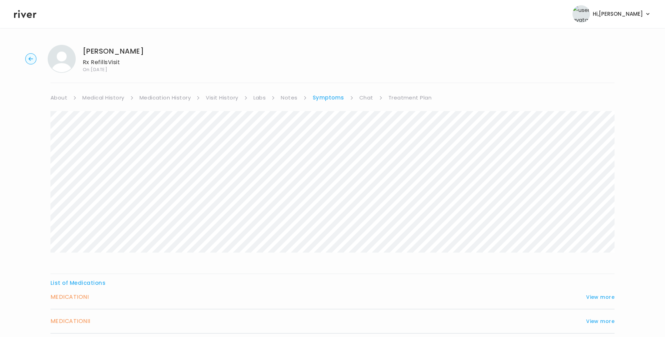
click at [408, 99] on link "Treatment Plan" at bounding box center [409, 98] width 43 height 10
click at [103, 119] on button "Add new prescription" at bounding box center [83, 119] width 66 height 10
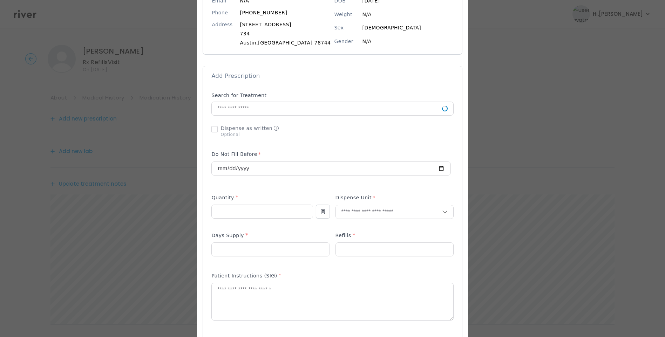
scroll to position [105, 0]
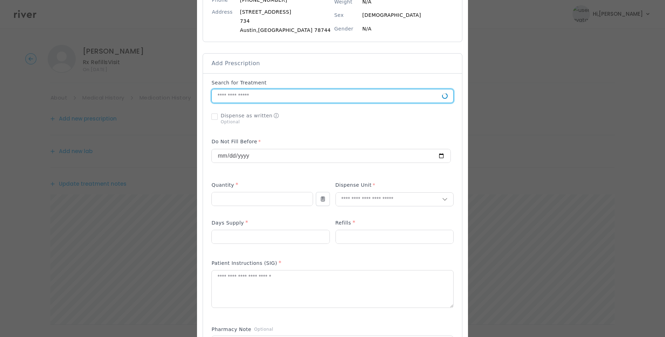
click at [274, 99] on input "text" at bounding box center [327, 95] width 230 height 13
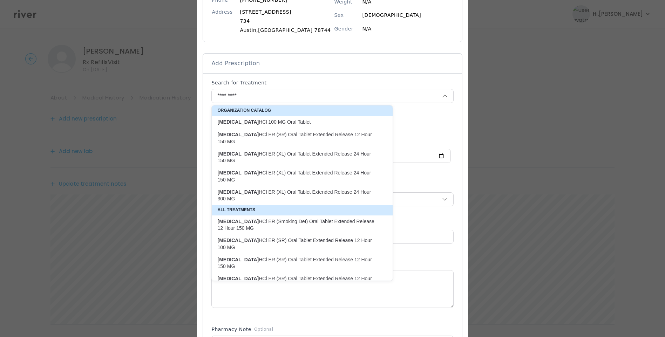
click at [300, 189] on p "buPROPion HCl ER (XL) Oral Tablet Extended Release 24 Hour 300 MG" at bounding box center [297, 196] width 161 height 14
type input "**********"
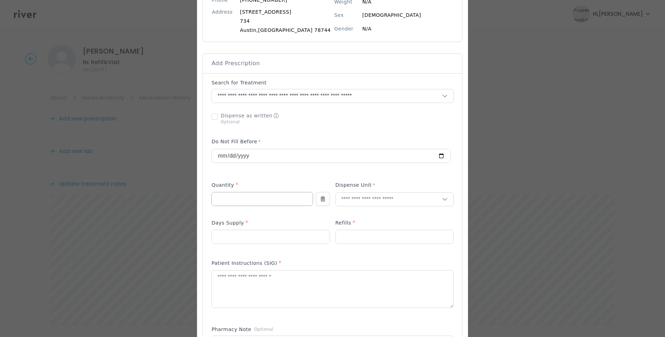
click at [246, 203] on input "number" at bounding box center [262, 198] width 101 height 13
type input "**"
click at [230, 240] on input "number" at bounding box center [270, 236] width 117 height 13
type input "**"
click at [359, 237] on input "number" at bounding box center [394, 236] width 117 height 13
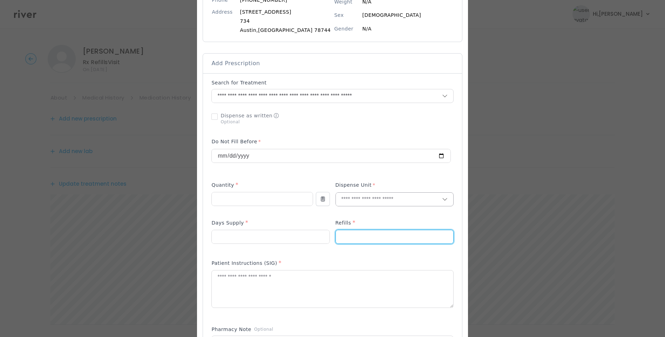
type input "*"
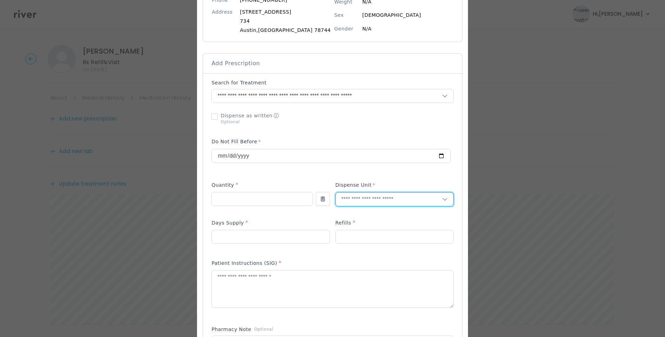
click at [354, 203] on input "text" at bounding box center [389, 199] width 106 height 13
type input "****"
click at [359, 210] on p "Tablet" at bounding box center [386, 214] width 92 height 10
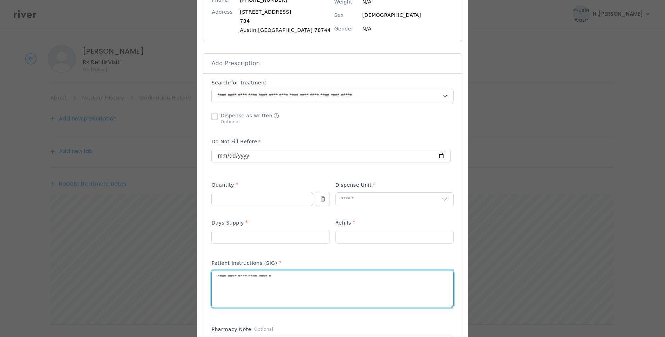
click at [316, 284] on textarea at bounding box center [332, 289] width 241 height 37
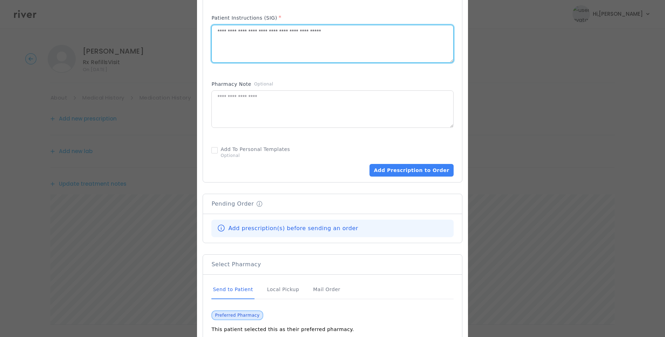
scroll to position [385, 0]
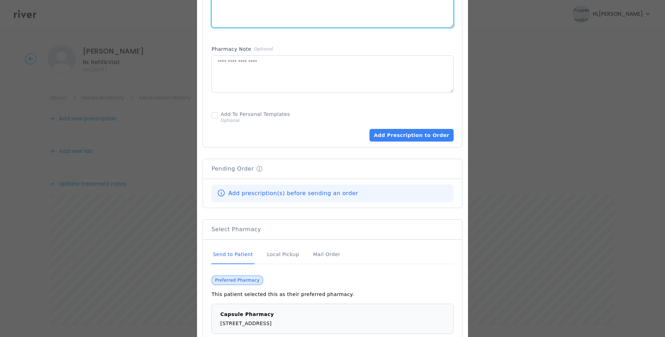
type textarea "**********"
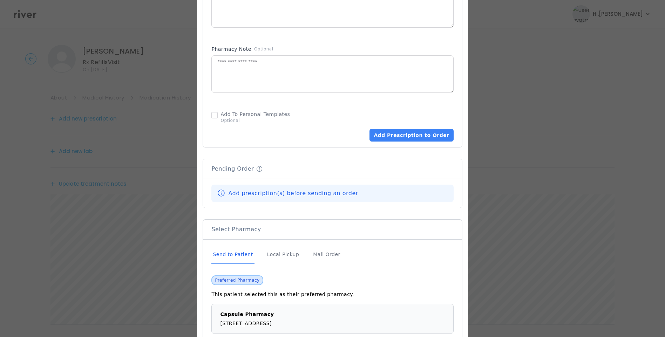
click at [249, 254] on div "Send to Patient" at bounding box center [232, 254] width 43 height 19
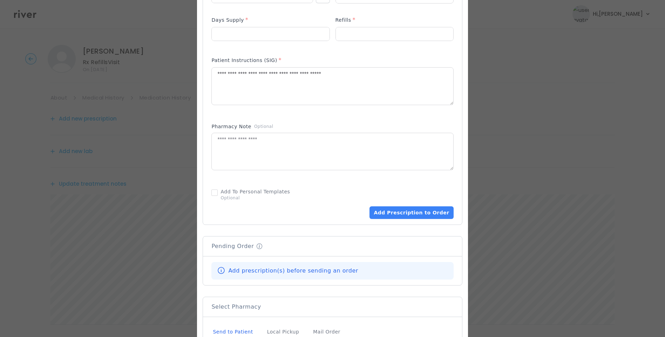
scroll to position [315, 0]
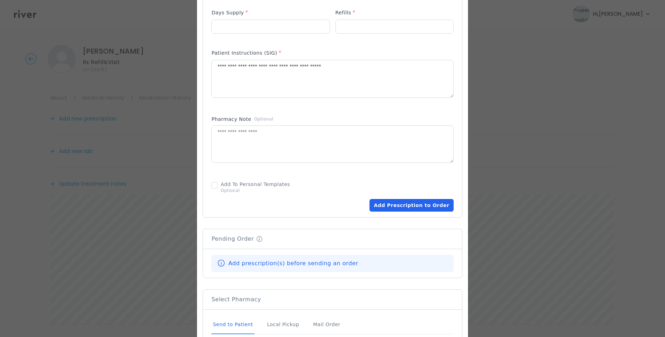
click at [408, 204] on button "Add Prescription to Order" at bounding box center [411, 205] width 84 height 13
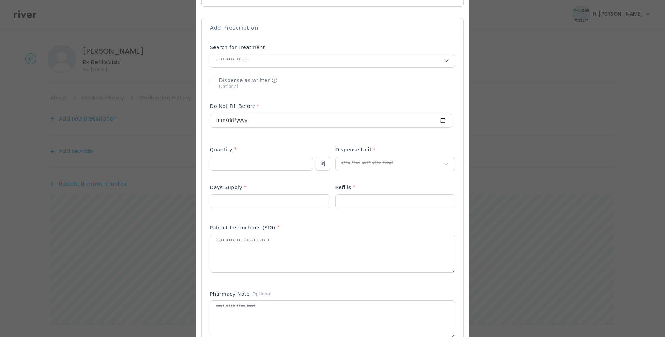
scroll to position [140, 0]
click at [265, 64] on input "text" at bounding box center [326, 60] width 233 height 13
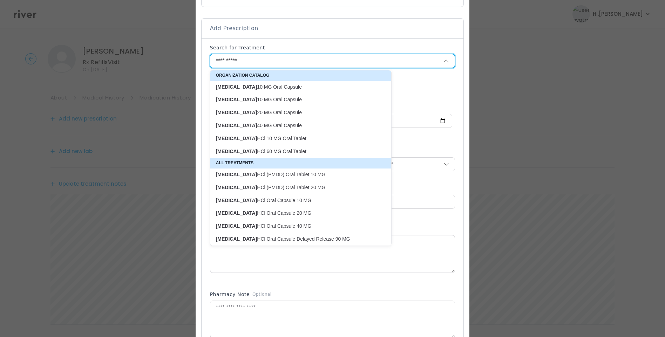
click at [275, 122] on p "FLUoxetine 40 MG Oral Capsule" at bounding box center [296, 125] width 161 height 7
type input "**********"
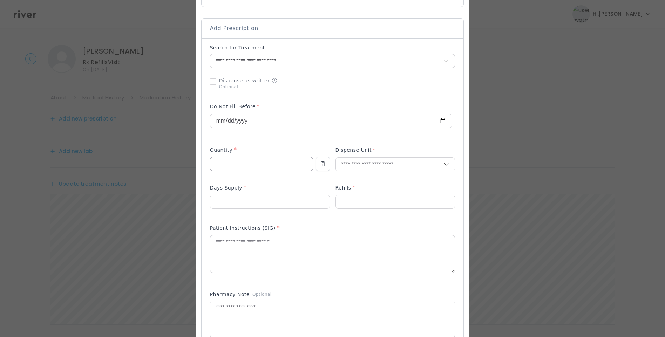
click at [258, 161] on input "number" at bounding box center [261, 163] width 102 height 13
type input "**"
click at [238, 203] on input "number" at bounding box center [269, 201] width 119 height 13
type input "**"
click at [350, 211] on p at bounding box center [395, 213] width 120 height 7
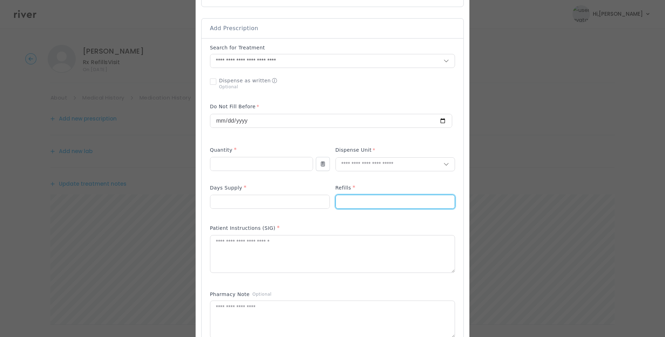
click at [347, 205] on input "number" at bounding box center [395, 201] width 119 height 13
type input "*"
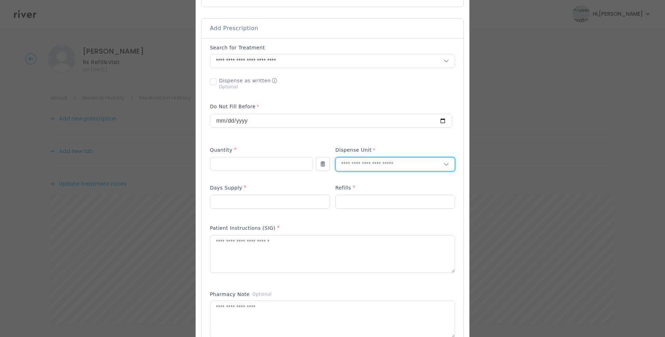
click at [351, 169] on input "text" at bounding box center [390, 164] width 108 height 13
type input "***"
click at [359, 192] on p "Capsule" at bounding box center [384, 192] width 92 height 10
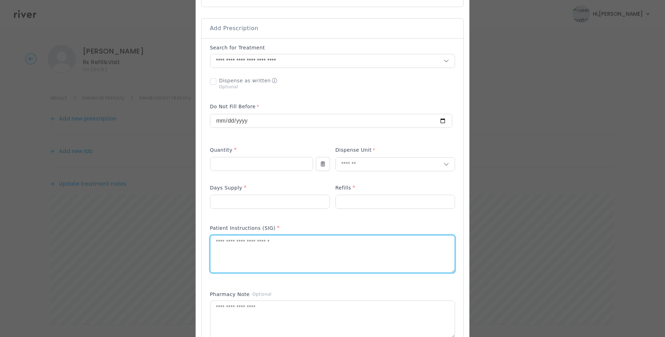
click at [332, 240] on textarea at bounding box center [332, 253] width 245 height 37
type textarea "**********"
click at [367, 82] on div at bounding box center [332, 83] width 245 height 18
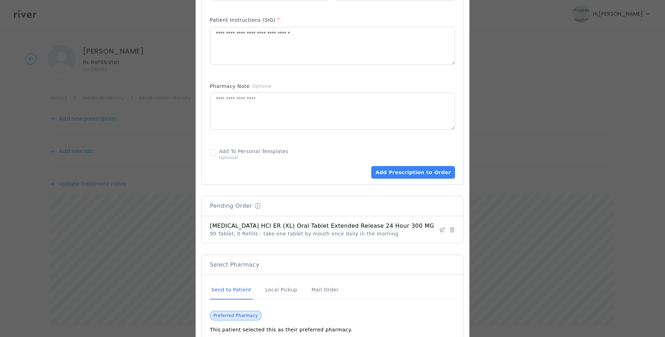
scroll to position [350, 0]
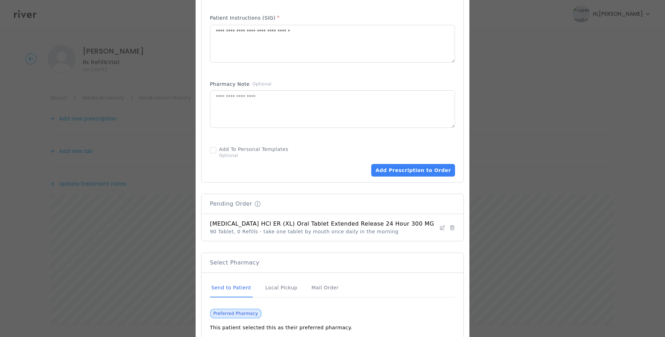
click at [238, 289] on div "Send to Patient" at bounding box center [231, 288] width 43 height 19
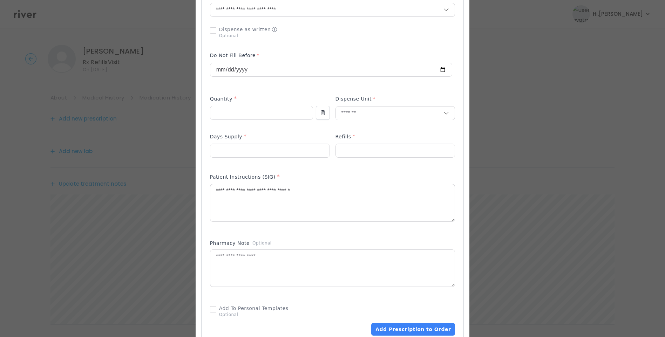
scroll to position [175, 0]
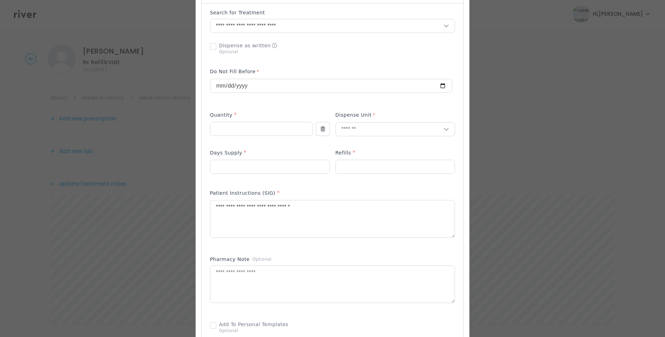
click at [357, 184] on div "Add Prescription to Order" at bounding box center [332, 180] width 245 height 343
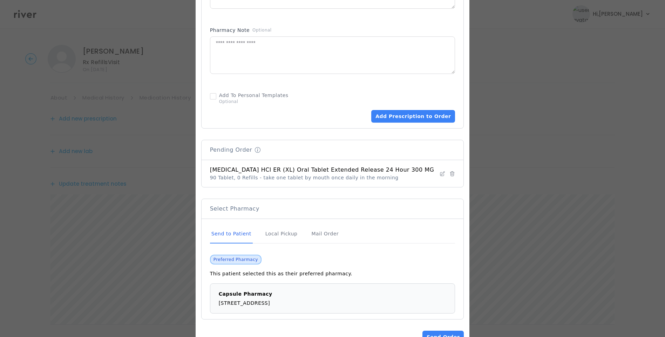
scroll to position [421, 0]
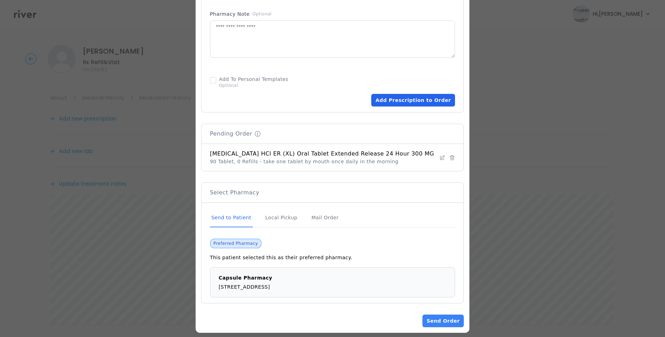
click at [403, 101] on button "Add Prescription to Order" at bounding box center [413, 100] width 84 height 13
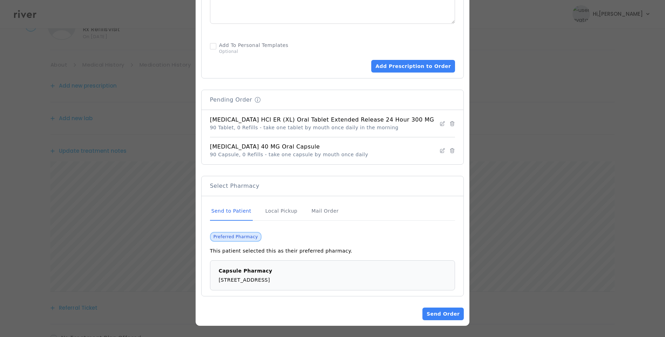
scroll to position [70, 0]
click at [425, 309] on button "Send Order" at bounding box center [442, 314] width 41 height 13
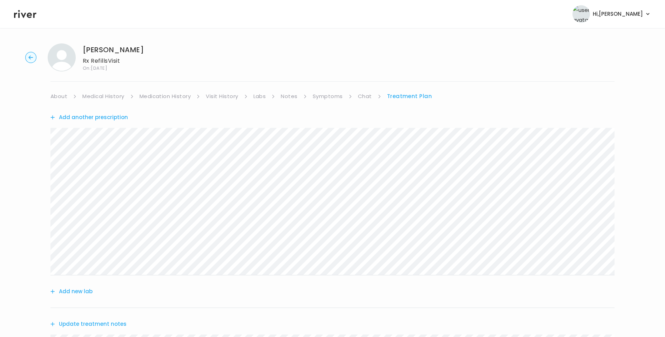
scroll to position [0, 0]
click at [101, 95] on link "Medical History" at bounding box center [103, 98] width 42 height 10
click at [181, 96] on link "Medication History" at bounding box center [168, 98] width 52 height 10
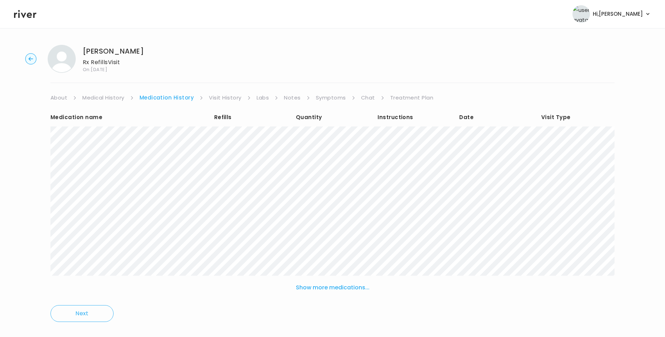
click at [397, 96] on link "Treatment Plan" at bounding box center [411, 98] width 43 height 10
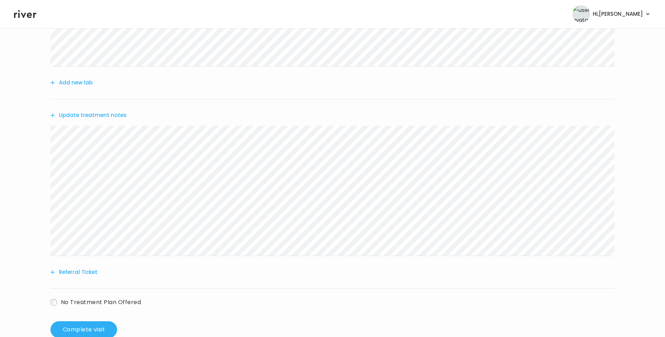
scroll to position [228, 0]
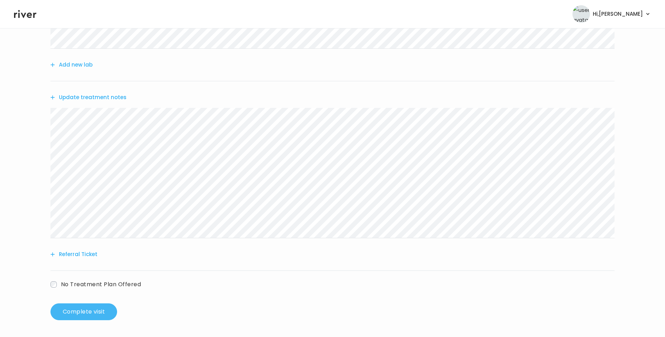
click at [95, 312] on button "Complete visit" at bounding box center [83, 311] width 67 height 17
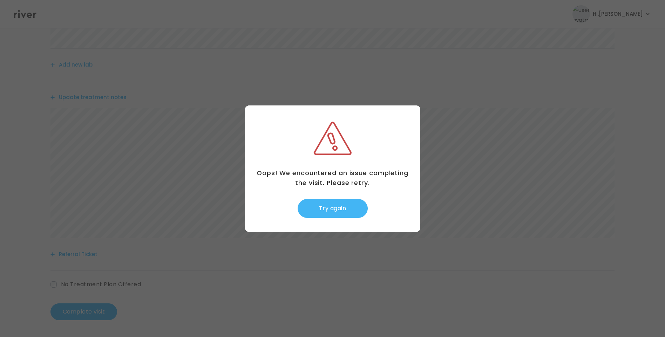
click at [338, 205] on button "Try again" at bounding box center [333, 208] width 70 height 19
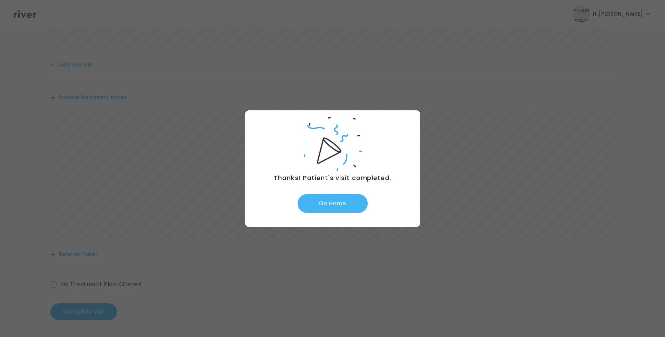
click at [330, 199] on button "Go Home" at bounding box center [333, 203] width 70 height 19
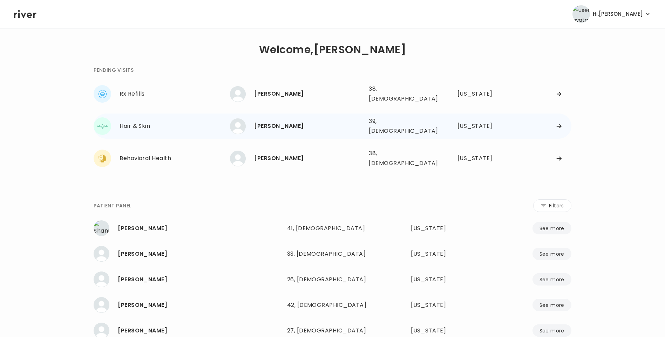
click at [295, 123] on div "[PERSON_NAME]" at bounding box center [308, 126] width 109 height 10
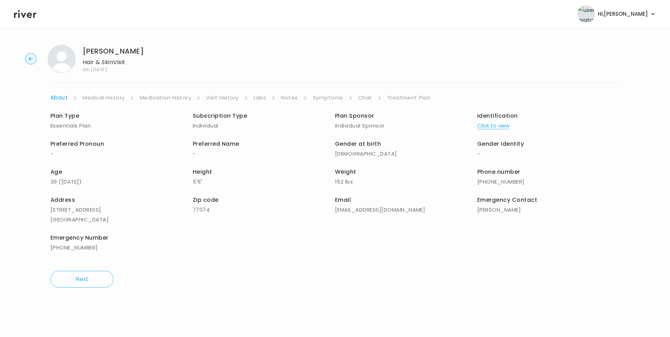
click at [364, 97] on link "Chat" at bounding box center [365, 98] width 14 height 10
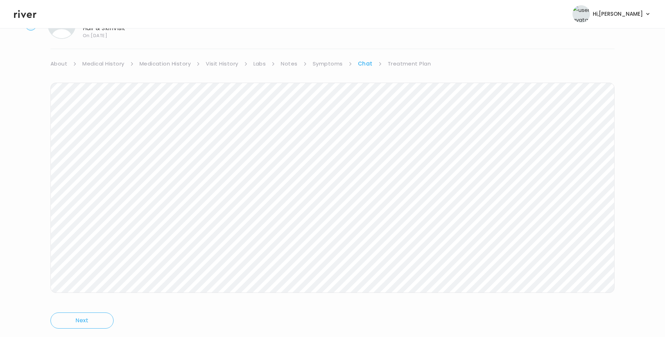
scroll to position [52, 0]
click at [25, 13] on icon at bounding box center [25, 14] width 22 height 11
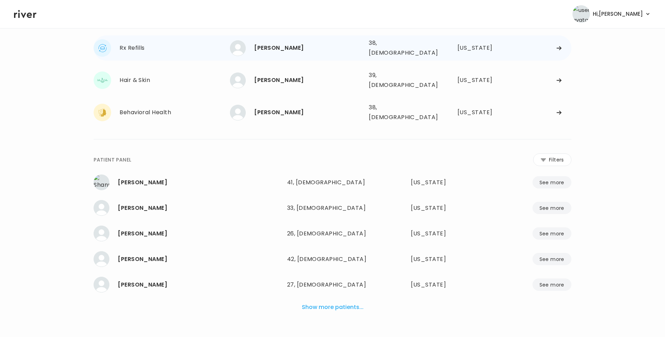
click at [272, 49] on div "[PERSON_NAME]" at bounding box center [308, 48] width 109 height 10
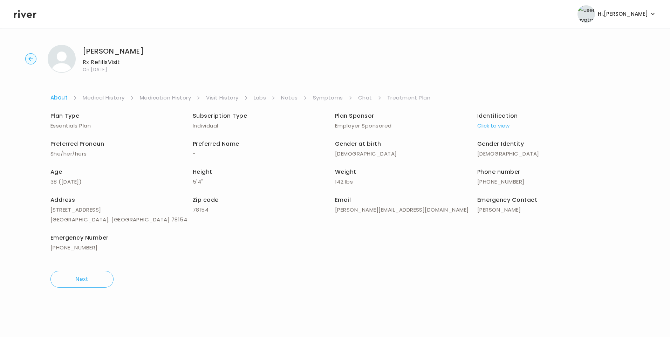
click at [326, 98] on link "Symptoms" at bounding box center [328, 98] width 30 height 10
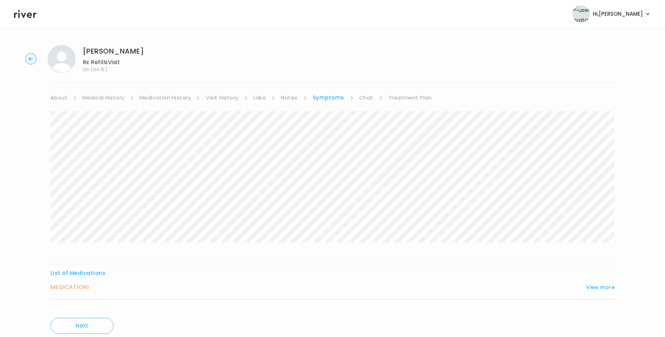
click at [366, 97] on link "Chat" at bounding box center [366, 98] width 14 height 10
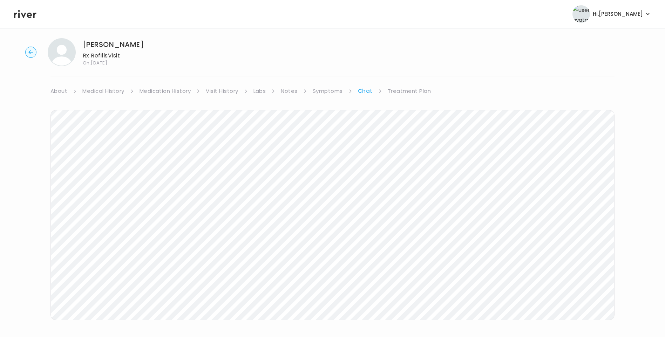
click at [32, 17] on icon at bounding box center [25, 14] width 22 height 11
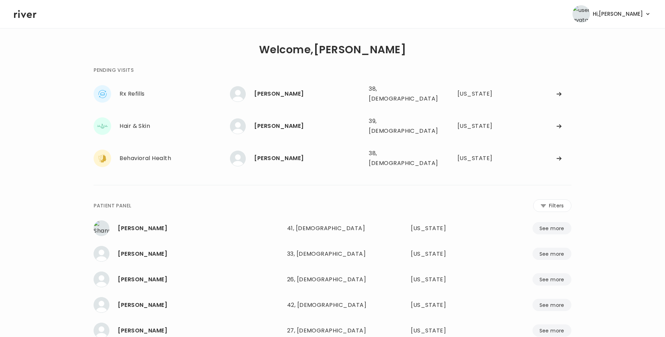
click at [279, 80] on div "PENDING VISITS Rx Refills [PERSON_NAME] [PERSON_NAME] 38, [DEMOGRAPHIC_DATA] Se…" at bounding box center [333, 118] width 478 height 105
click at [282, 90] on div "[PERSON_NAME]" at bounding box center [308, 94] width 109 height 10
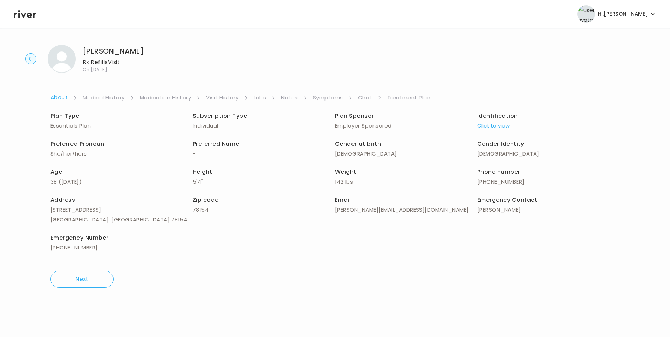
click at [335, 98] on link "Symptoms" at bounding box center [328, 98] width 30 height 10
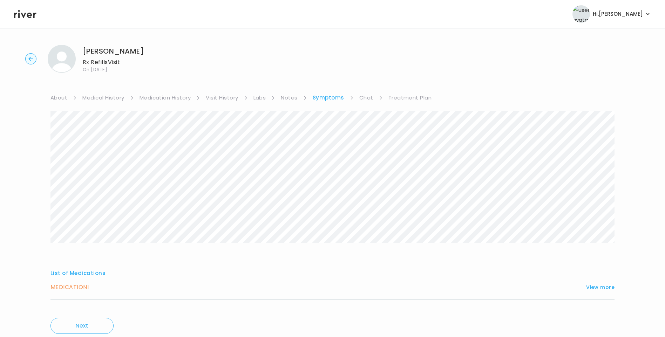
click at [368, 96] on link "Chat" at bounding box center [366, 98] width 14 height 10
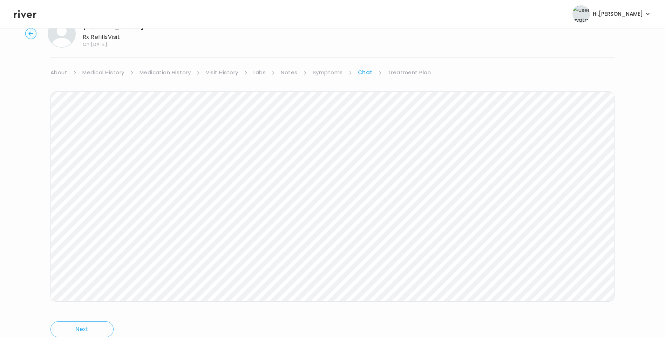
click at [22, 18] on icon at bounding box center [25, 14] width 22 height 11
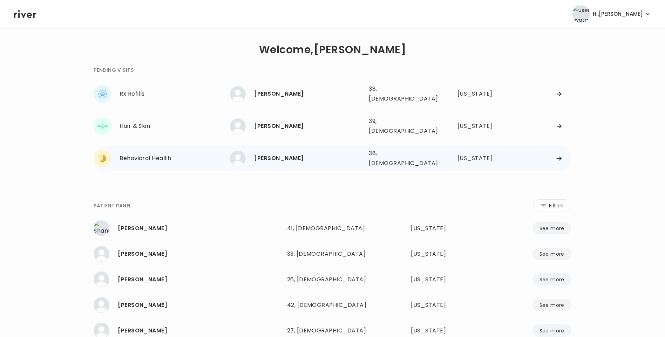
click at [280, 153] on div "[PERSON_NAME]" at bounding box center [308, 158] width 109 height 10
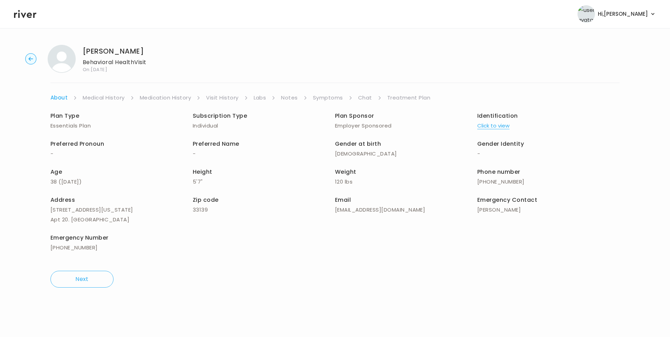
click at [364, 96] on link "Chat" at bounding box center [365, 98] width 14 height 10
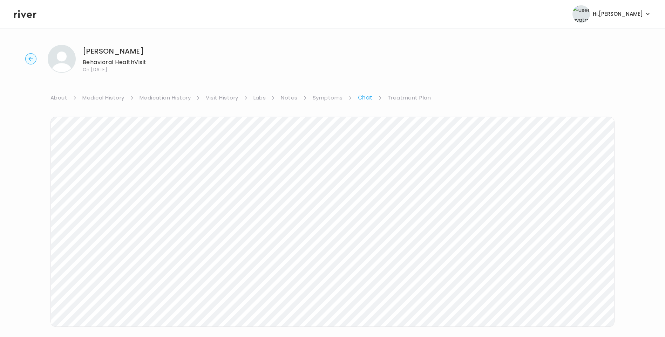
scroll to position [18, 0]
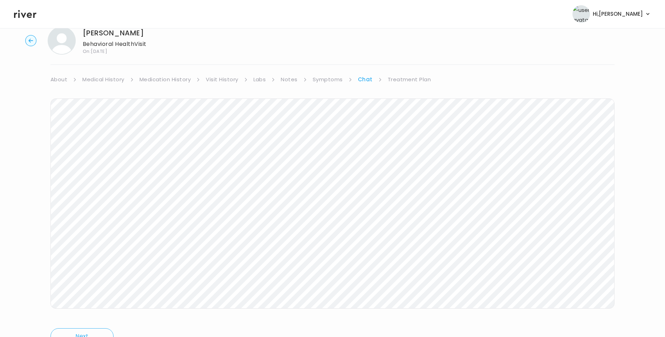
click at [22, 16] on icon at bounding box center [25, 14] width 22 height 11
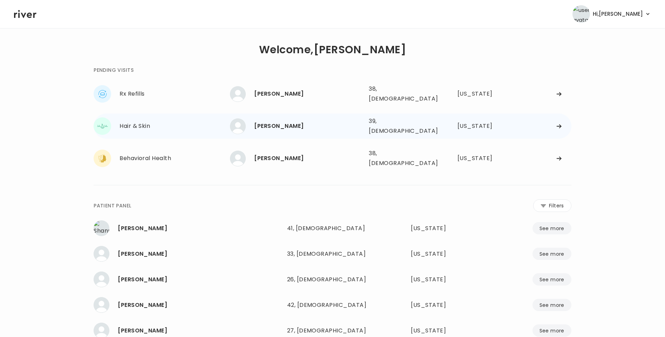
click at [295, 127] on div "[PERSON_NAME] 39, [DEMOGRAPHIC_DATA] See more" at bounding box center [296, 126] width 133 height 16
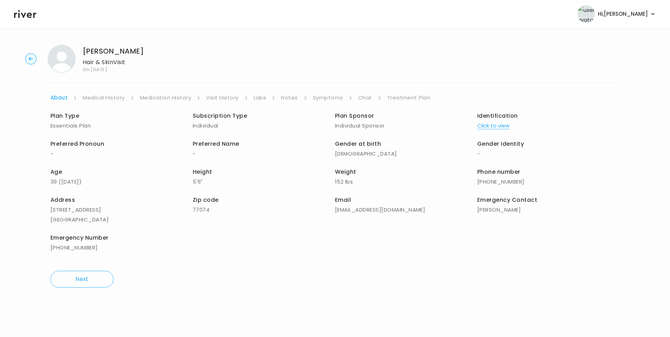
click at [366, 98] on link "Chat" at bounding box center [365, 98] width 14 height 10
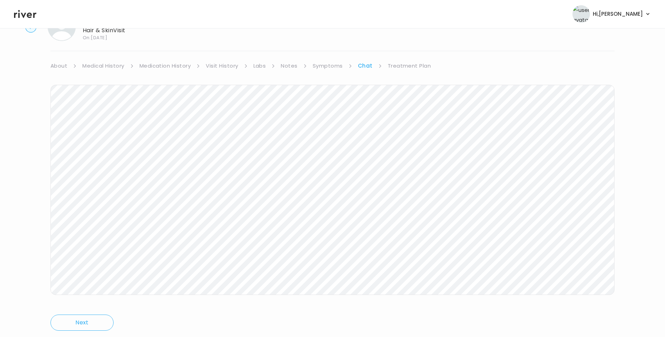
scroll to position [52, 0]
click at [30, 17] on icon at bounding box center [25, 14] width 22 height 8
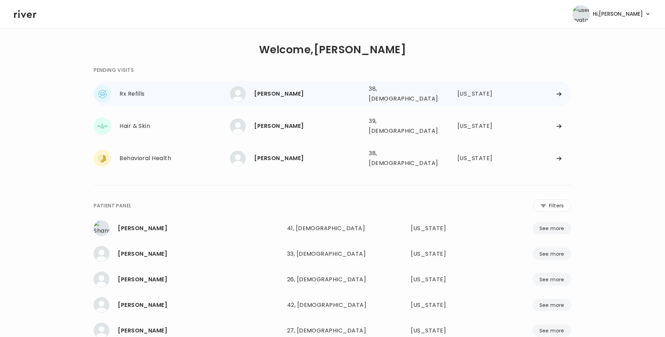
click at [282, 97] on div "[PERSON_NAME] 38, [DEMOGRAPHIC_DATA] See more" at bounding box center [296, 94] width 133 height 16
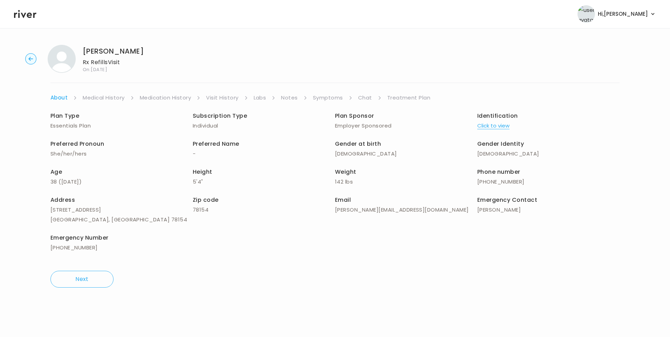
click at [366, 100] on link "Chat" at bounding box center [365, 98] width 14 height 10
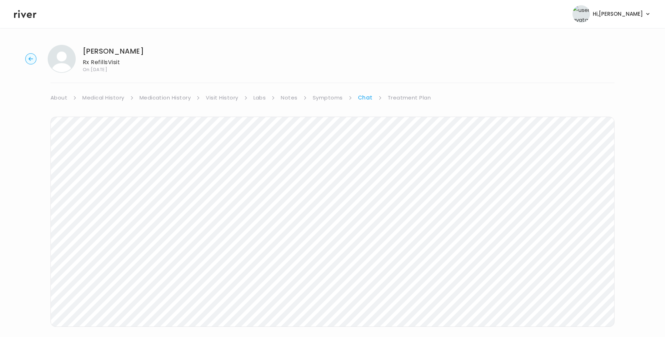
click at [26, 19] on icon at bounding box center [25, 14] width 22 height 11
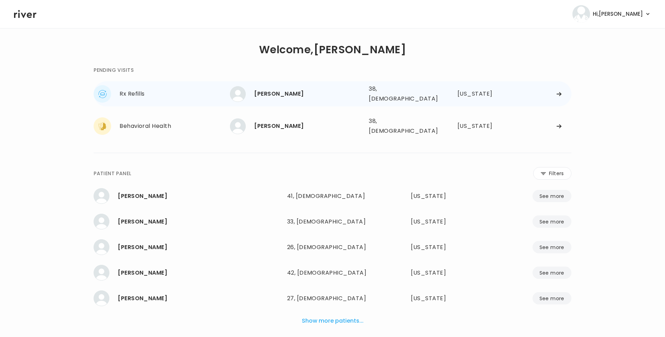
click at [318, 97] on div "[PERSON_NAME] 38, [DEMOGRAPHIC_DATA] See more" at bounding box center [296, 94] width 133 height 16
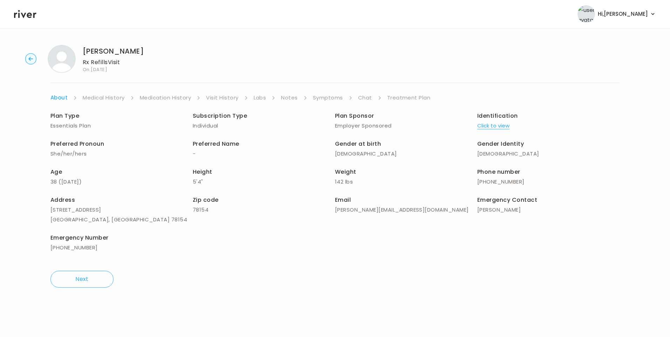
click at [368, 97] on link "Chat" at bounding box center [365, 98] width 14 height 10
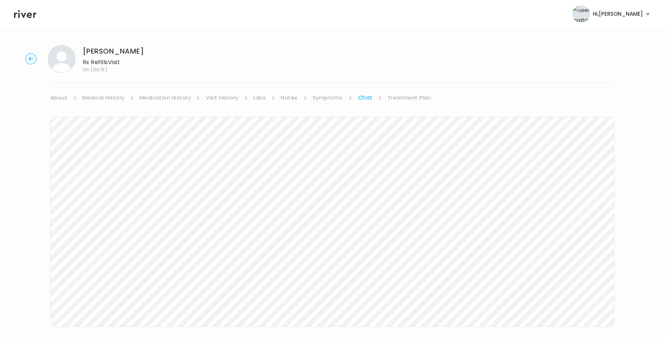
scroll to position [12, 0]
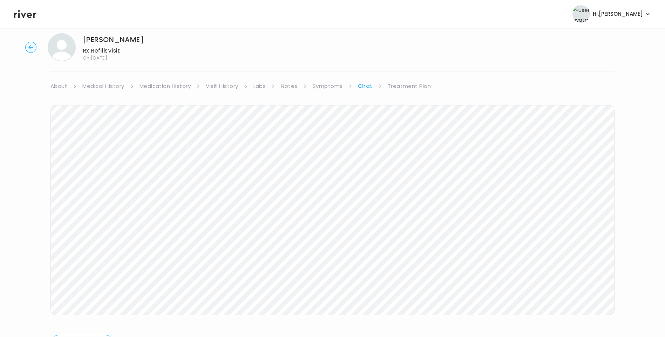
click at [28, 14] on icon at bounding box center [25, 14] width 22 height 8
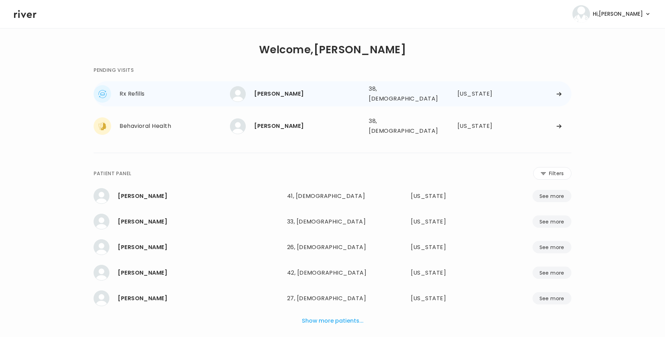
click at [290, 86] on div "[PERSON_NAME] 38, [DEMOGRAPHIC_DATA] See more" at bounding box center [296, 94] width 133 height 16
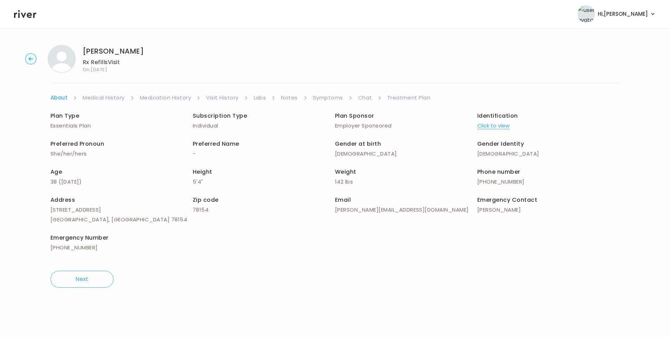
click at [359, 97] on link "Chat" at bounding box center [365, 98] width 14 height 10
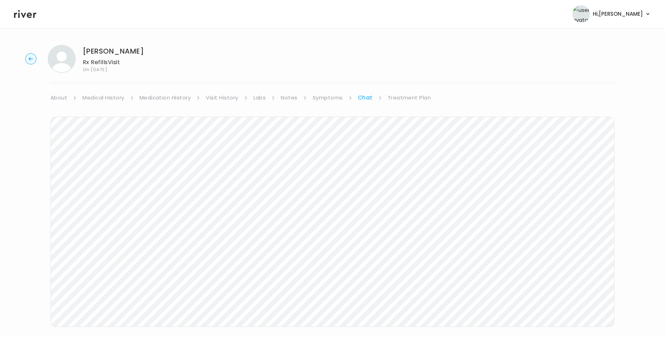
scroll to position [7, 0]
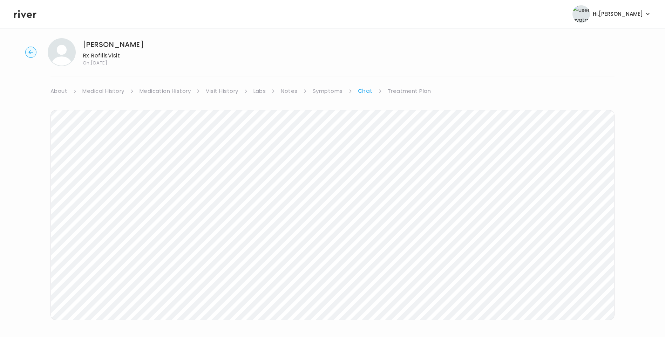
click at [23, 17] on icon at bounding box center [25, 14] width 22 height 11
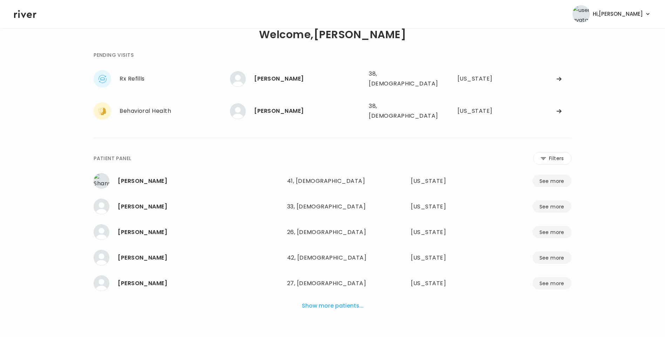
scroll to position [18, 0]
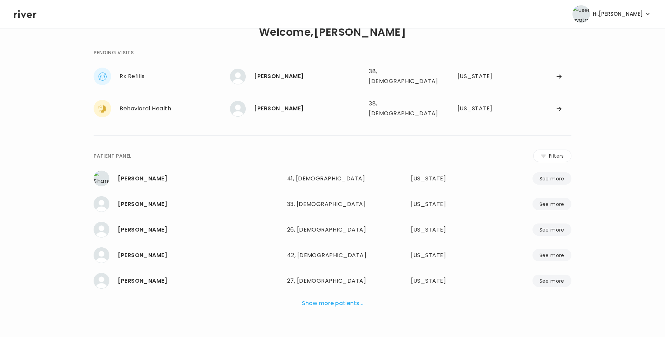
click at [353, 296] on button "Show more patients..." at bounding box center [332, 303] width 67 height 15
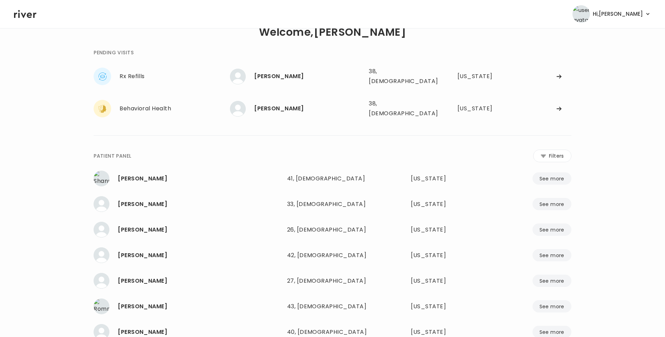
click at [551, 150] on button "Filters" at bounding box center [552, 156] width 38 height 13
click at [306, 150] on input "name" at bounding box center [311, 157] width 223 height 15
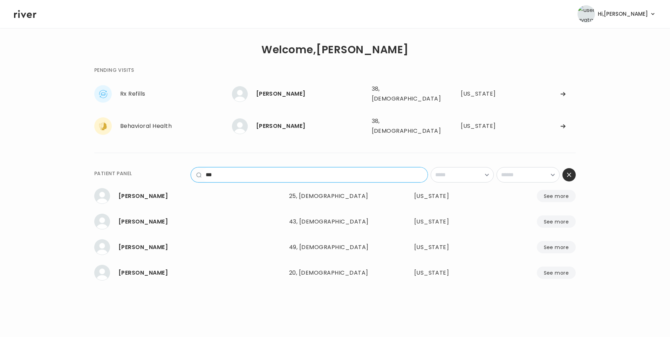
drag, startPoint x: 238, startPoint y: 167, endPoint x: 197, endPoint y: 165, distance: 41.1
click at [197, 167] on div "***" at bounding box center [309, 174] width 237 height 15
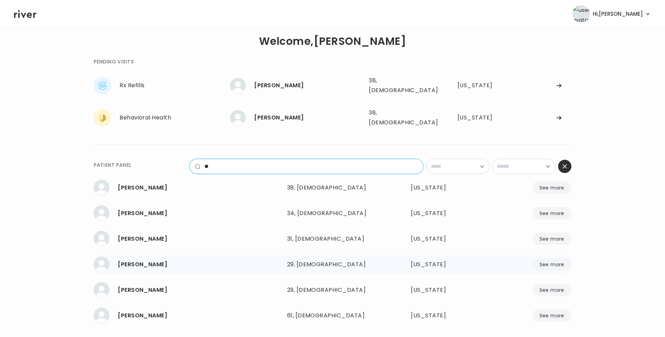
scroll to position [11, 0]
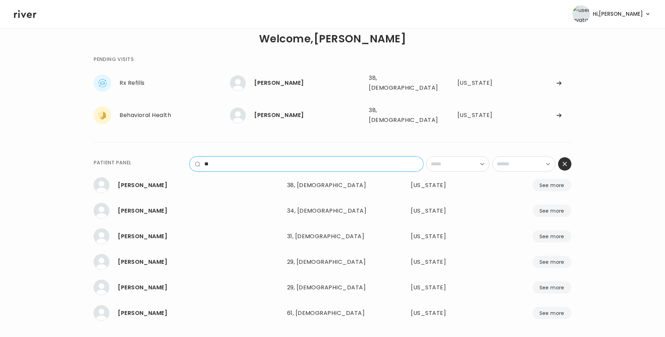
type input "**"
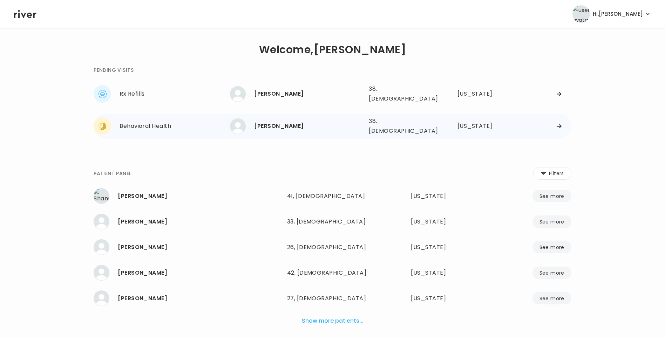
click at [287, 121] on div "[PERSON_NAME]" at bounding box center [308, 126] width 109 height 10
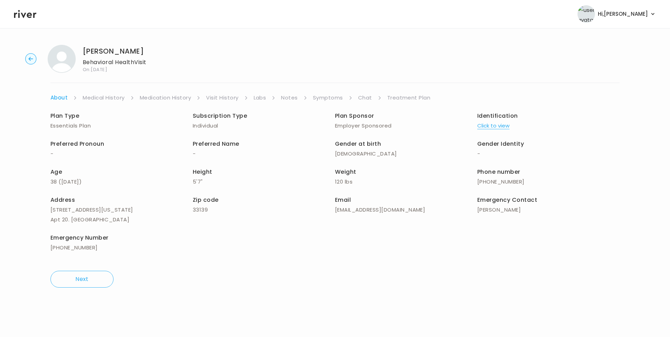
click at [364, 101] on link "Chat" at bounding box center [365, 98] width 14 height 10
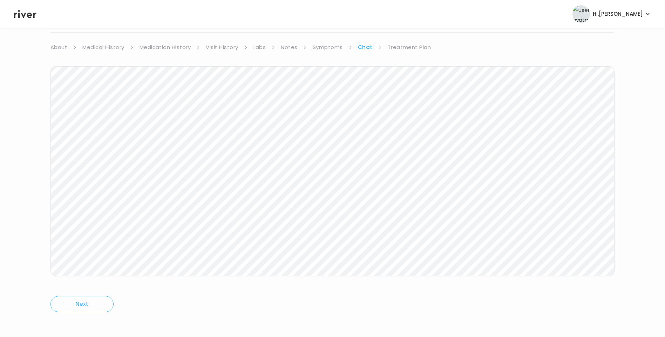
scroll to position [52, 0]
click at [26, 15] on icon at bounding box center [25, 14] width 22 height 11
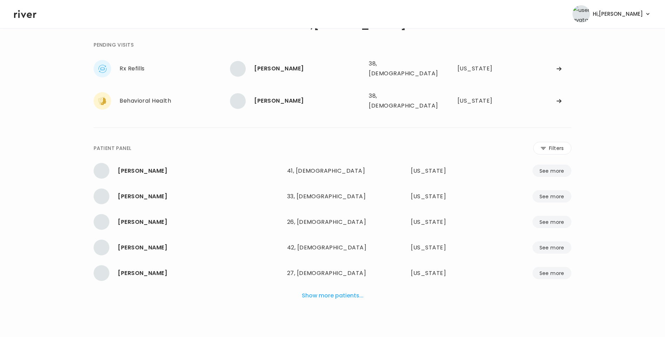
scroll to position [18, 0]
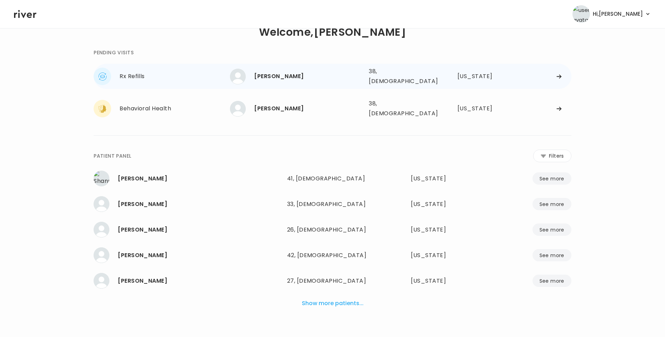
click at [304, 79] on div "[PERSON_NAME]" at bounding box center [308, 76] width 109 height 10
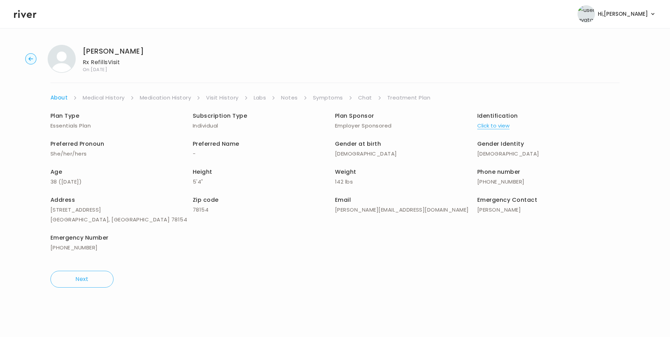
click at [370, 98] on link "Chat" at bounding box center [365, 98] width 14 height 10
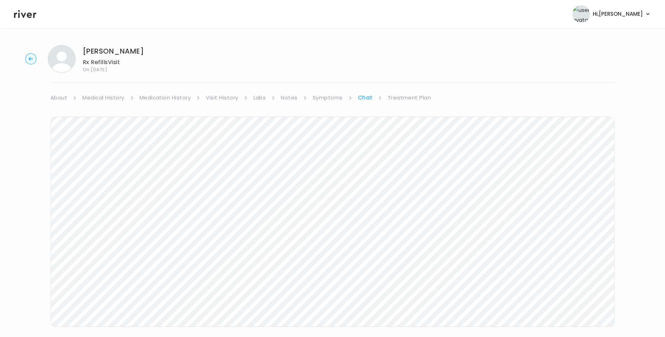
click at [419, 96] on link "Treatment Plan" at bounding box center [409, 98] width 43 height 10
click at [102, 182] on button "Update treatment notes" at bounding box center [88, 184] width 76 height 10
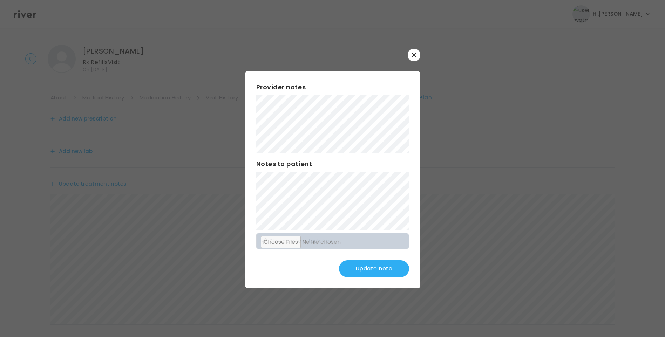
click at [412, 56] on icon "button" at bounding box center [414, 55] width 4 height 4
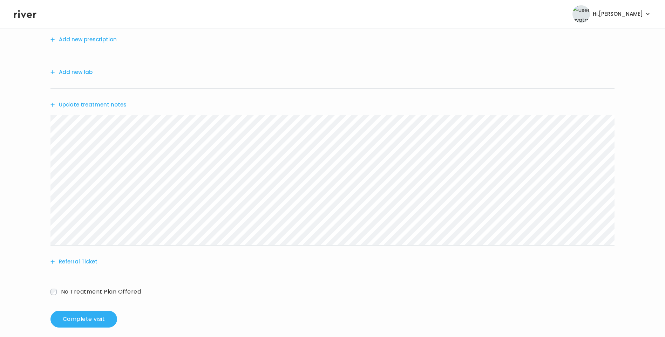
scroll to position [87, 0]
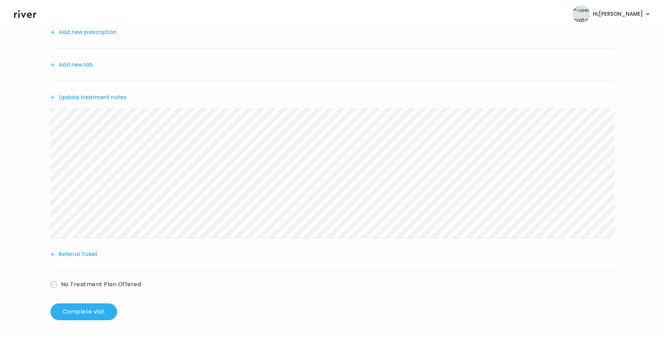
click at [29, 17] on icon at bounding box center [25, 14] width 22 height 8
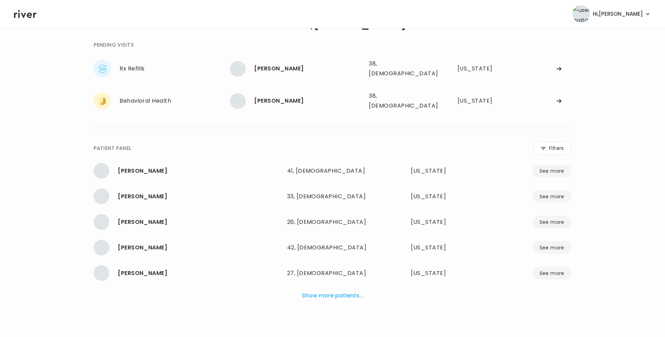
scroll to position [18, 0]
